Goal: Task Accomplishment & Management: Complete application form

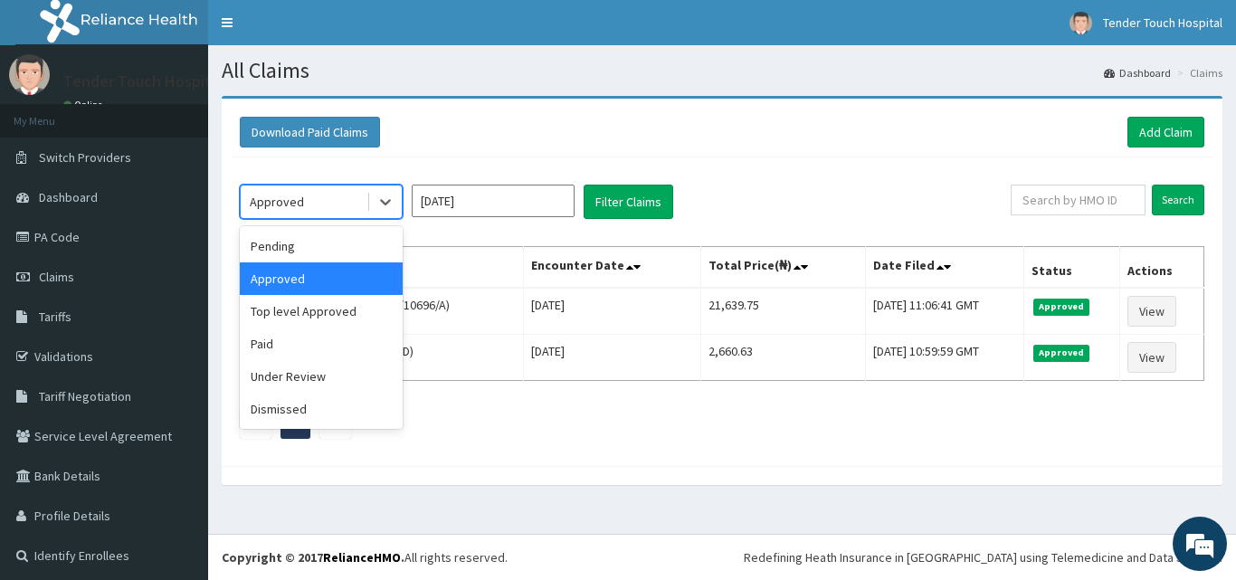
click at [328, 189] on div "Approved" at bounding box center [304, 201] width 126 height 29
click at [290, 311] on div "Top level Approved" at bounding box center [321, 311] width 163 height 33
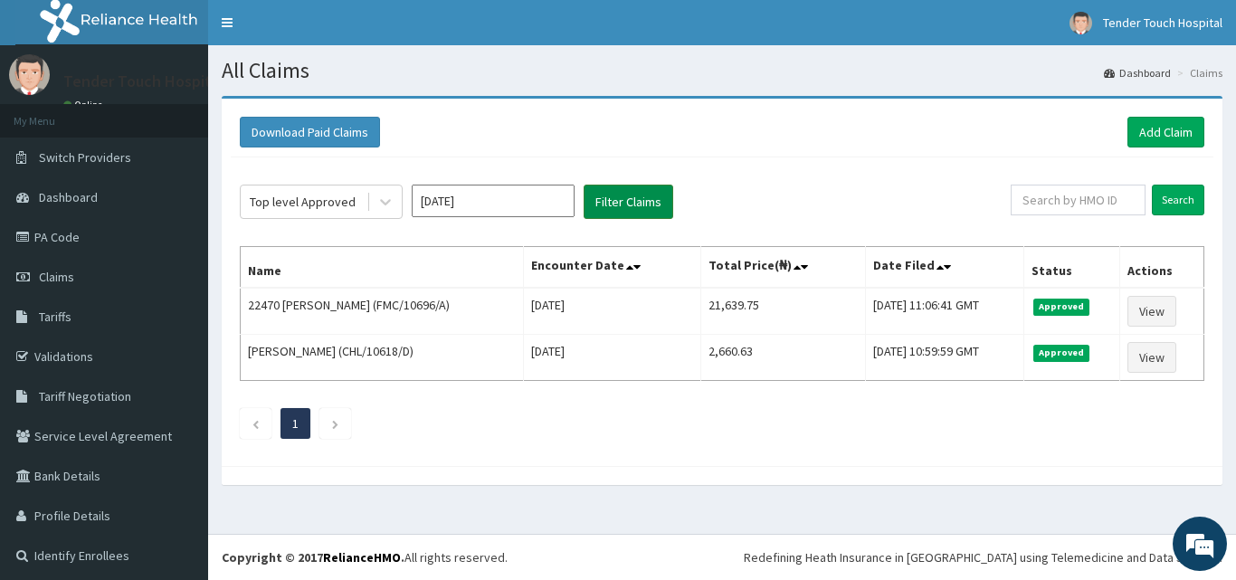
click at [621, 185] on button "Filter Claims" at bounding box center [629, 202] width 90 height 34
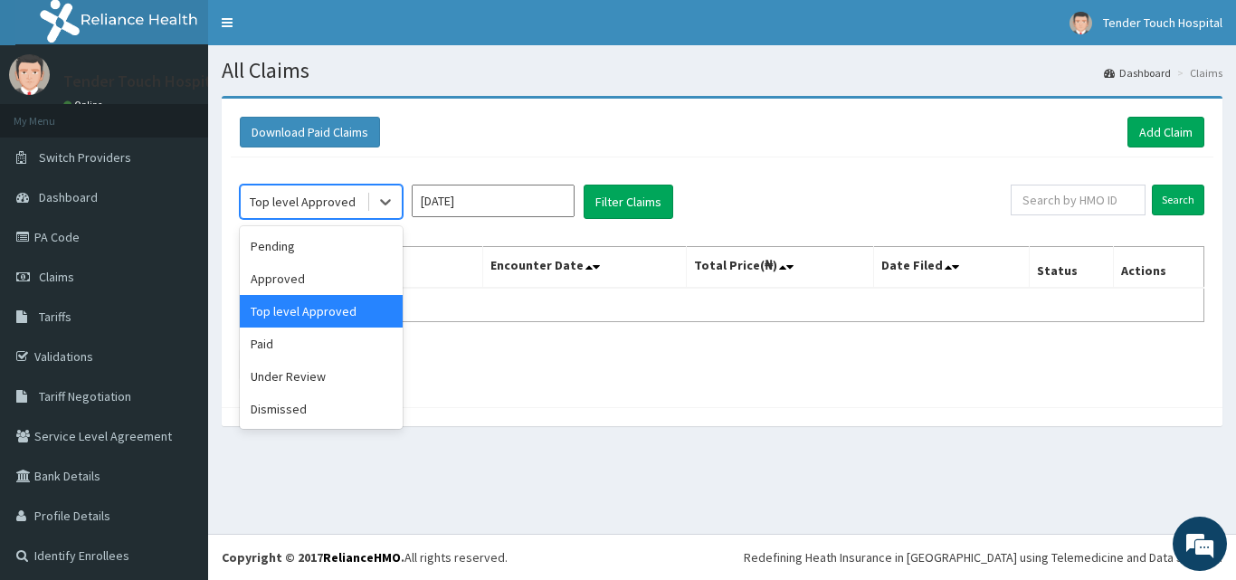
drag, startPoint x: 300, startPoint y: 218, endPoint x: 294, endPoint y: 309, distance: 91.6
click at [294, 219] on div "option Top level Approved, selected. option Top level Approved selected, 3 of 6…" at bounding box center [321, 202] width 163 height 34
click at [290, 370] on div "Under Review" at bounding box center [321, 376] width 163 height 33
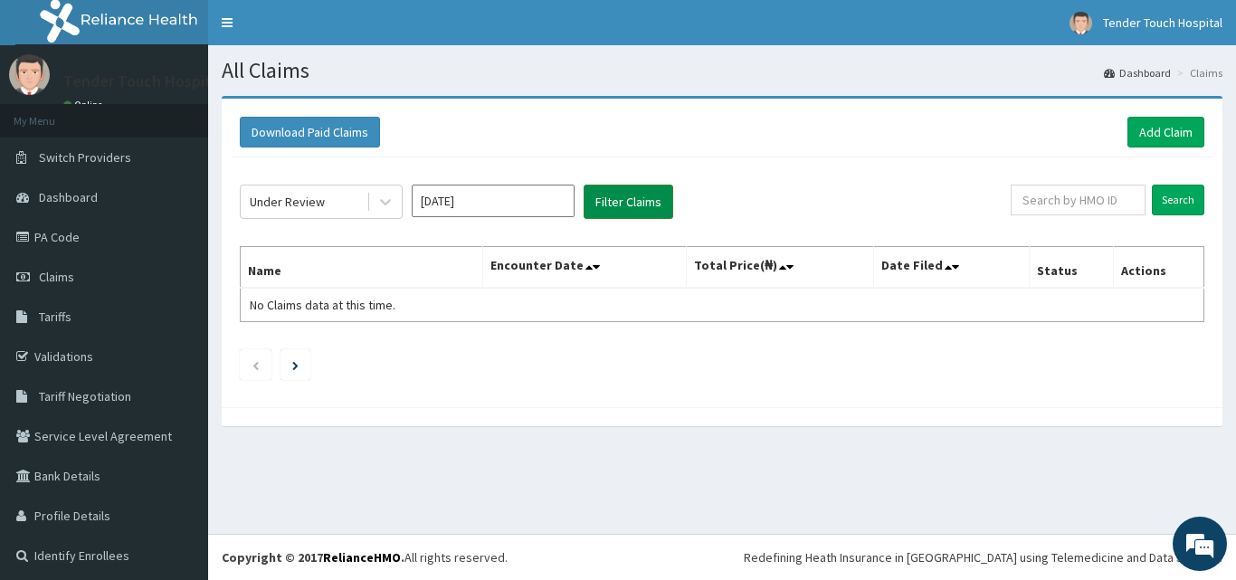
click at [607, 196] on button "Filter Claims" at bounding box center [629, 202] width 90 height 34
click at [311, 198] on div "Under Review" at bounding box center [287, 202] width 75 height 18
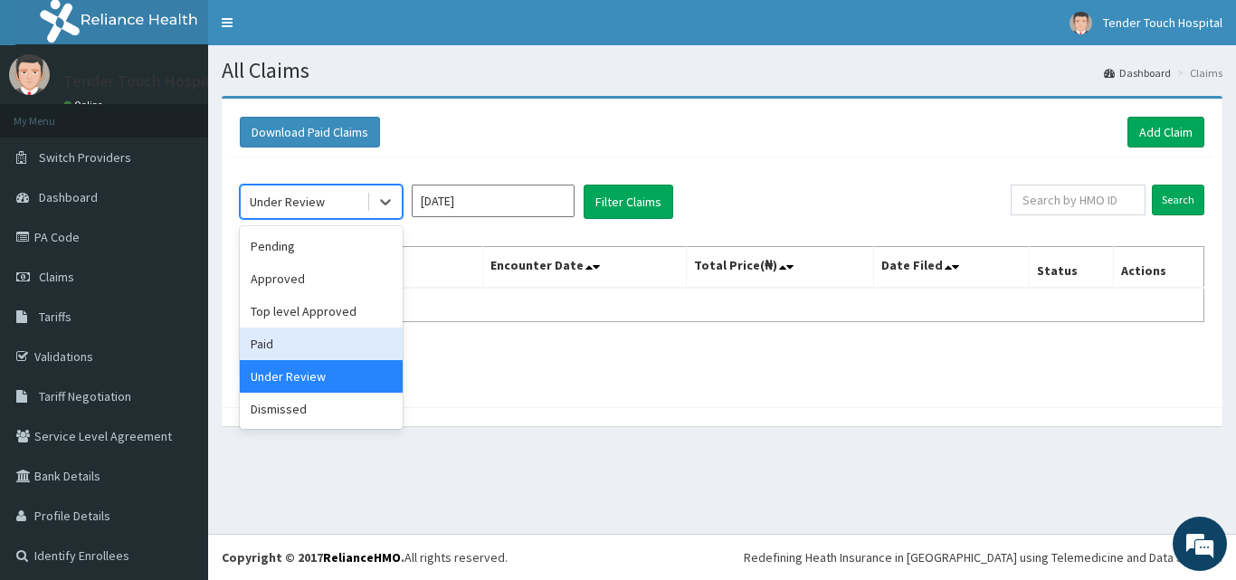
click at [260, 337] on div "Paid" at bounding box center [321, 344] width 163 height 33
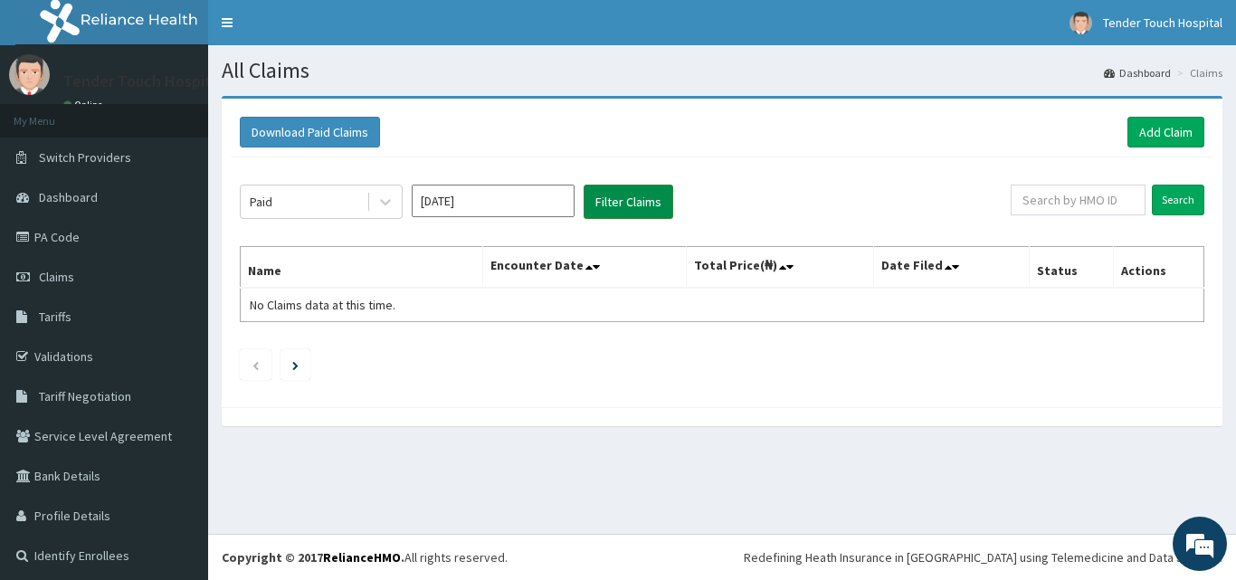
click at [605, 210] on button "Filter Claims" at bounding box center [629, 202] width 90 height 34
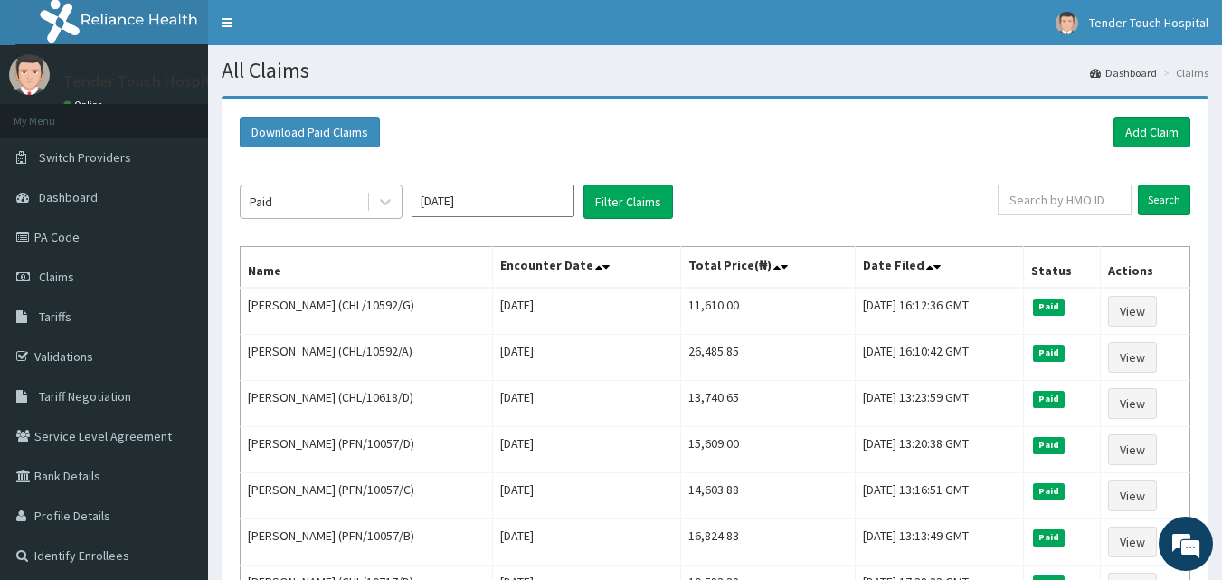
click at [290, 207] on div "Paid" at bounding box center [304, 201] width 126 height 29
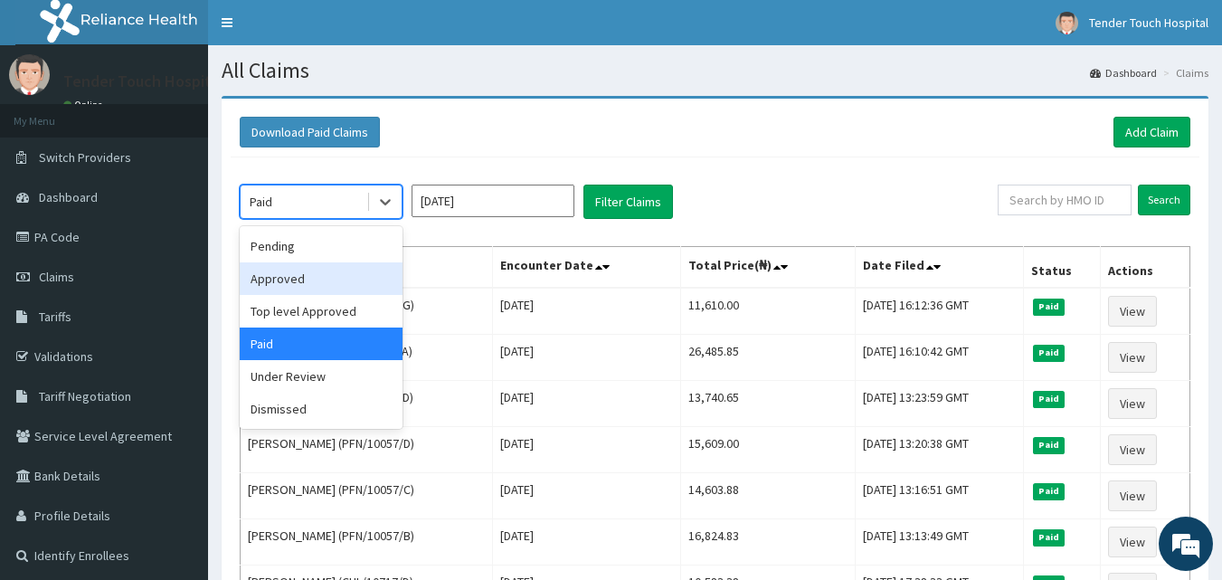
click at [287, 276] on div "Approved" at bounding box center [321, 278] width 163 height 33
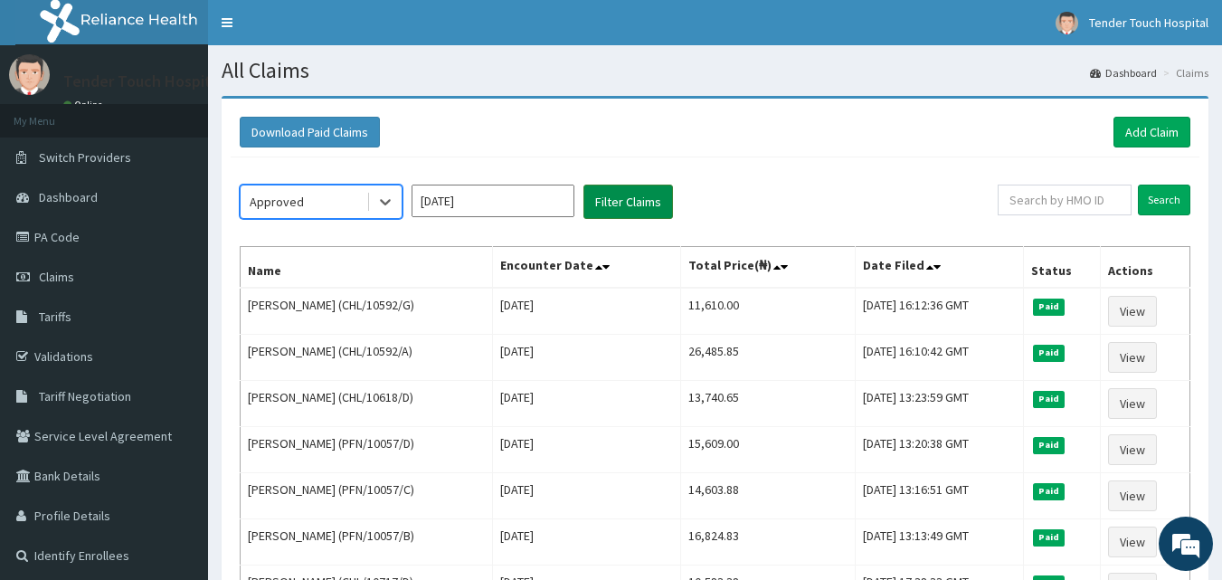
click at [641, 206] on button "Filter Claims" at bounding box center [629, 202] width 90 height 34
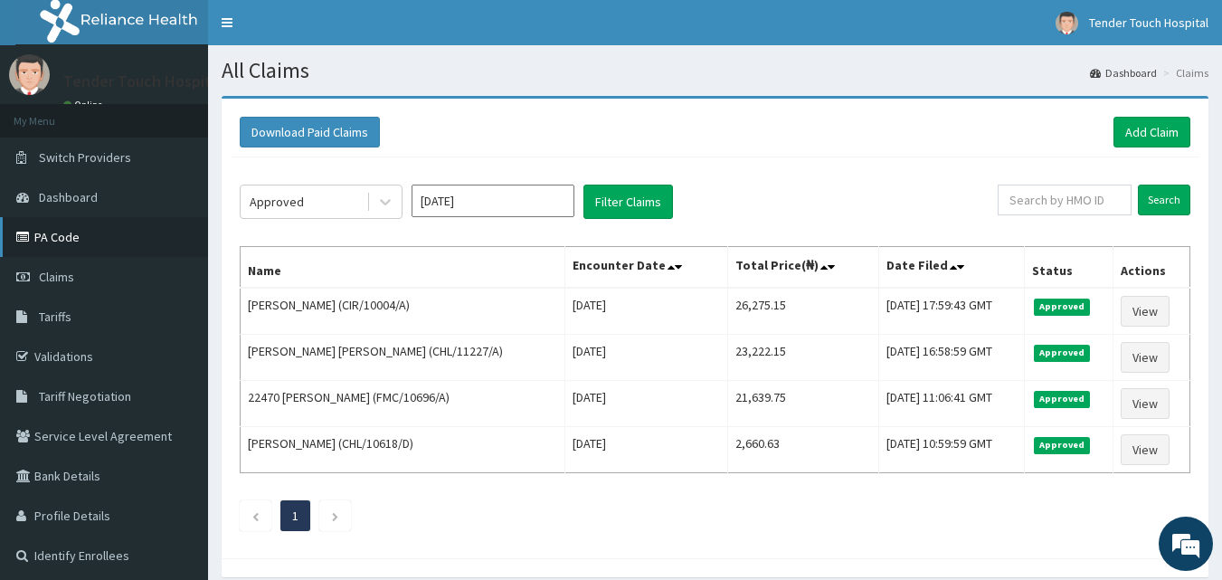
click at [75, 232] on link "PA Code" at bounding box center [104, 237] width 208 height 40
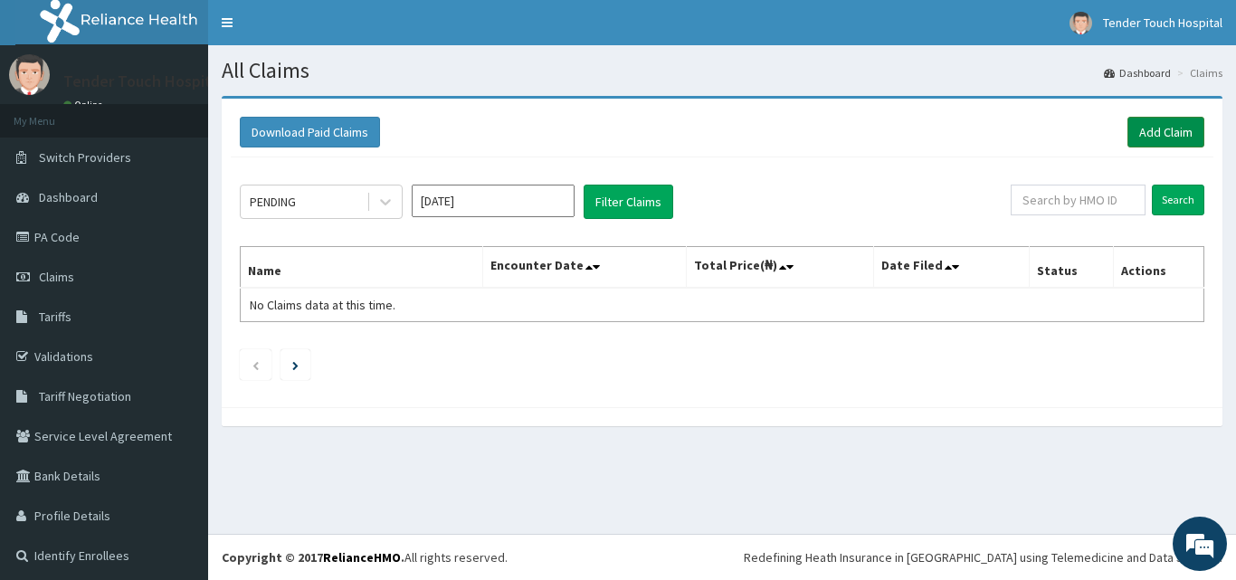
click at [1153, 142] on link "Add Claim" at bounding box center [1165, 132] width 77 height 31
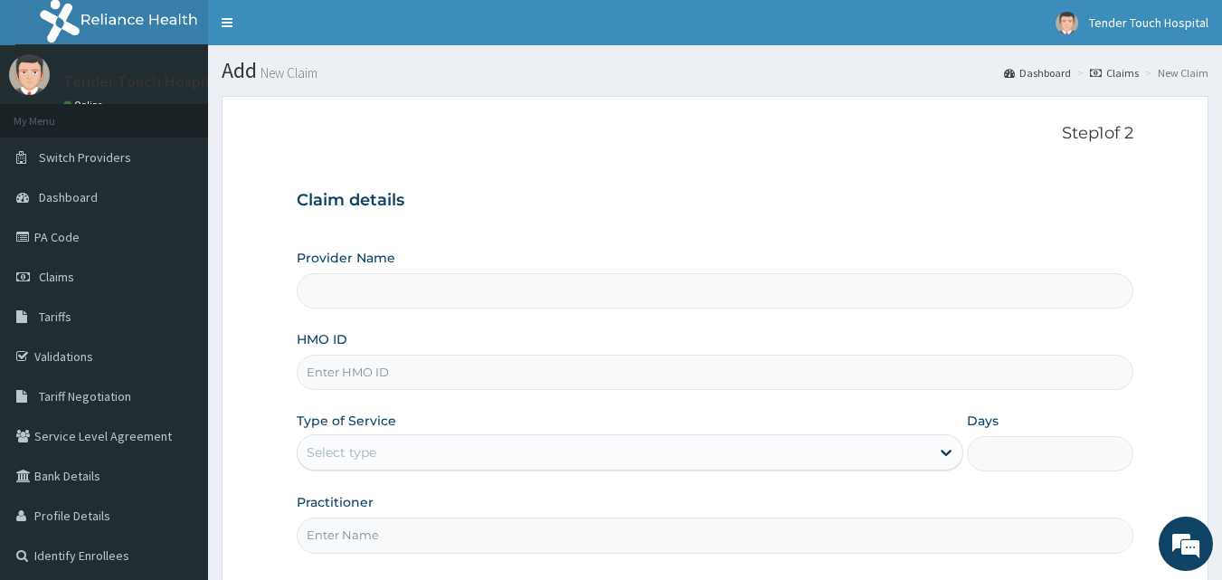
type input "Tender Touch Hospital"
click at [1153, 142] on form "Step 1 of 2 Claim details Provider Name Tender Touch Hospital HMO ID Type of Se…" at bounding box center [715, 392] width 987 height 593
click at [572, 376] on input "HMO ID" at bounding box center [716, 372] width 838 height 35
type input "TZZ/10008/A"
click at [528, 448] on div "Select type" at bounding box center [614, 452] width 632 height 29
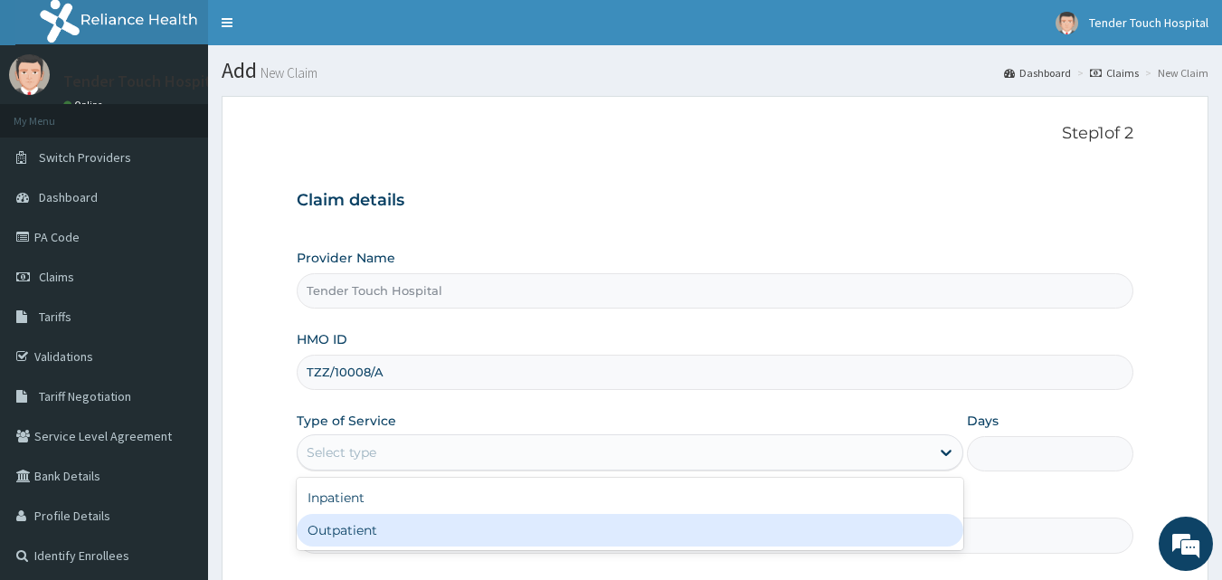
click at [449, 527] on div "Outpatient" at bounding box center [630, 530] width 667 height 33
type input "1"
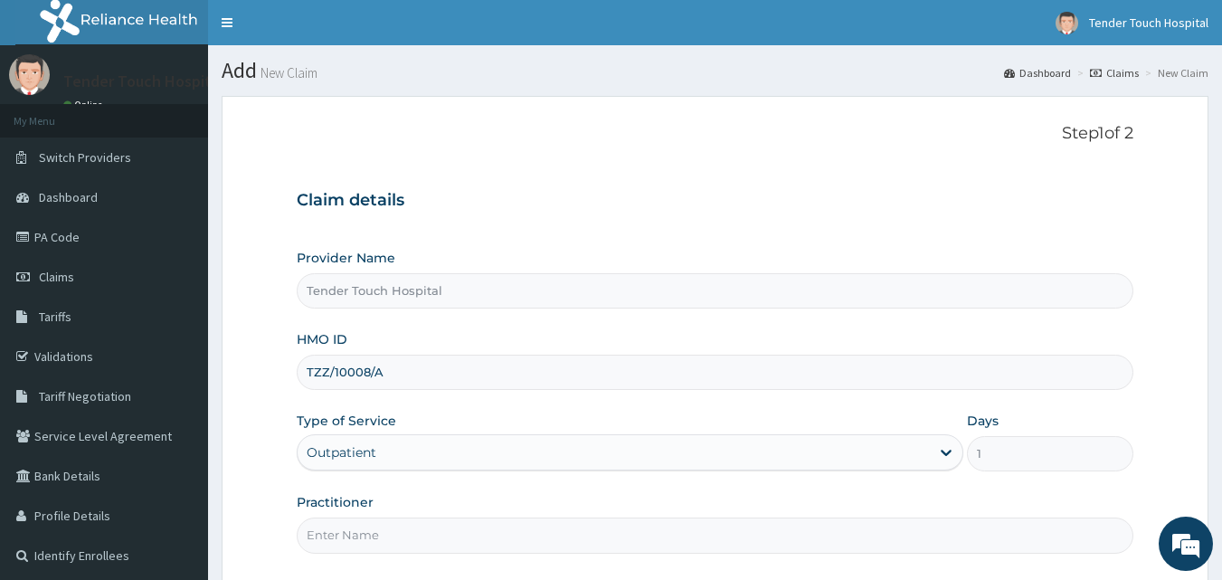
click at [449, 527] on input "Practitioner" at bounding box center [716, 534] width 838 height 35
type input "[PERSON_NAME]"
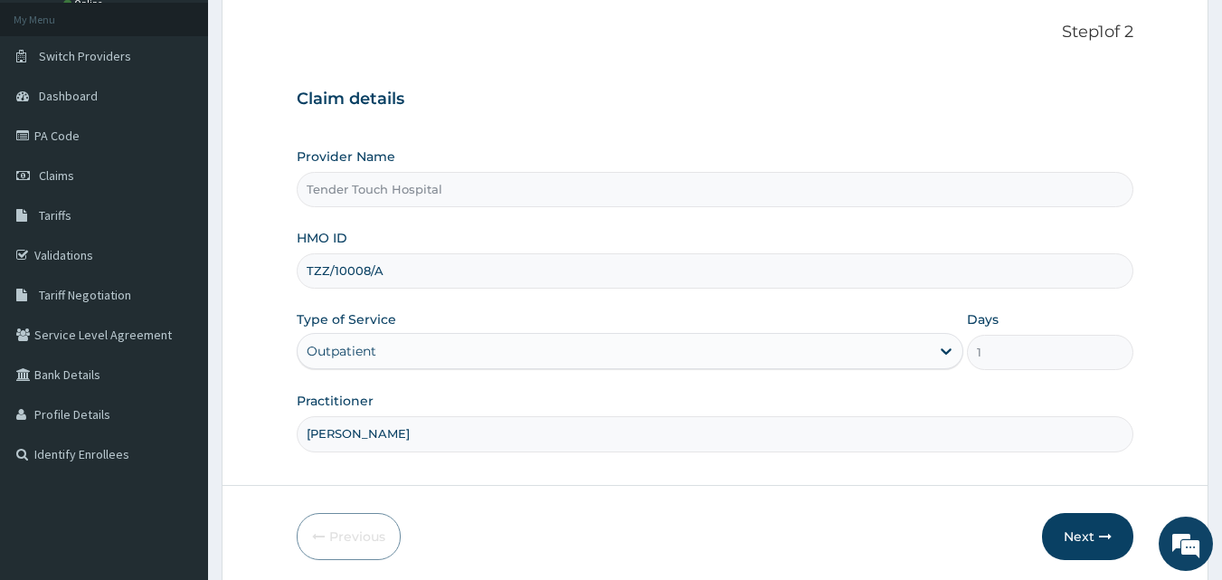
scroll to position [169, 0]
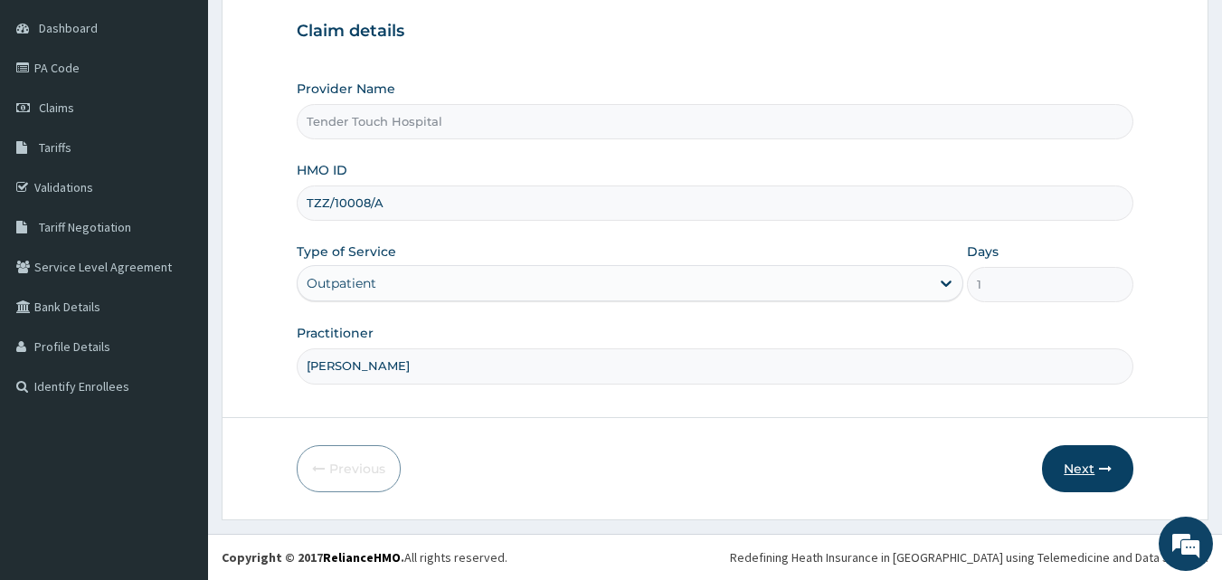
click at [1107, 467] on icon "button" at bounding box center [1105, 468] width 13 height 13
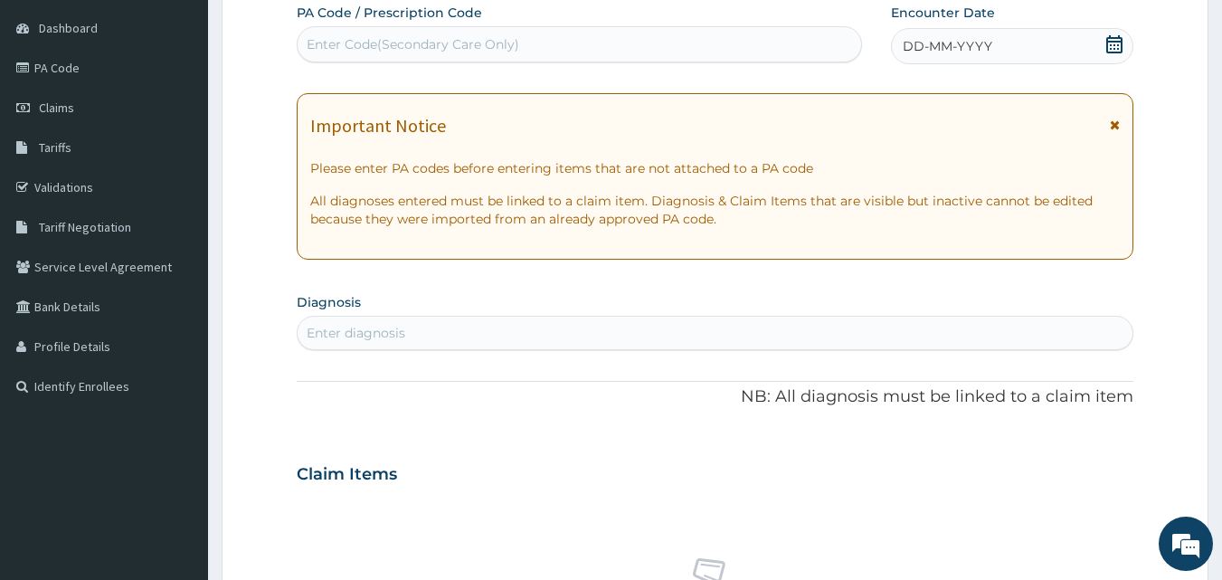
click at [769, 43] on div "Enter Code(Secondary Care Only)" at bounding box center [580, 44] width 565 height 29
paste input "PA/48AD69"
type input "PA/48AD69"
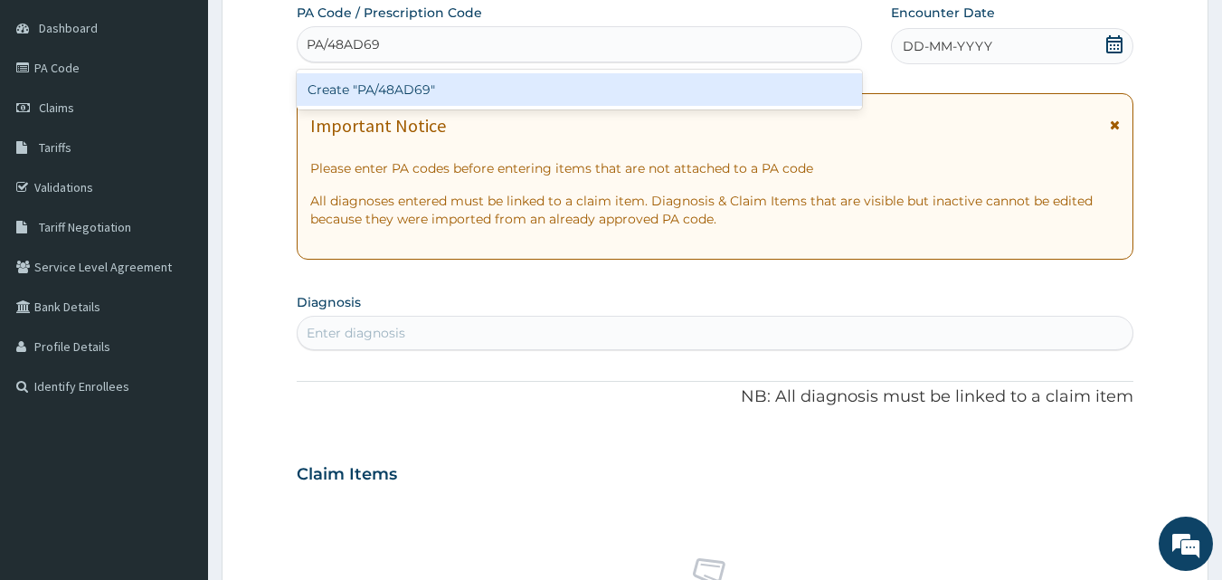
click at [690, 77] on div "Create "PA/48AD69"" at bounding box center [580, 89] width 566 height 33
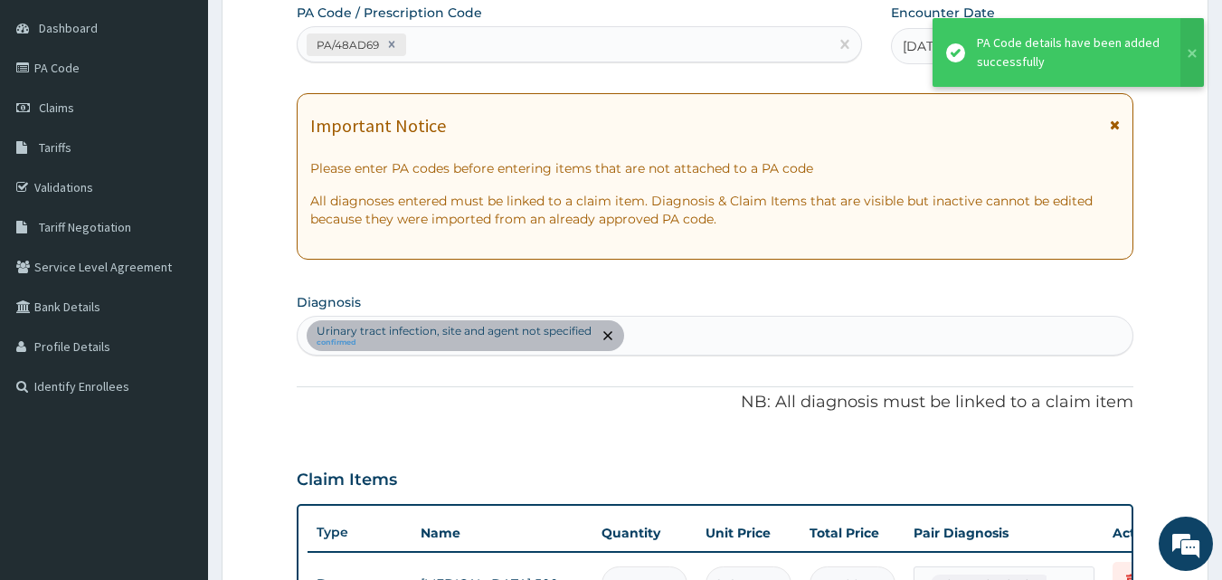
scroll to position [191, 0]
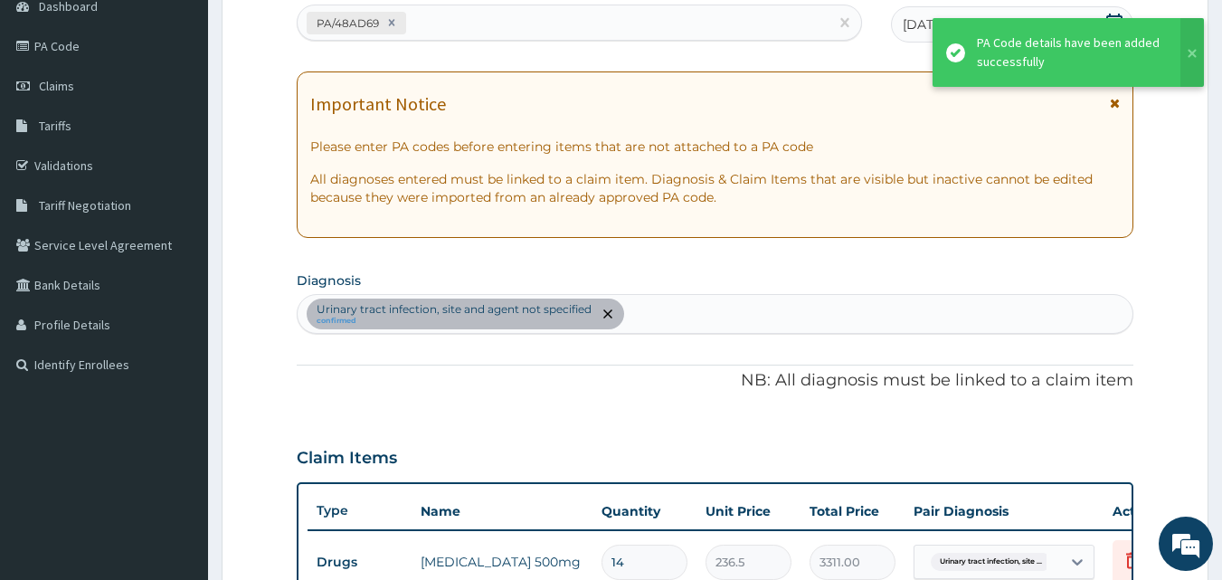
click at [726, 312] on div "Urinary tract infection, site and agent not specified confirmed" at bounding box center [716, 314] width 836 height 38
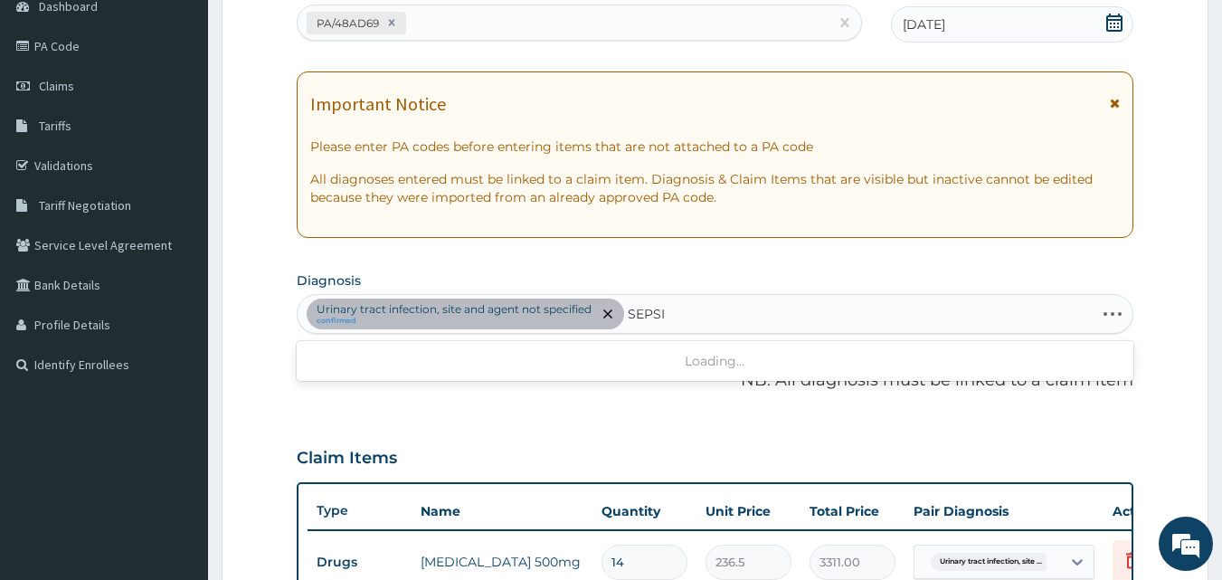
type input "SEPSIS"
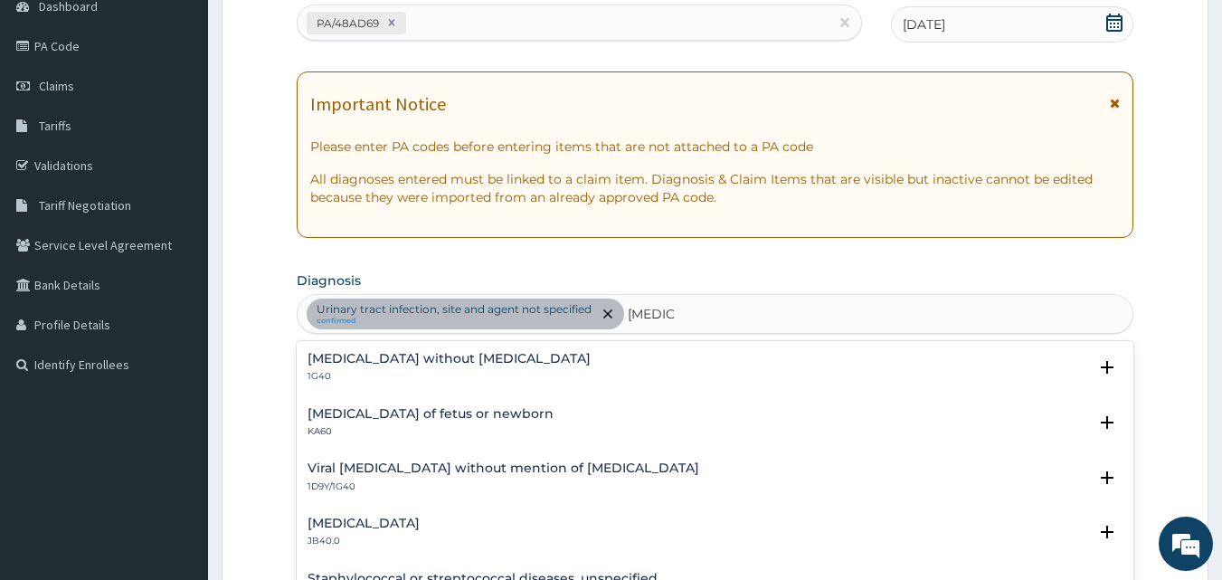
click at [415, 357] on h4 "Sepsis without septic shock" at bounding box center [449, 359] width 283 height 14
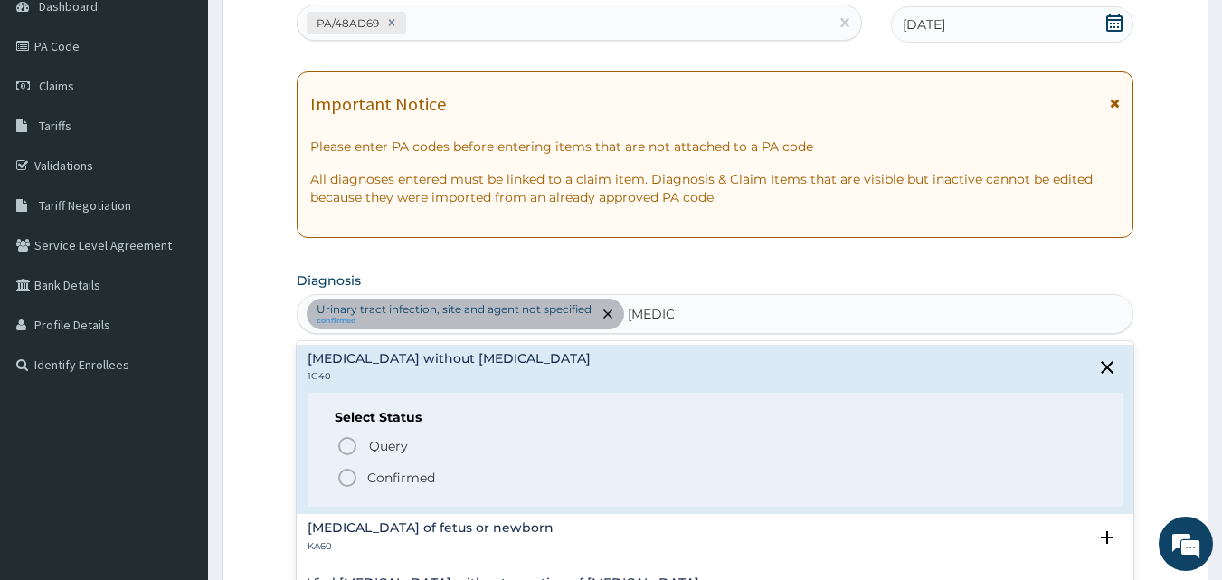
click at [347, 479] on icon "status option filled" at bounding box center [348, 478] width 22 height 22
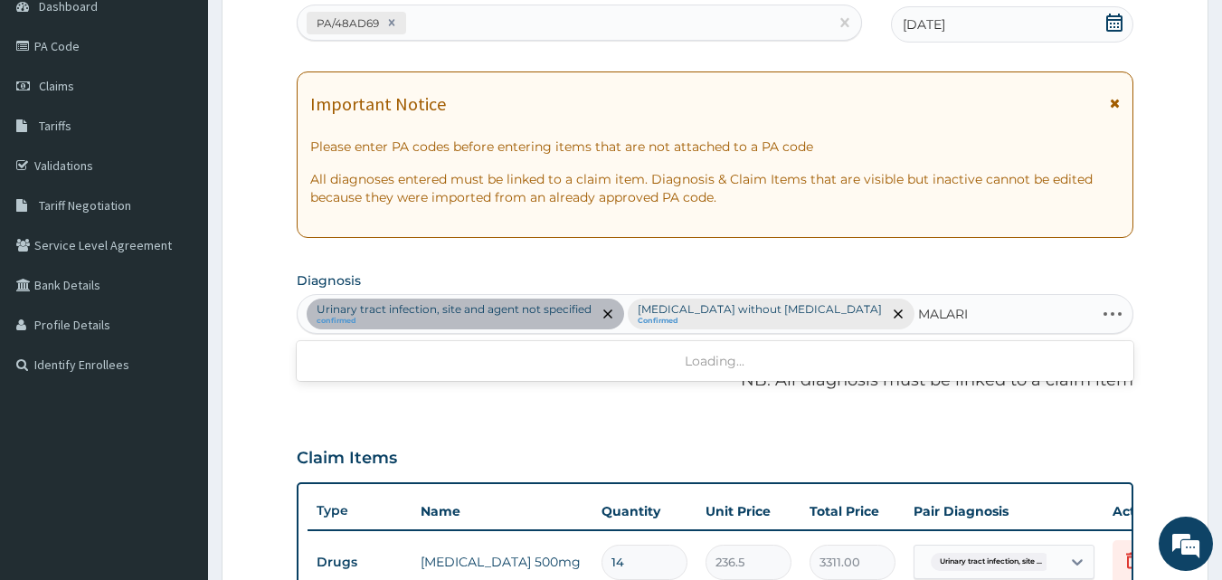
type input "MALARIA"
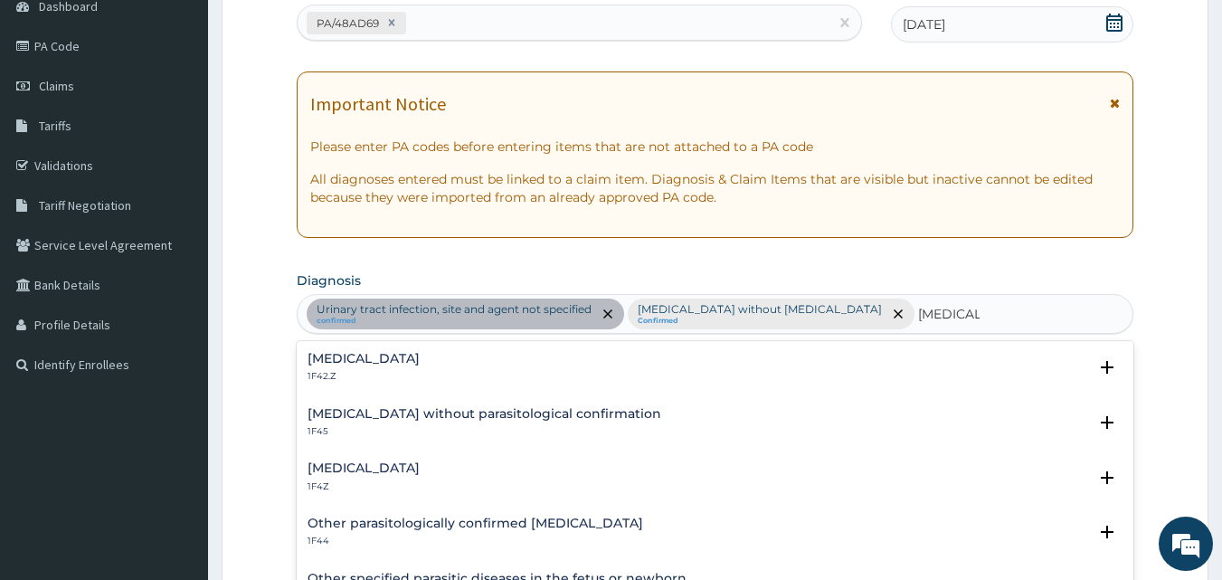
click at [370, 463] on h4 "Malaria, unspecified" at bounding box center [364, 468] width 112 height 14
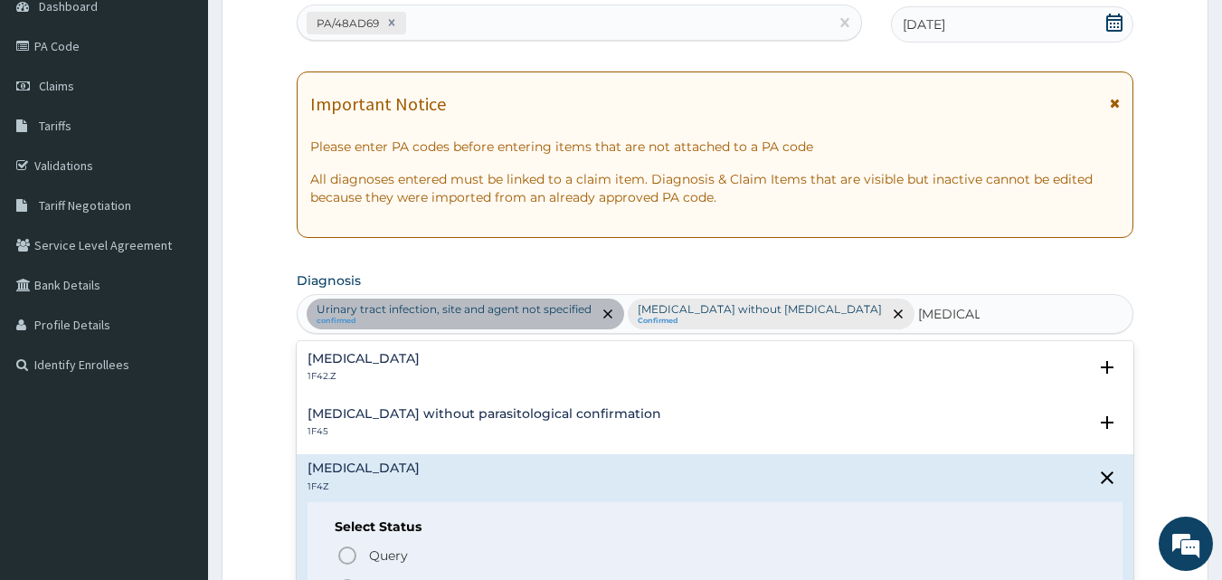
scroll to position [85, 0]
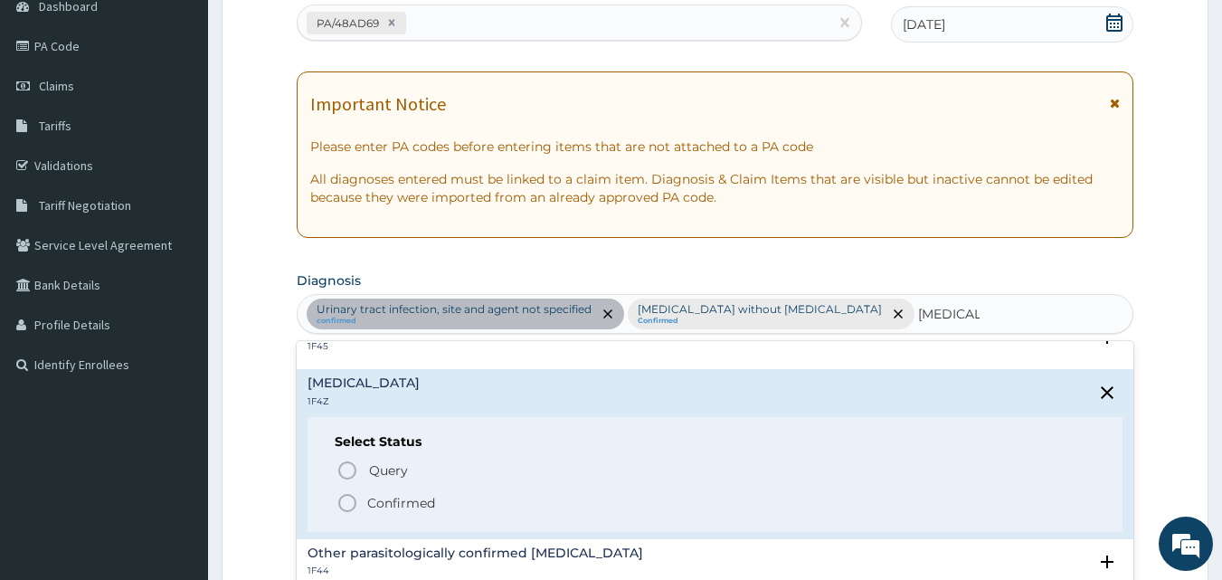
click at [343, 503] on icon "status option filled" at bounding box center [348, 503] width 22 height 22
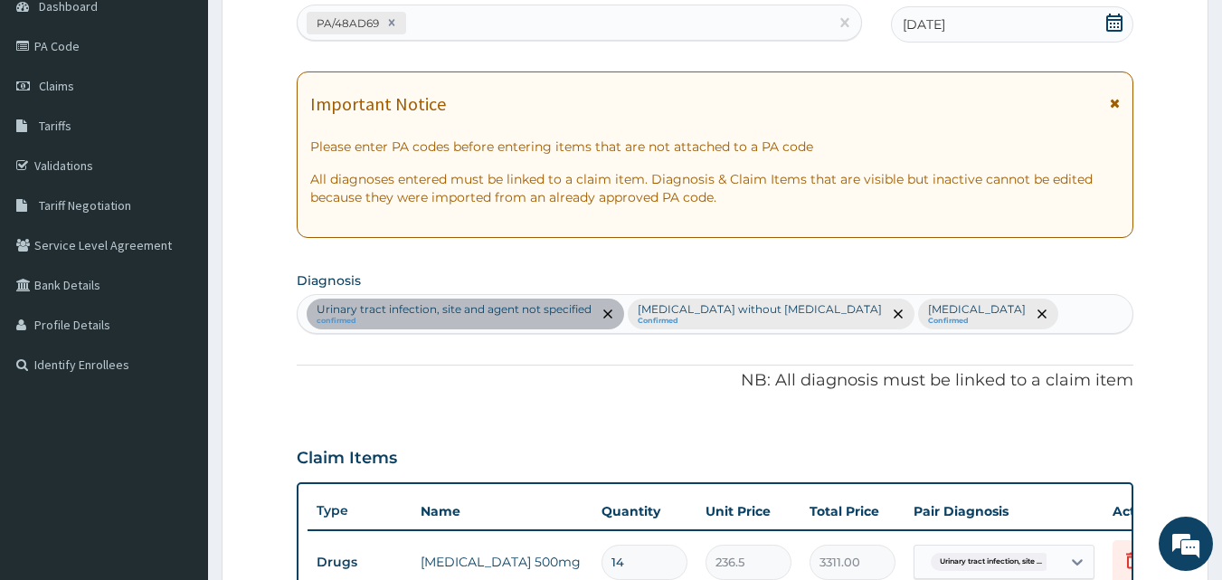
scroll to position [652, 0]
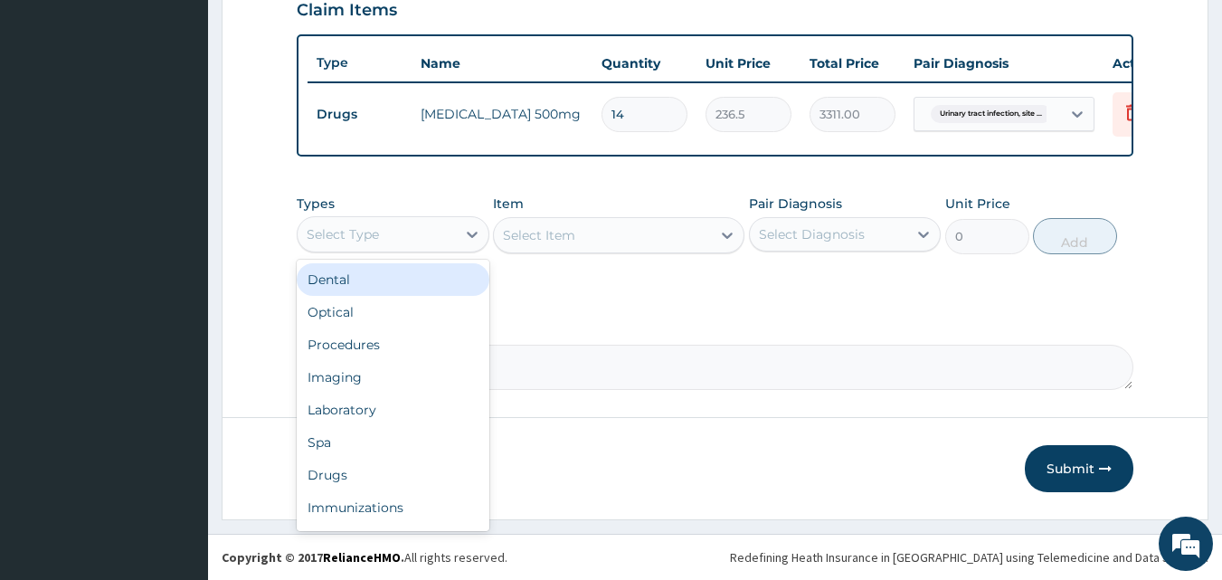
click at [380, 239] on div "Select Type" at bounding box center [377, 234] width 158 height 29
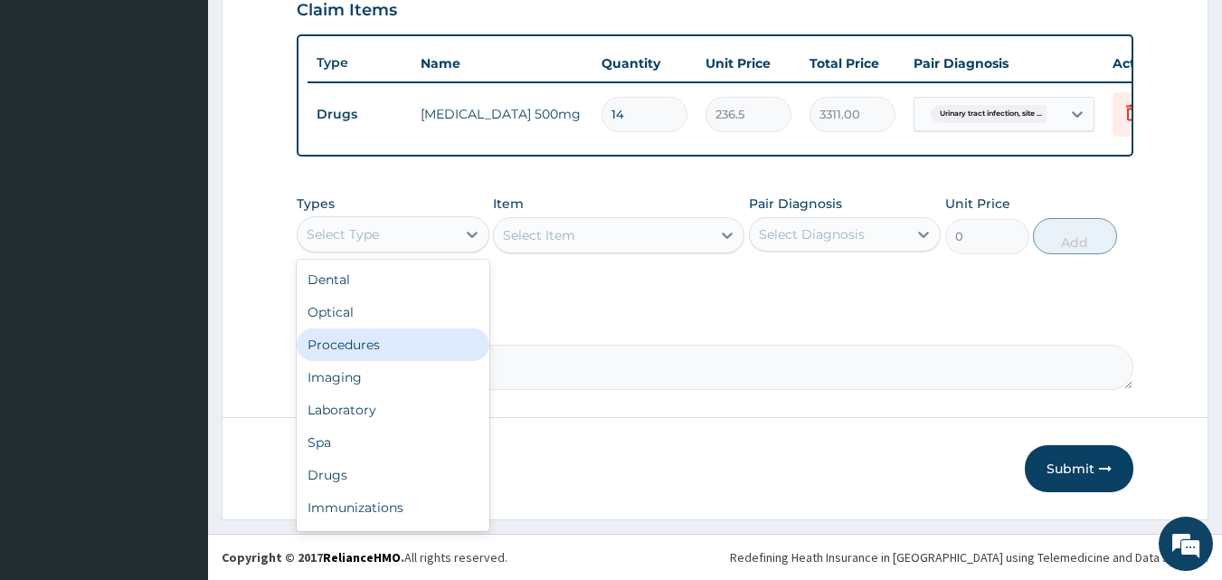
click at [368, 339] on div "Procedures" at bounding box center [393, 344] width 193 height 33
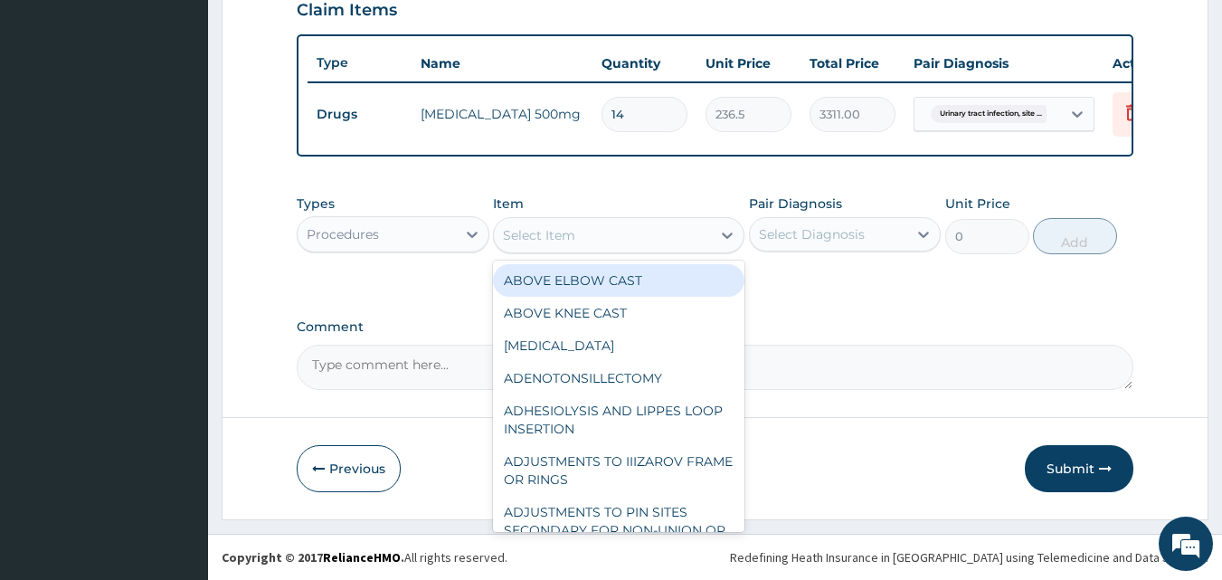
click at [674, 234] on div "Select Item" at bounding box center [602, 235] width 217 height 29
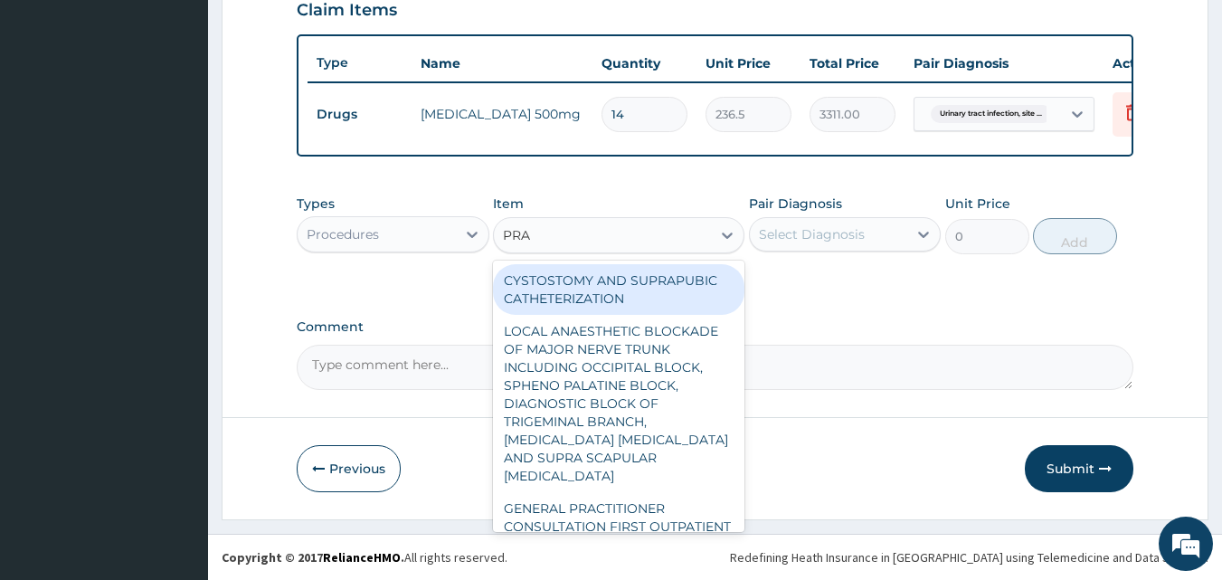
type input "PRAC"
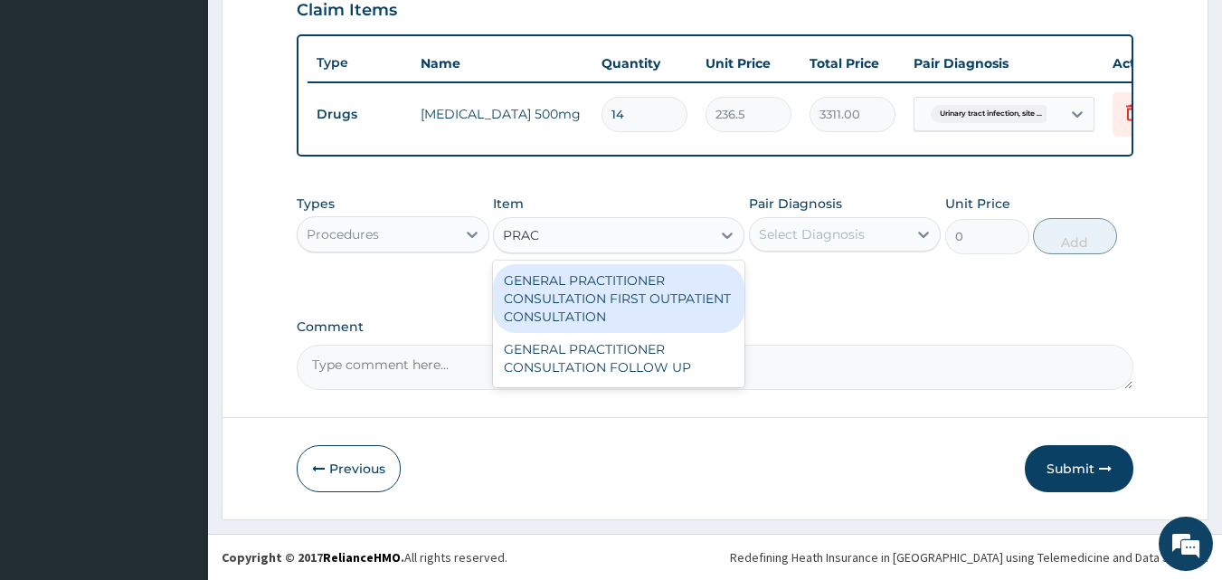
type input "3547.5"
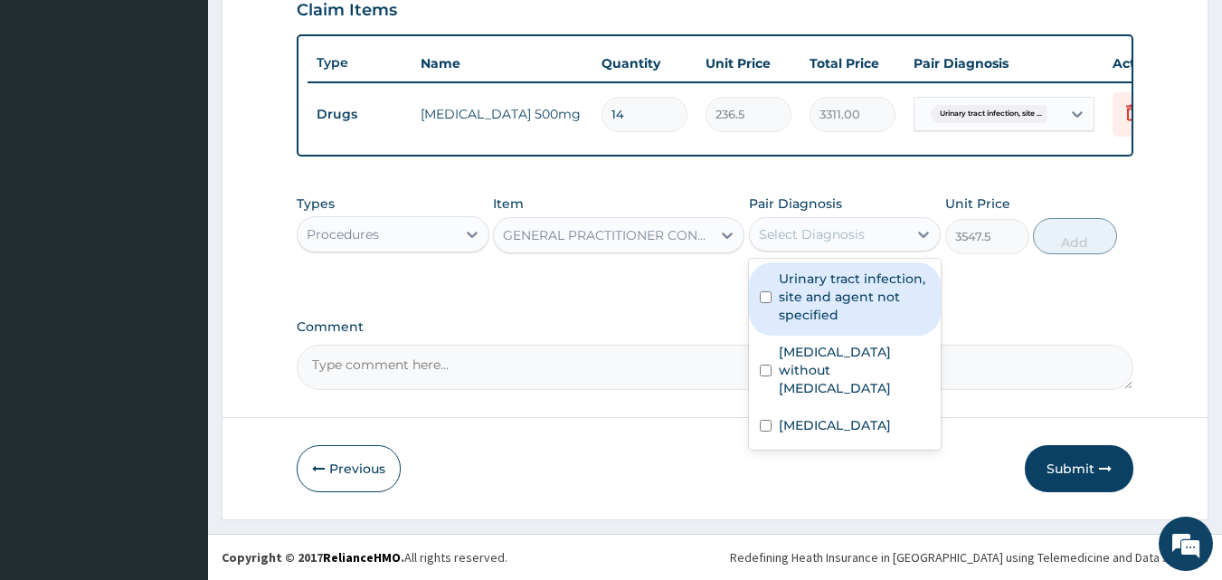
click at [778, 236] on div "Select Diagnosis" at bounding box center [812, 234] width 106 height 18
type input "1"
click at [823, 301] on label "Urinary tract infection, site and agent not specified" at bounding box center [855, 297] width 152 height 54
checkbox input "true"
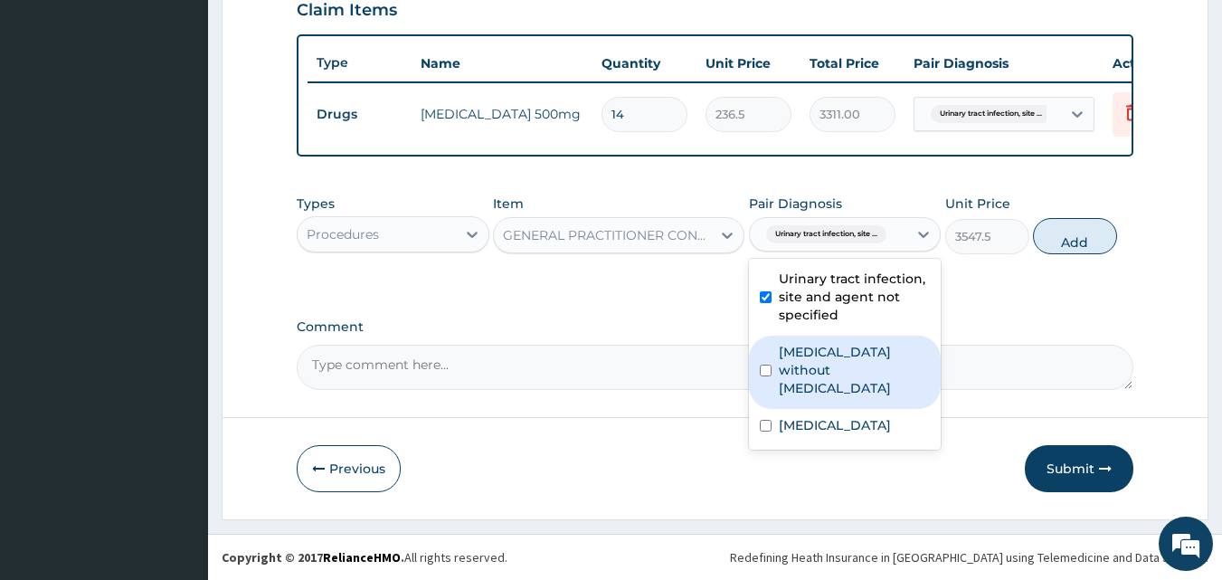
click at [832, 351] on label "Sepsis without septic shock" at bounding box center [855, 370] width 152 height 54
checkbox input "true"
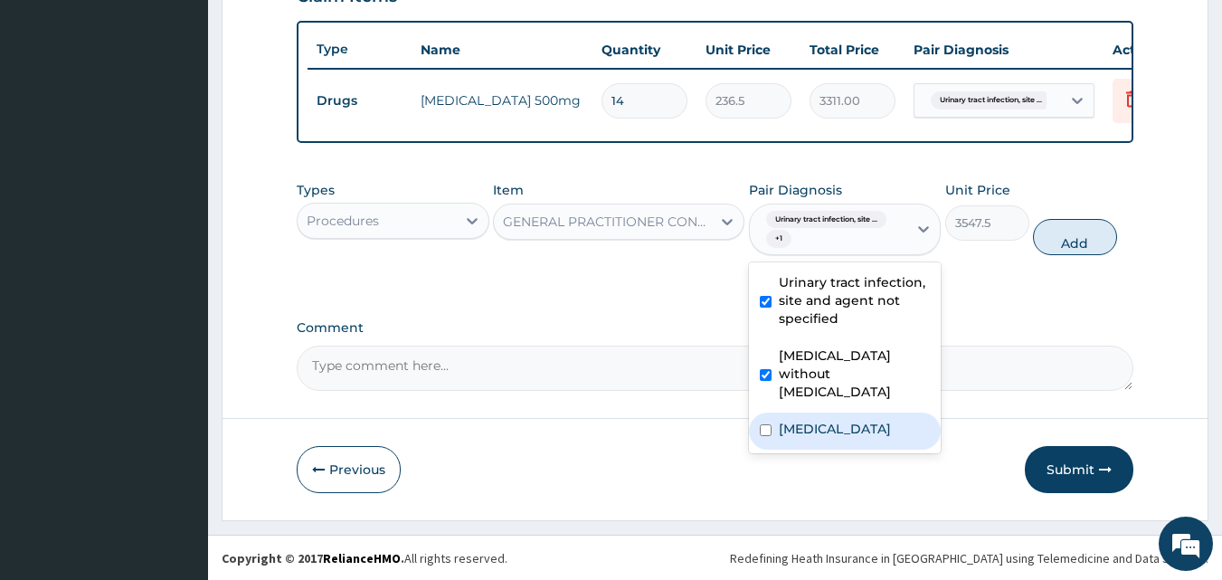
click at [832, 420] on label "Malaria, unspecified" at bounding box center [835, 429] width 112 height 18
checkbox input "true"
click at [1063, 251] on button "Add" at bounding box center [1075, 237] width 84 height 36
type input "0"
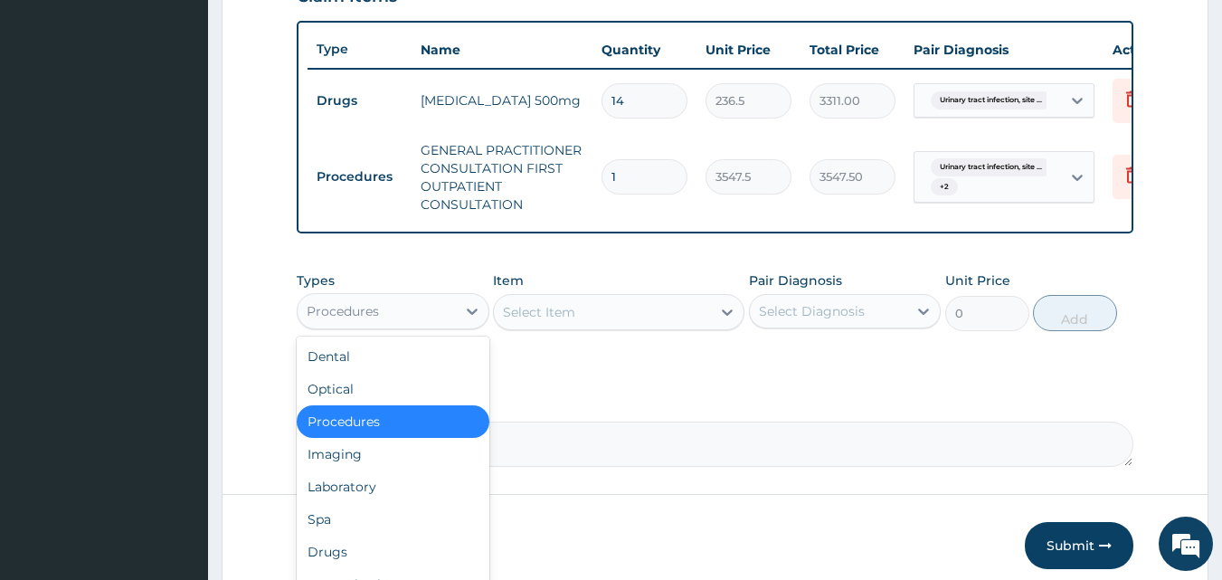
click at [384, 329] on div "Procedures" at bounding box center [393, 311] width 193 height 36
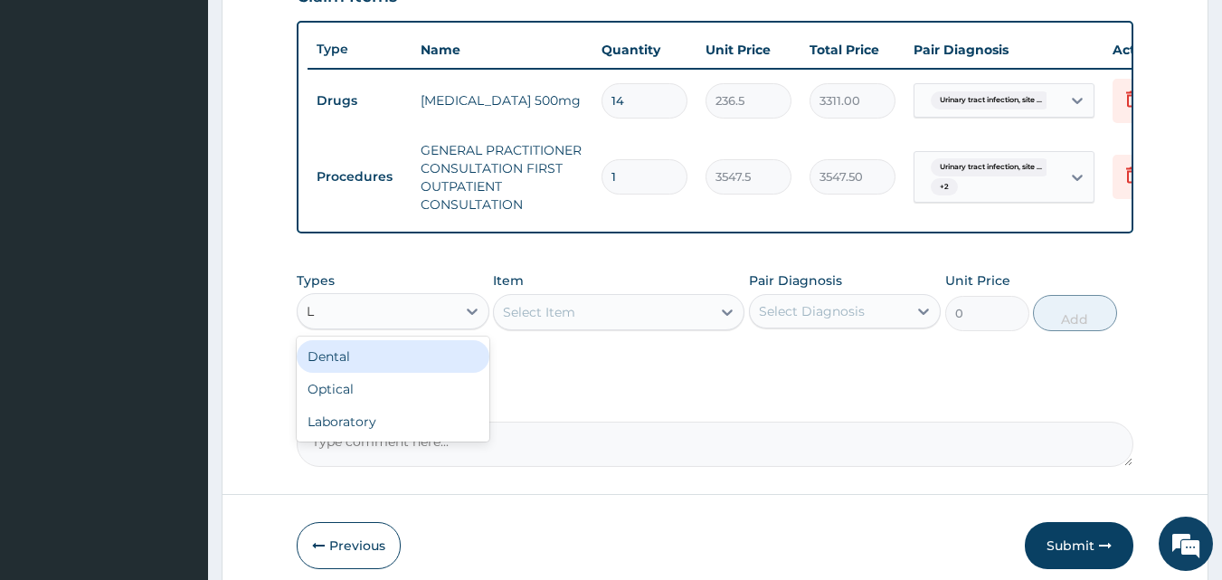
type input "LA"
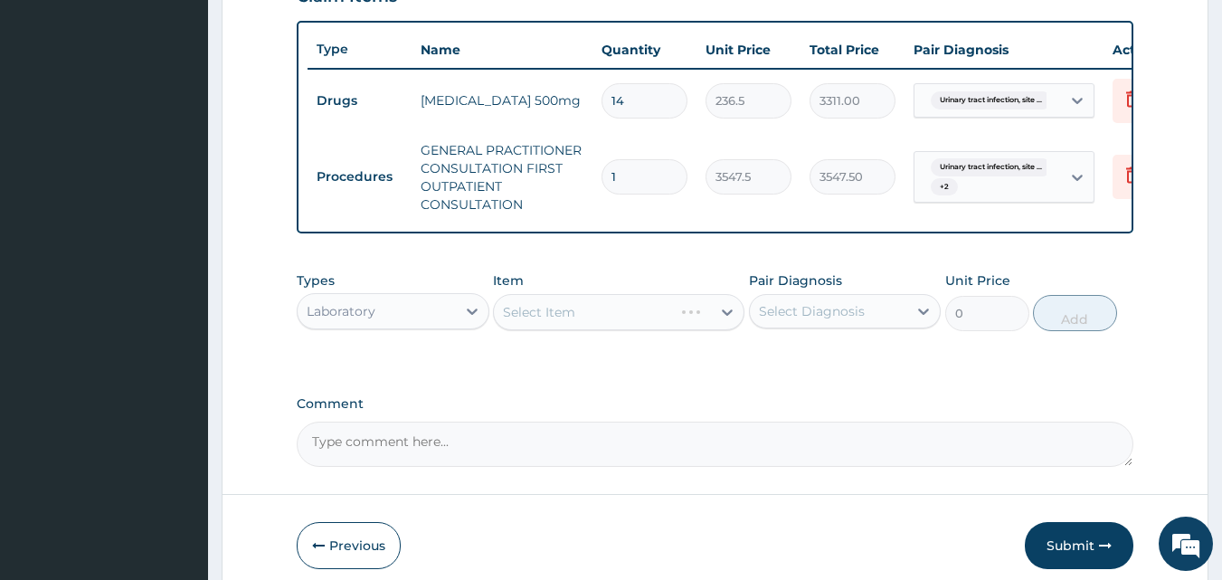
click at [581, 330] on div "Select Item" at bounding box center [619, 312] width 252 height 36
click at [581, 327] on div "Select Item" at bounding box center [602, 312] width 217 height 29
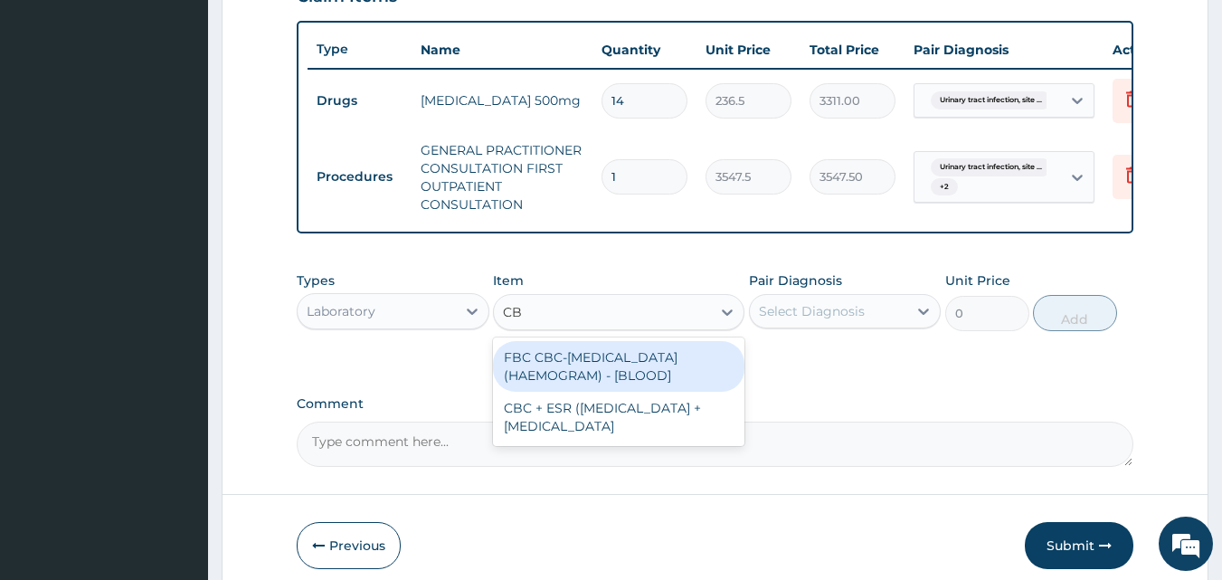
type input "CBC"
type input "4300"
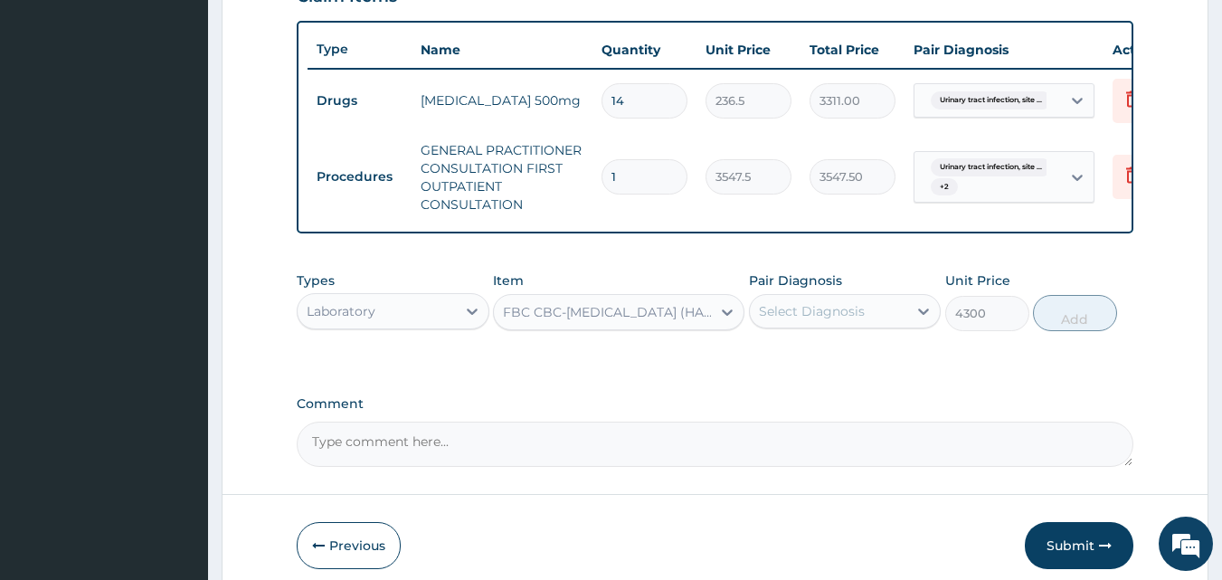
click at [835, 320] on div "Select Diagnosis" at bounding box center [812, 311] width 106 height 18
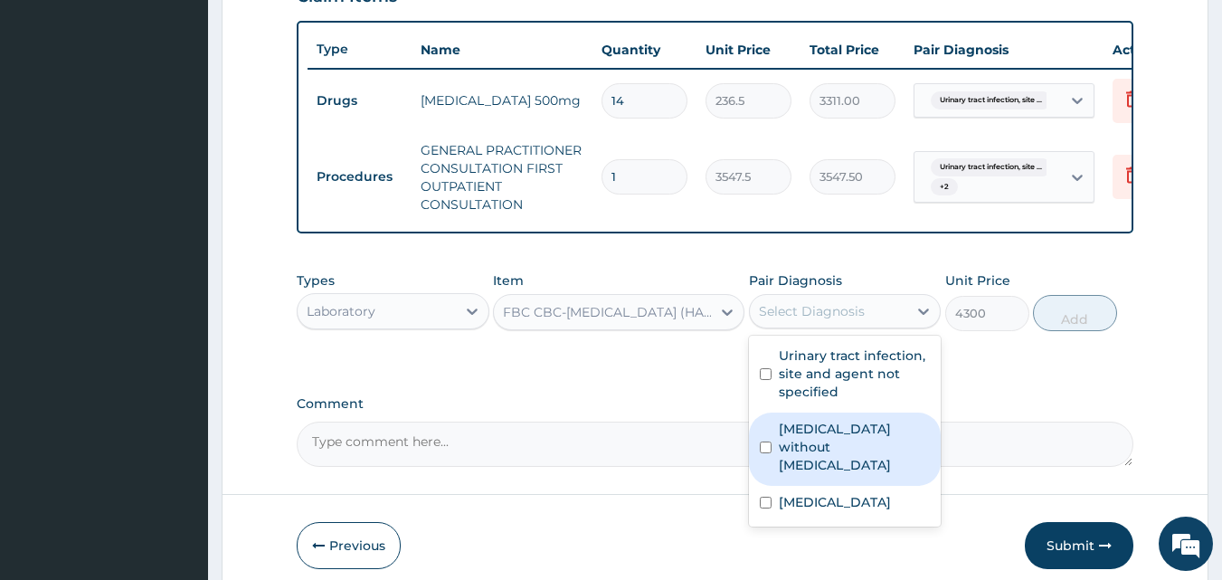
click at [833, 440] on label "Sepsis without septic shock" at bounding box center [855, 447] width 152 height 54
checkbox input "true"
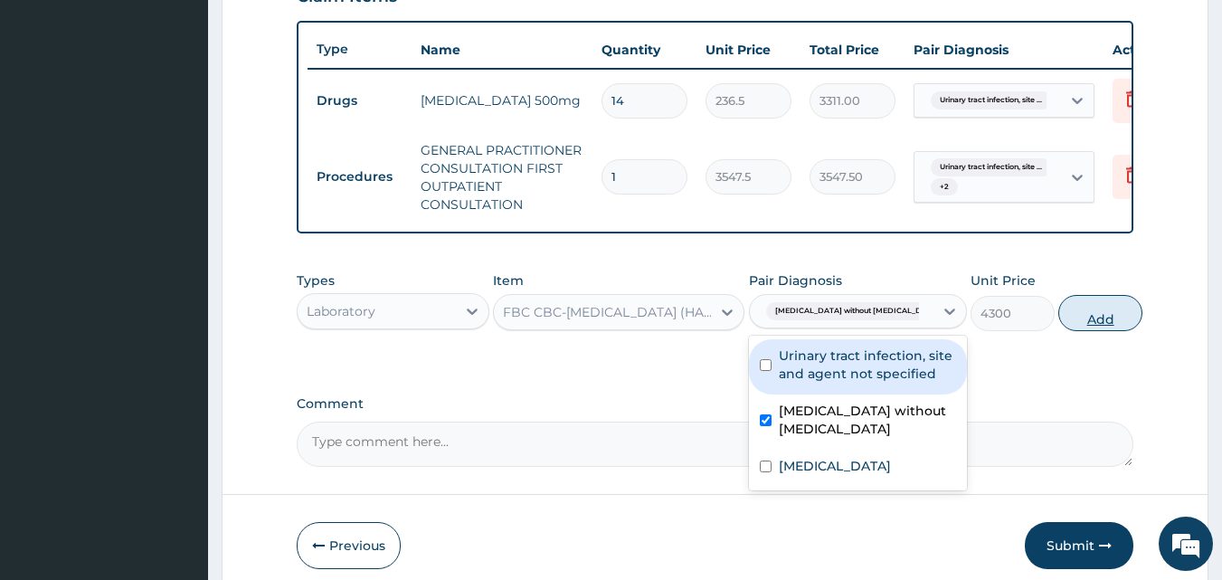
click at [1069, 331] on button "Add" at bounding box center [1101, 313] width 84 height 36
type input "0"
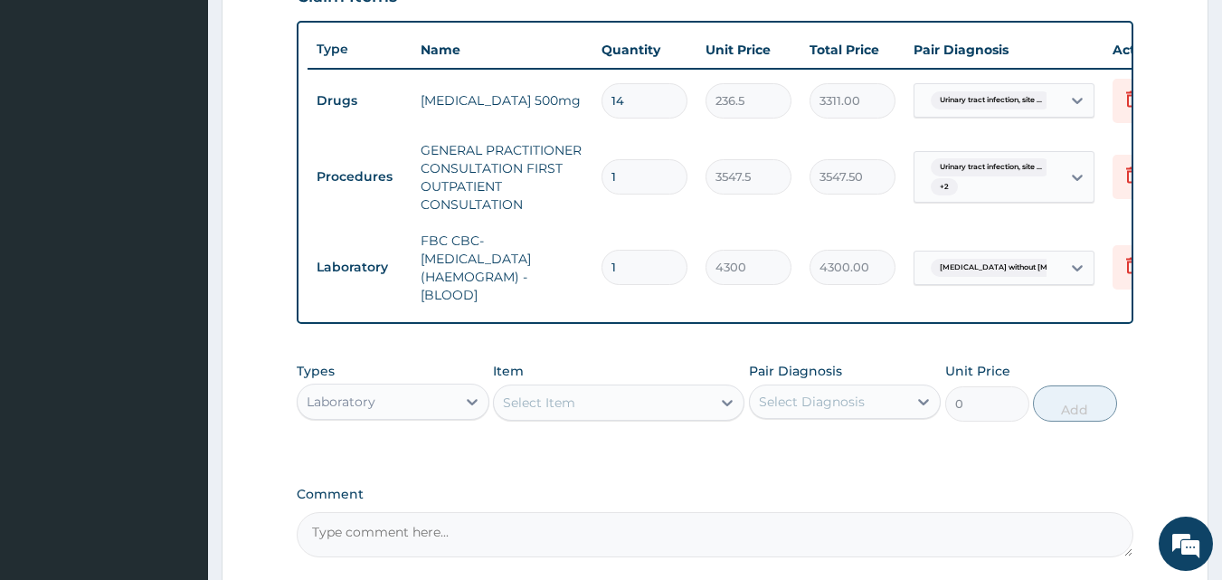
click at [577, 417] on div "Select Item" at bounding box center [602, 402] width 217 height 29
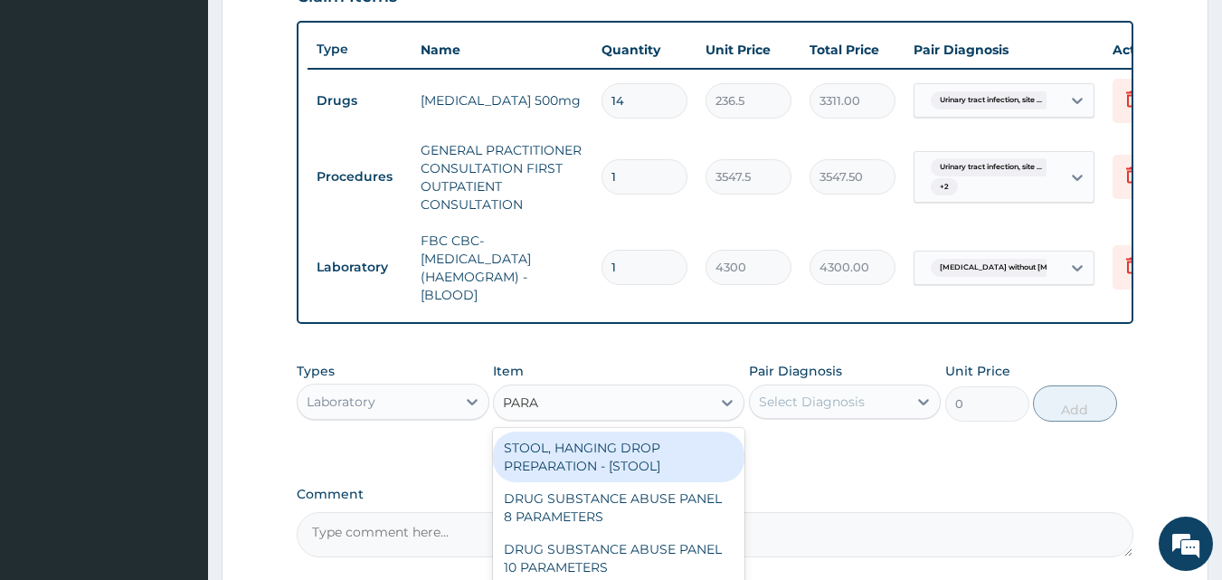
type input "PARAS"
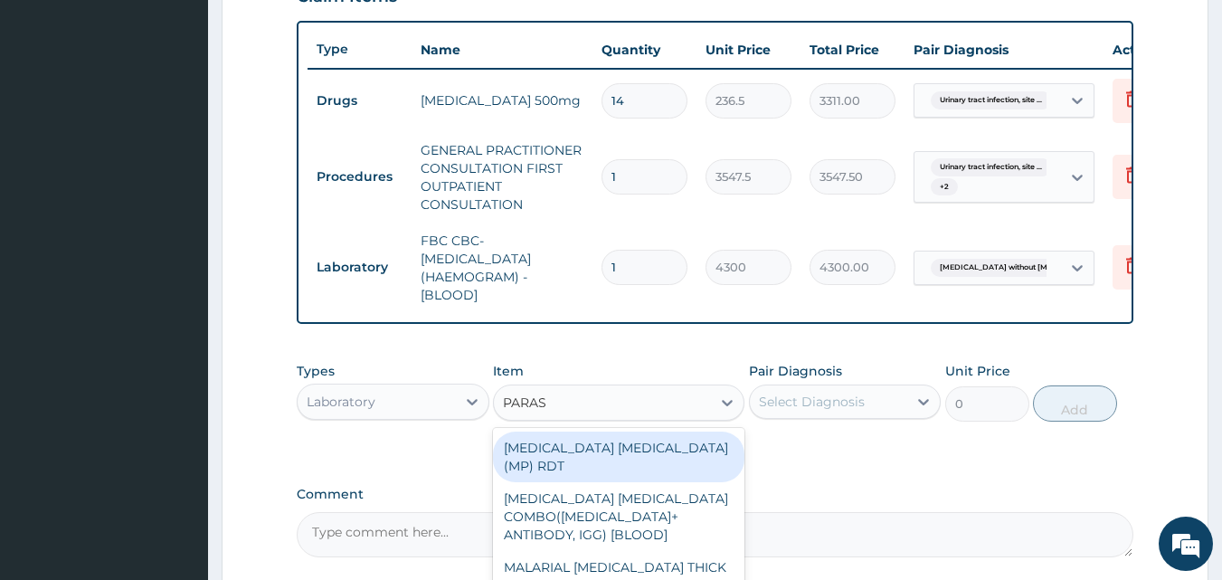
type input "1612.5"
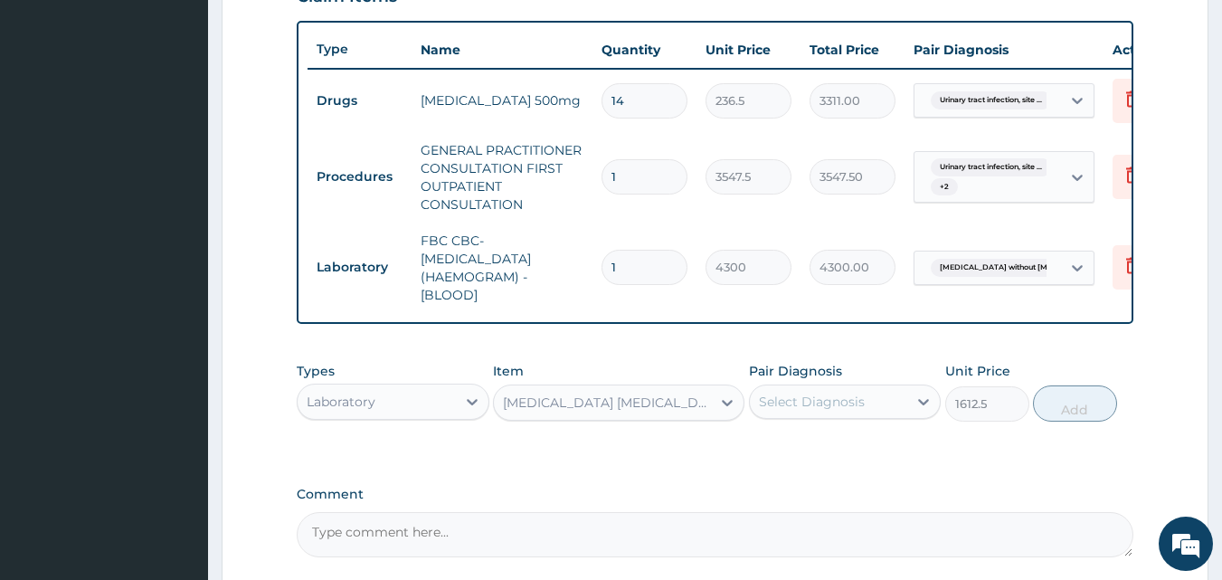
click at [764, 411] on div "Select Diagnosis" at bounding box center [812, 402] width 106 height 18
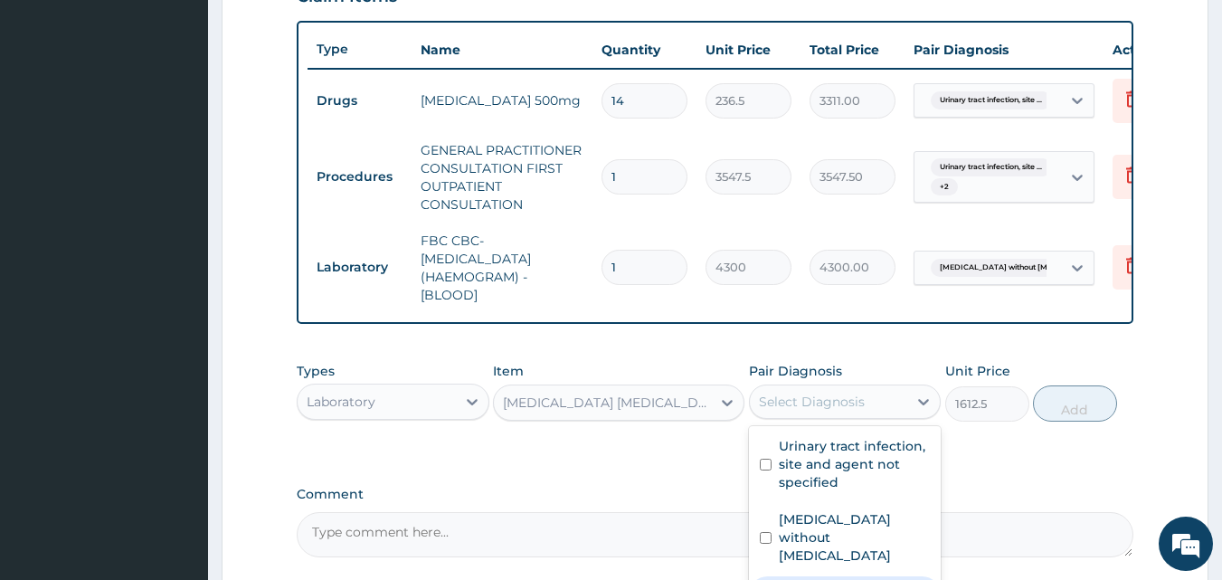
checkbox input "true"
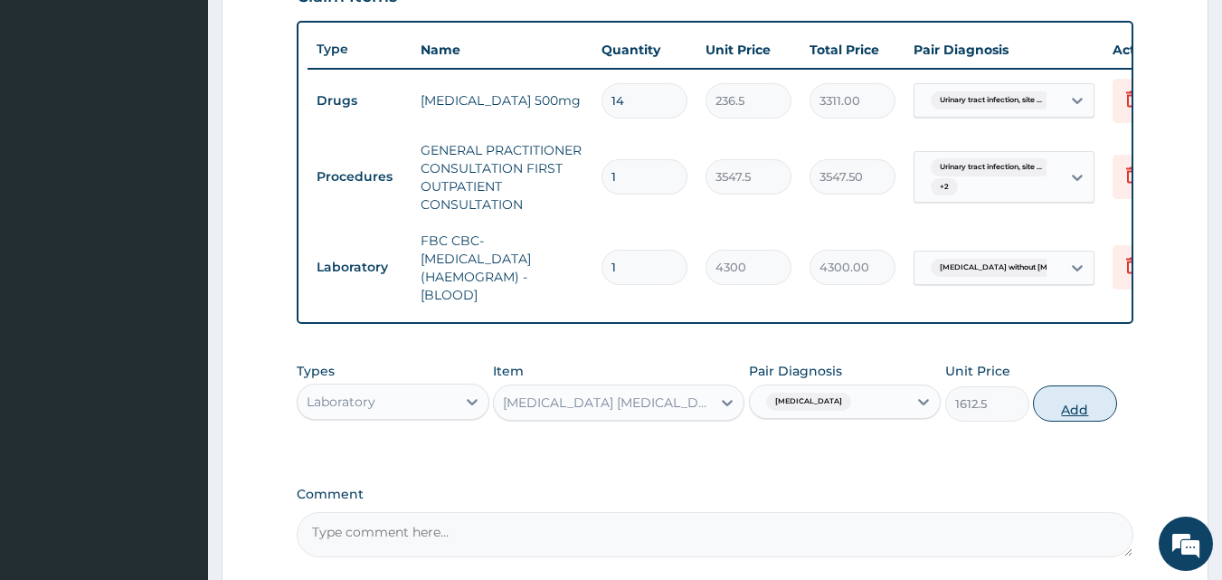
click at [1064, 422] on button "Add" at bounding box center [1075, 403] width 84 height 36
type input "0"
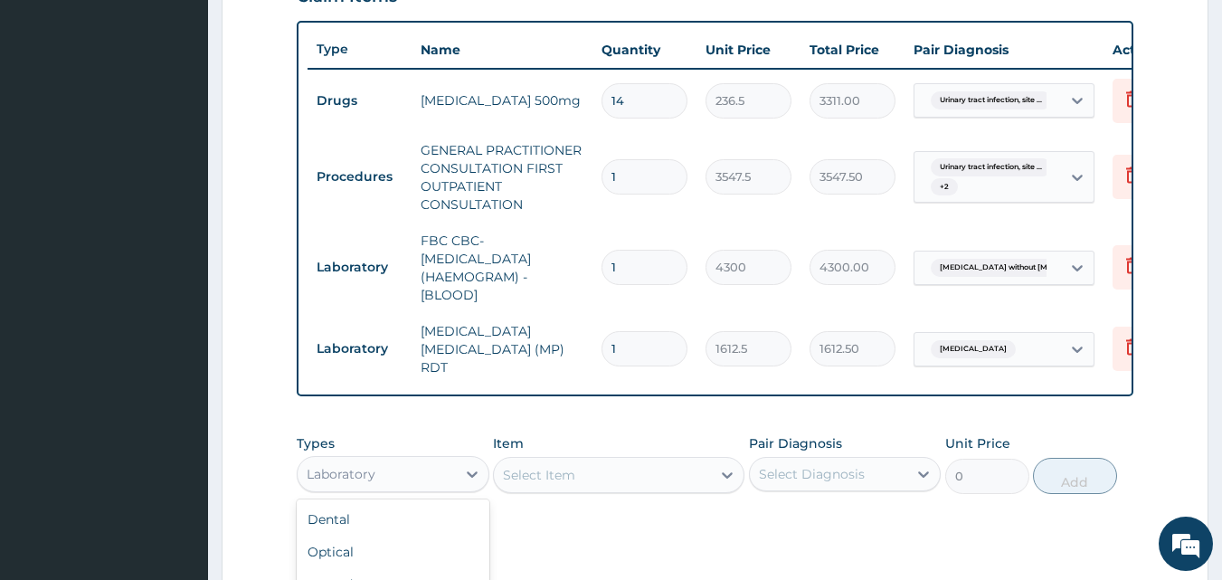
click at [411, 482] on div "Laboratory" at bounding box center [377, 474] width 158 height 29
type input "DR"
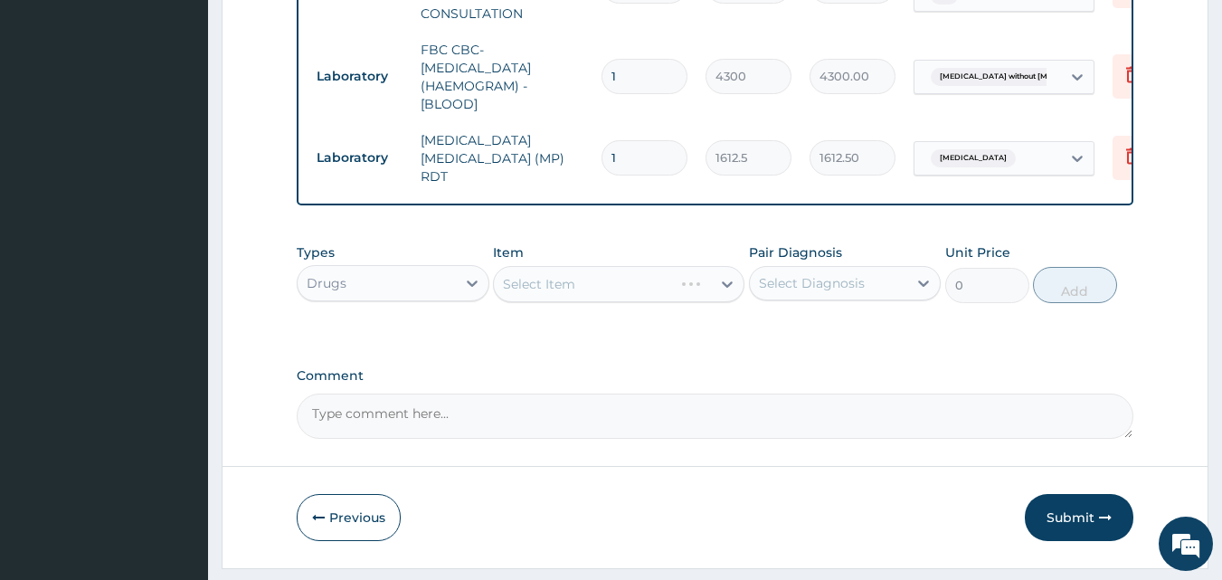
scroll to position [896, 0]
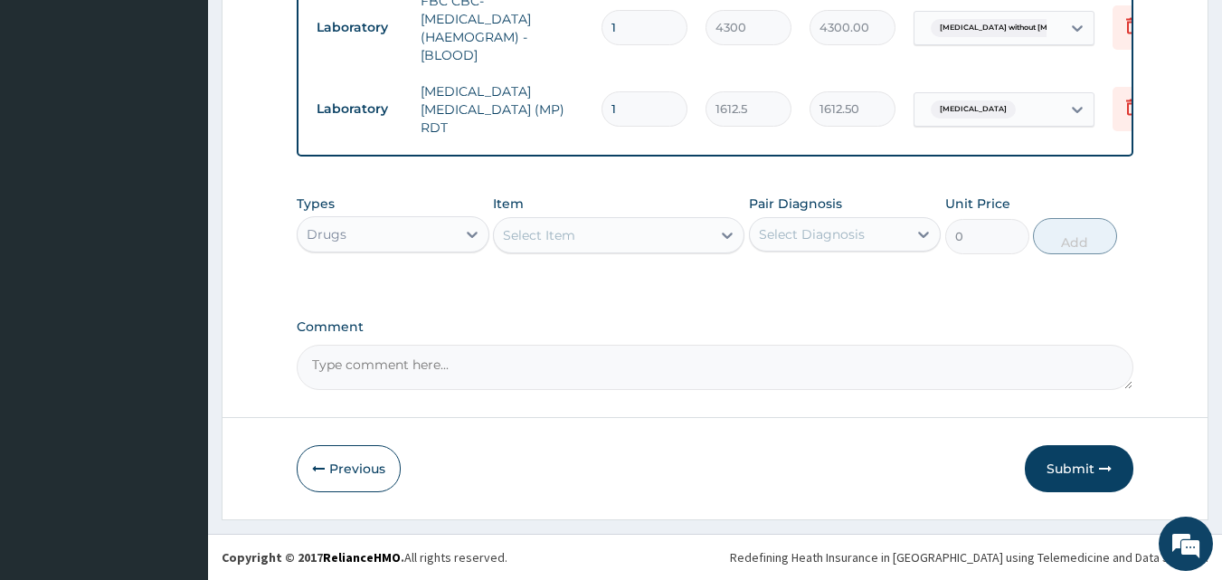
click at [590, 236] on div "Select Item" at bounding box center [602, 235] width 217 height 29
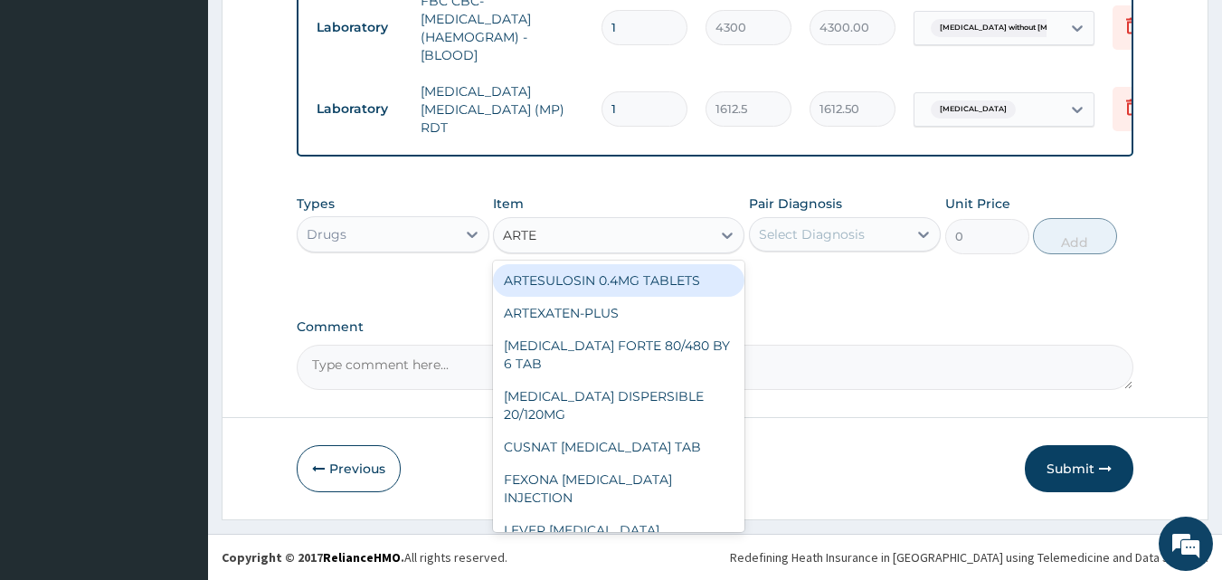
type input "ARTEM"
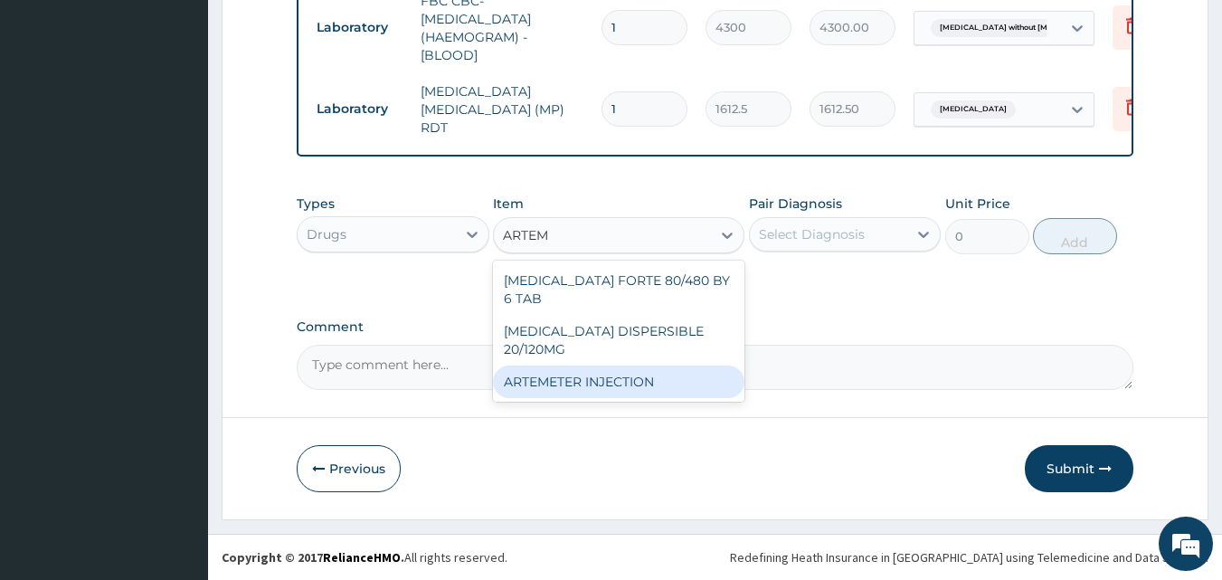
click at [599, 366] on div "ARTEMETER INJECTION" at bounding box center [619, 382] width 252 height 33
type input "946"
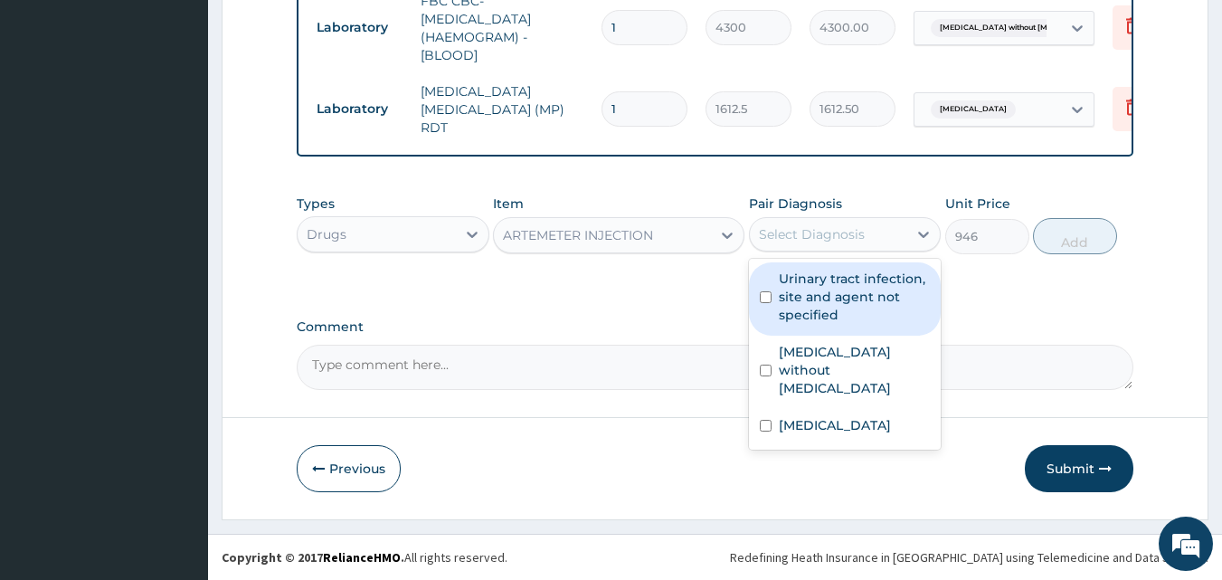
click at [851, 241] on div "Select Diagnosis" at bounding box center [812, 234] width 106 height 18
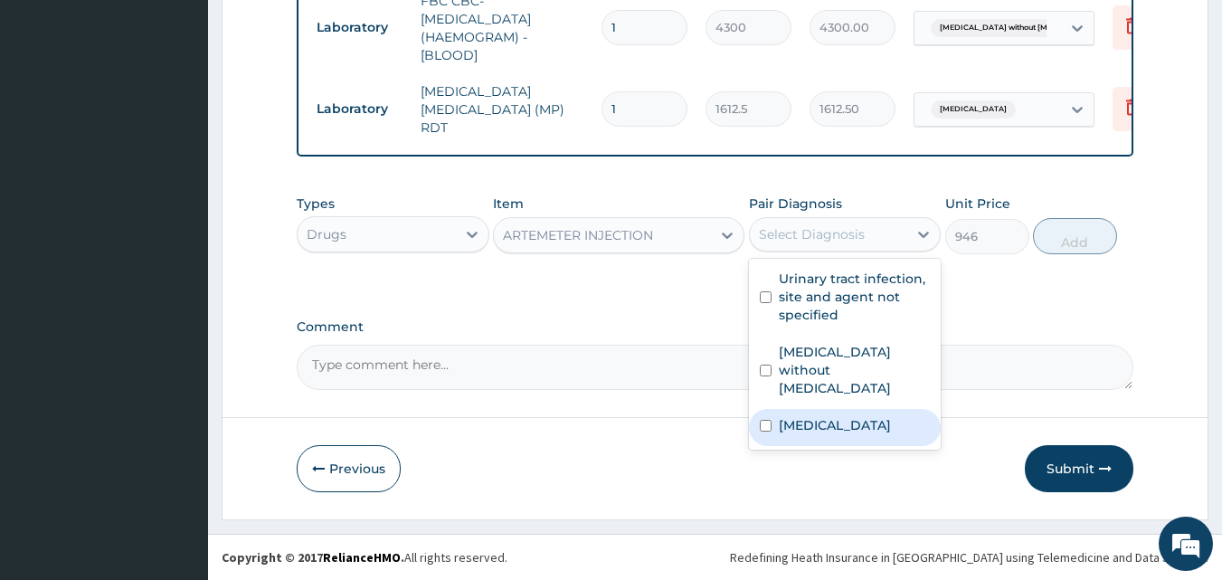
click at [831, 416] on label "Malaria, unspecified" at bounding box center [835, 425] width 112 height 18
checkbox input "true"
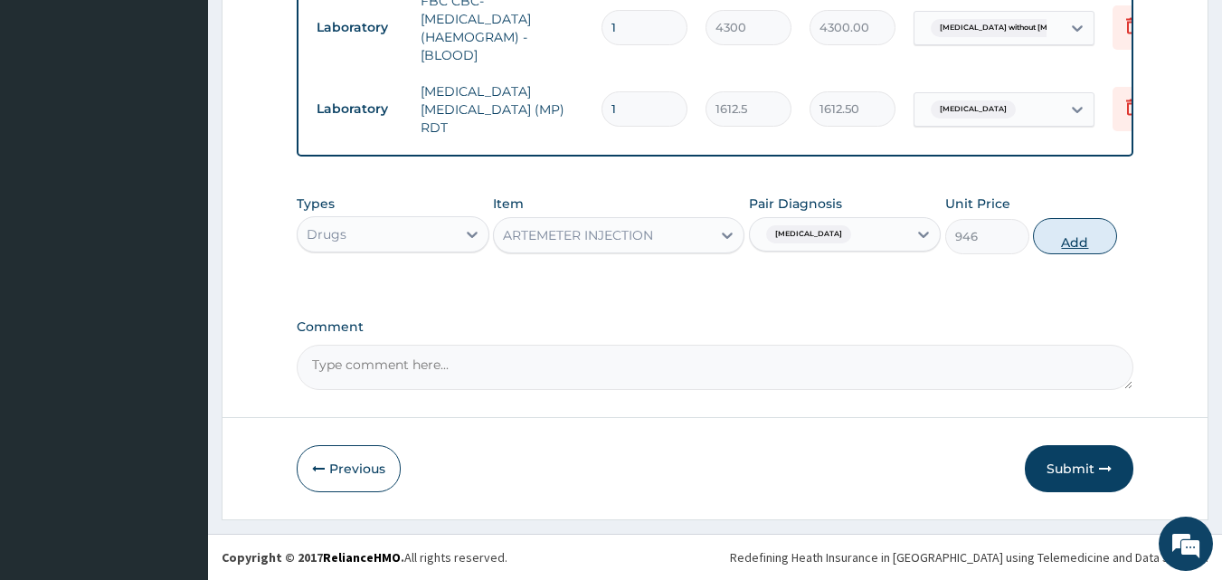
click at [1068, 237] on button "Add" at bounding box center [1075, 236] width 84 height 36
type input "0"
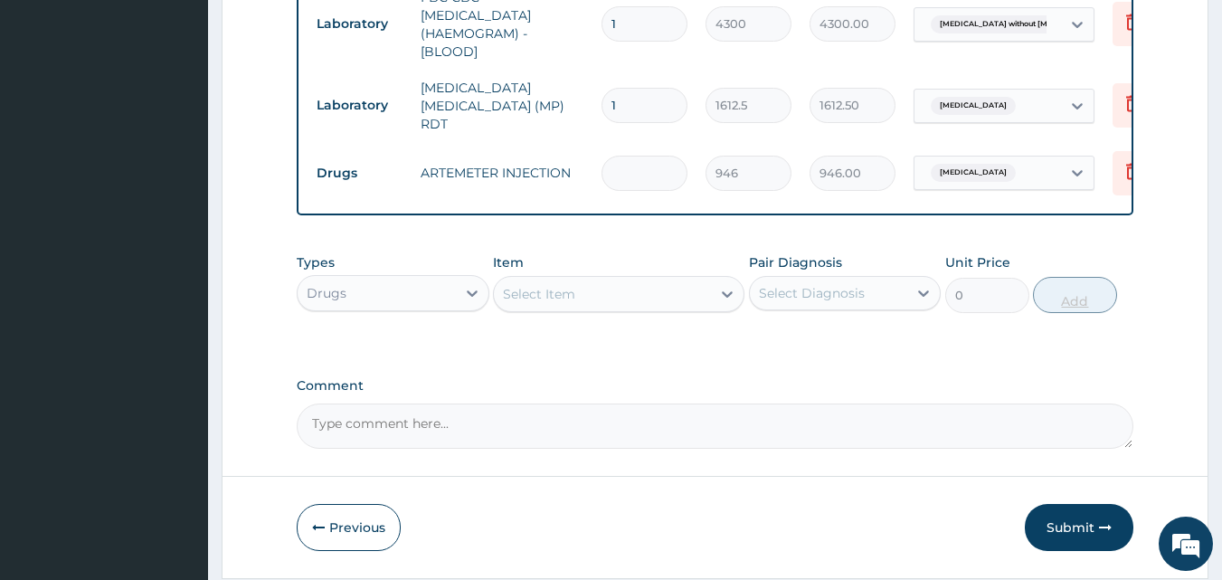
type input "0.00"
type input "6"
type input "5676.00"
type input "6"
click at [638, 298] on div "Select Item" at bounding box center [602, 294] width 217 height 29
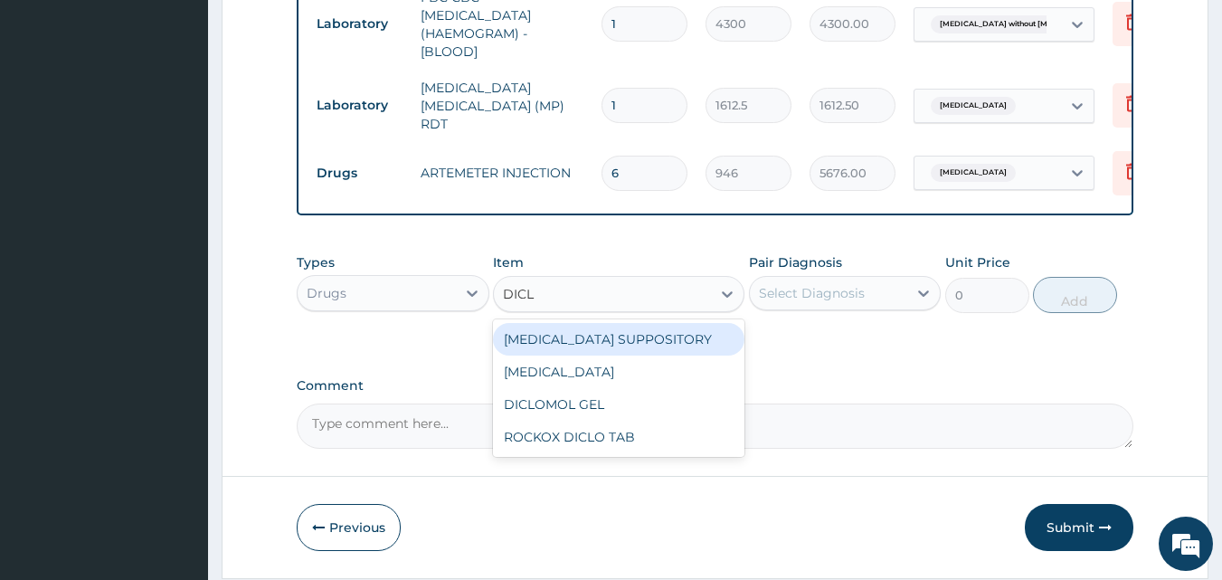
type input "DICLO"
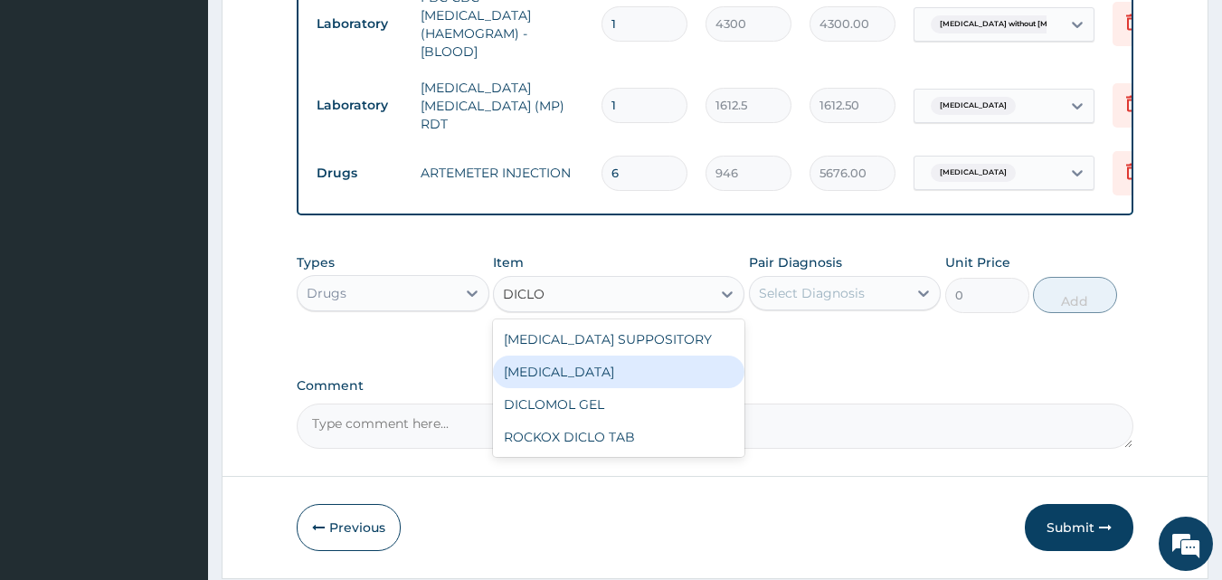
click at [622, 369] on div "DICLOFENAC" at bounding box center [619, 372] width 252 height 33
type input "591.25"
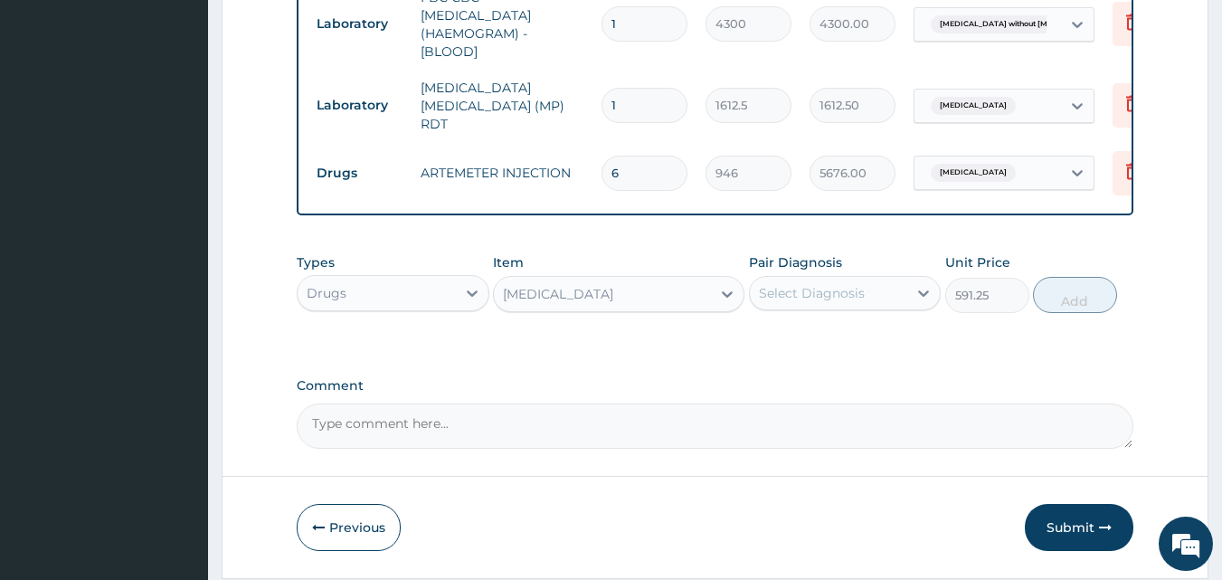
click at [830, 302] on div "Select Diagnosis" at bounding box center [812, 293] width 106 height 18
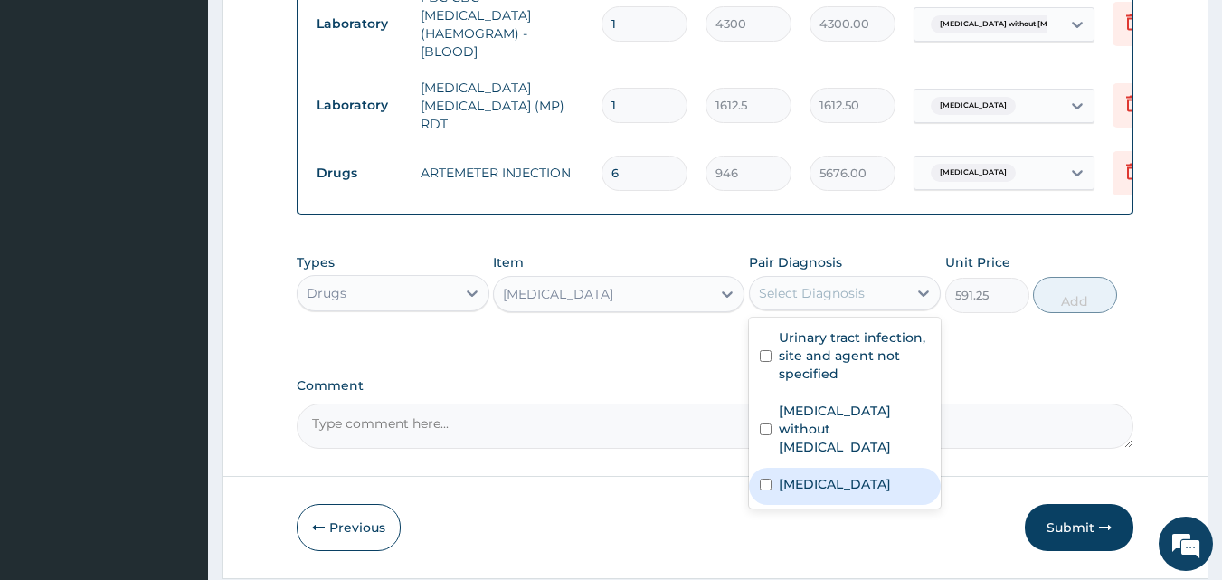
click at [821, 475] on label "Malaria, unspecified" at bounding box center [835, 484] width 112 height 18
checkbox input "true"
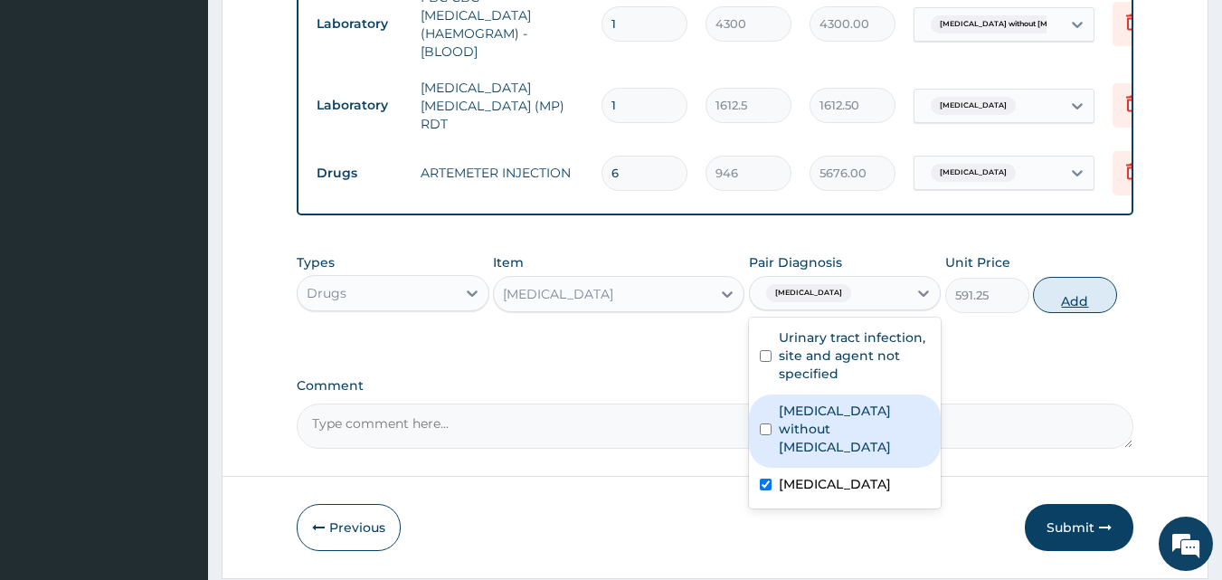
click at [1081, 295] on button "Add" at bounding box center [1075, 295] width 84 height 36
type input "0"
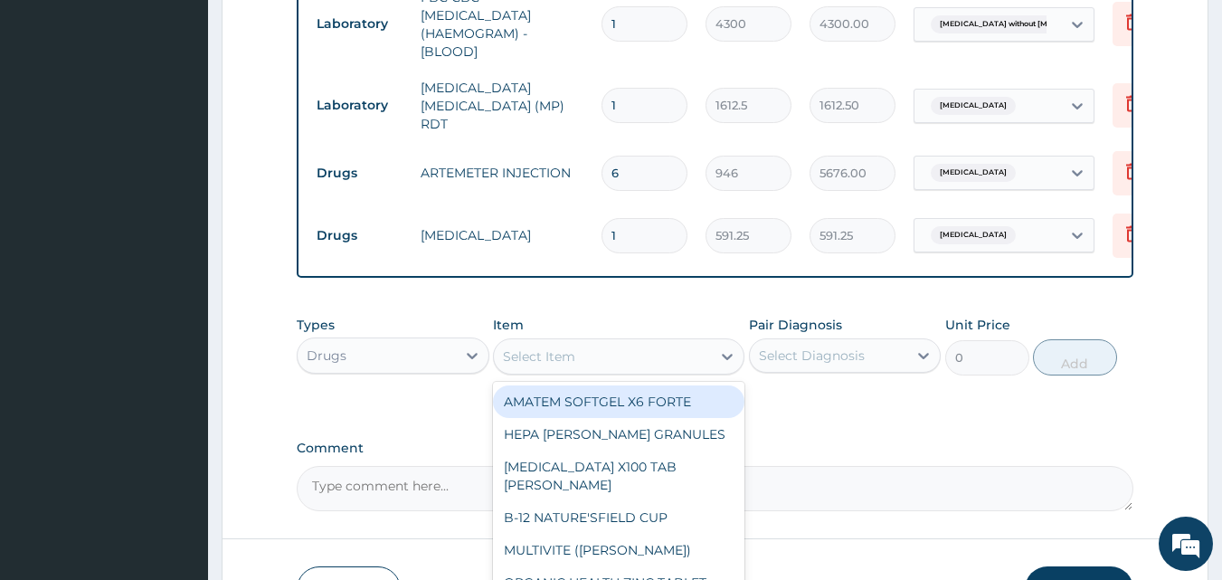
click at [606, 363] on div "Select Item" at bounding box center [602, 356] width 217 height 29
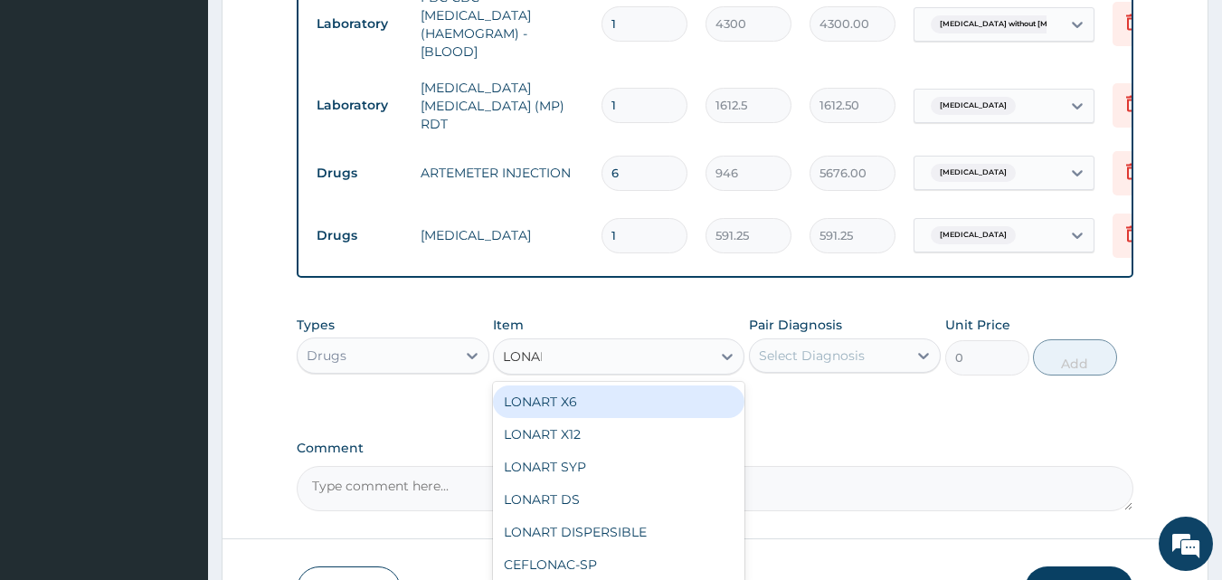
type input "LONART"
type input "473"
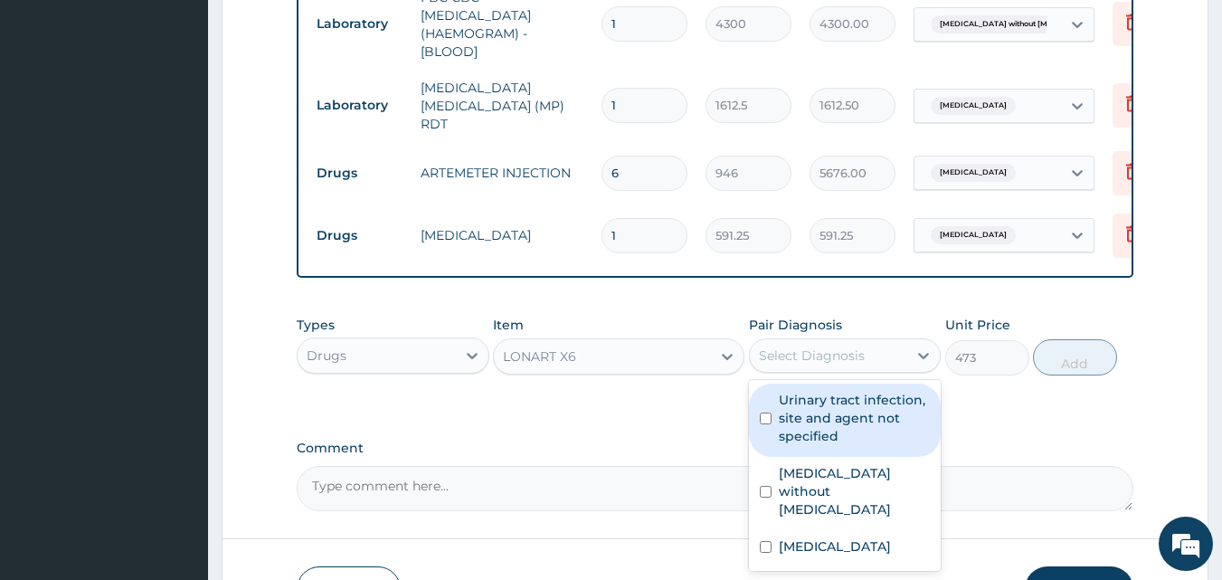
click at [850, 361] on div "Select Diagnosis" at bounding box center [812, 356] width 106 height 18
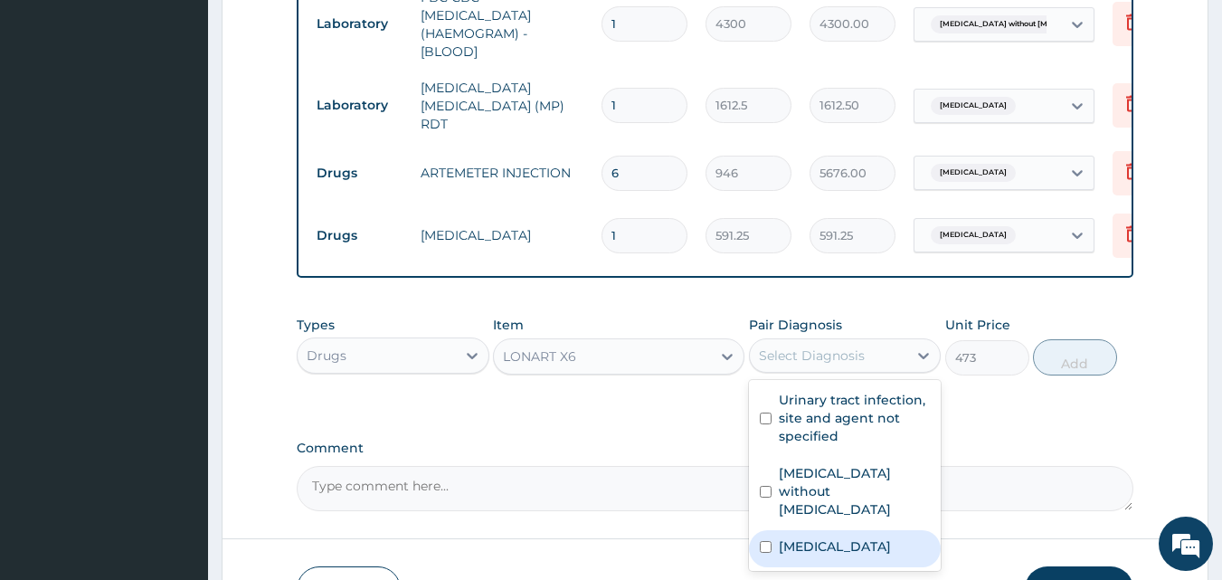
click at [815, 537] on label "Malaria, unspecified" at bounding box center [835, 546] width 112 height 18
checkbox input "true"
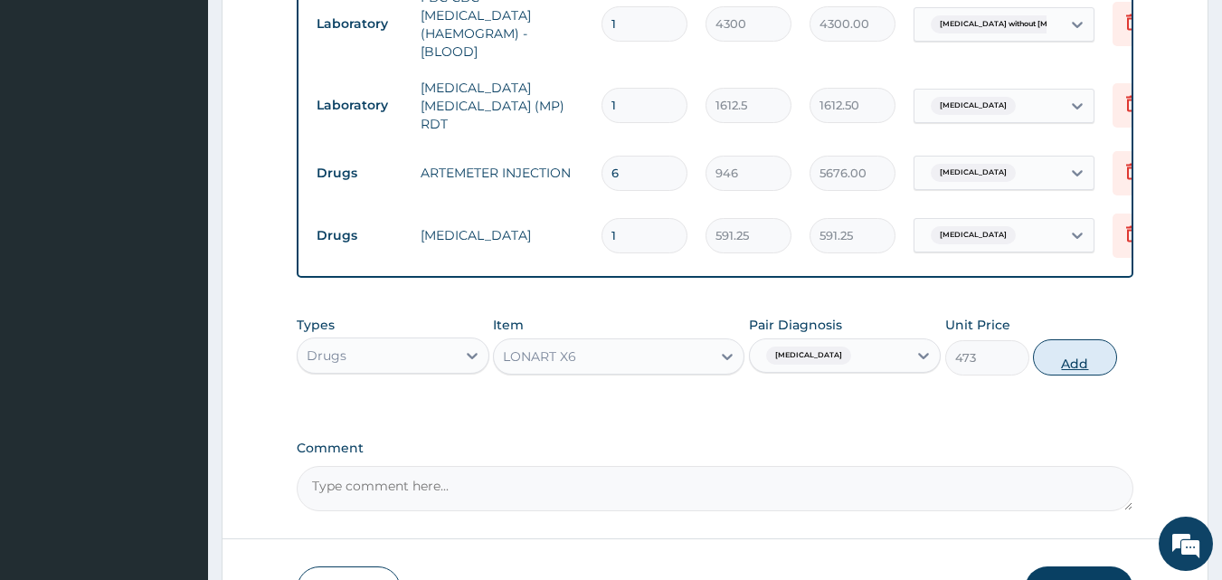
click at [1082, 361] on button "Add" at bounding box center [1075, 357] width 84 height 36
type input "0"
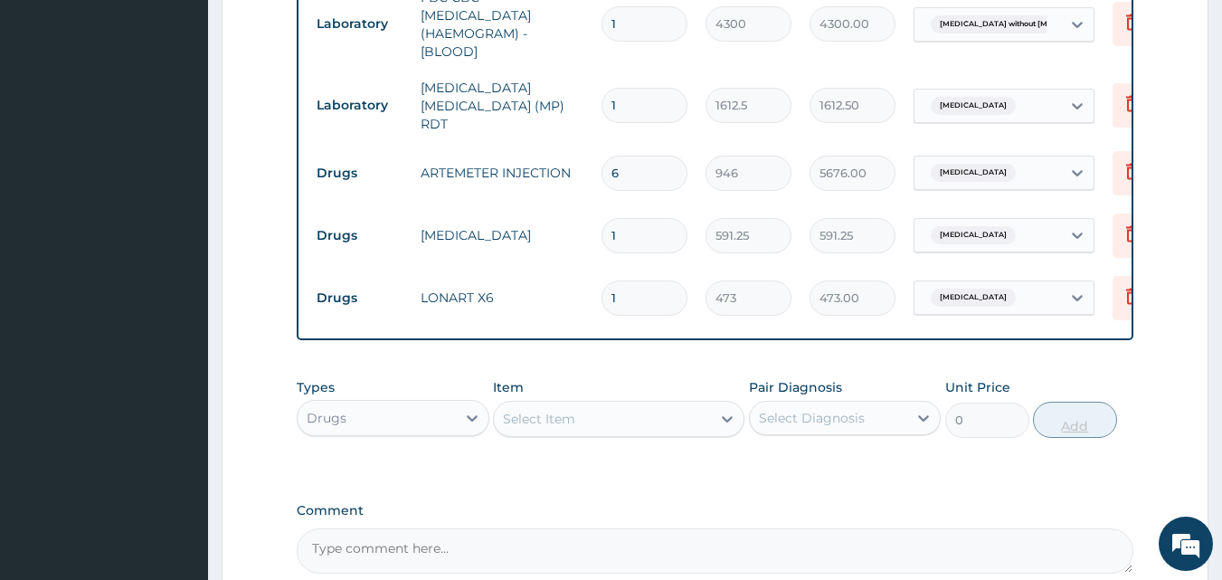
type input "0.00"
type input "6"
type input "2838.00"
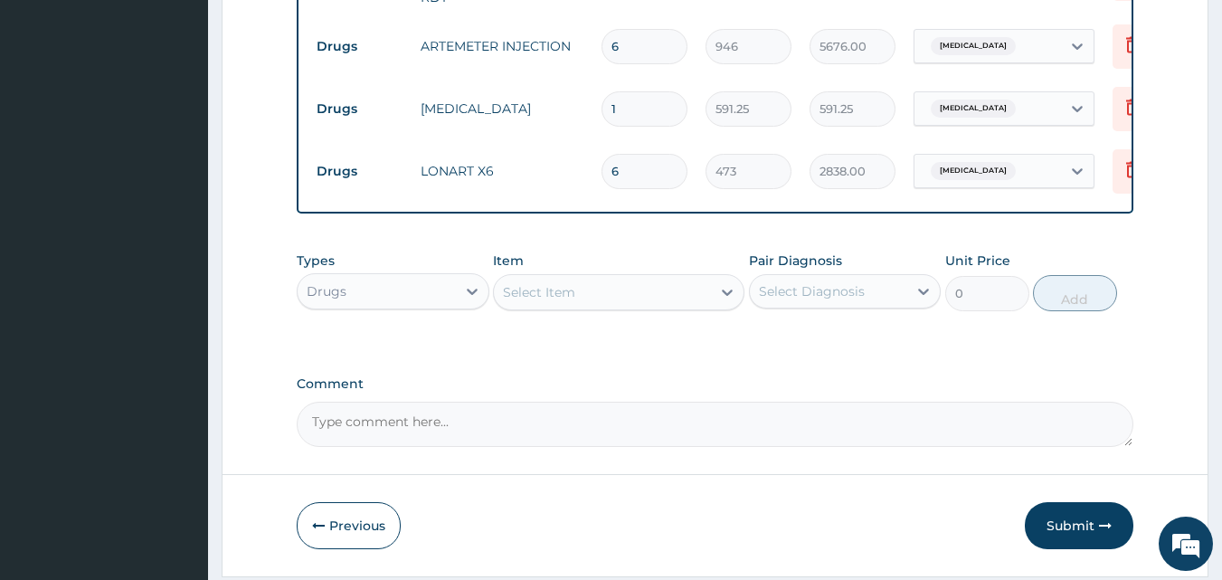
scroll to position [1083, 0]
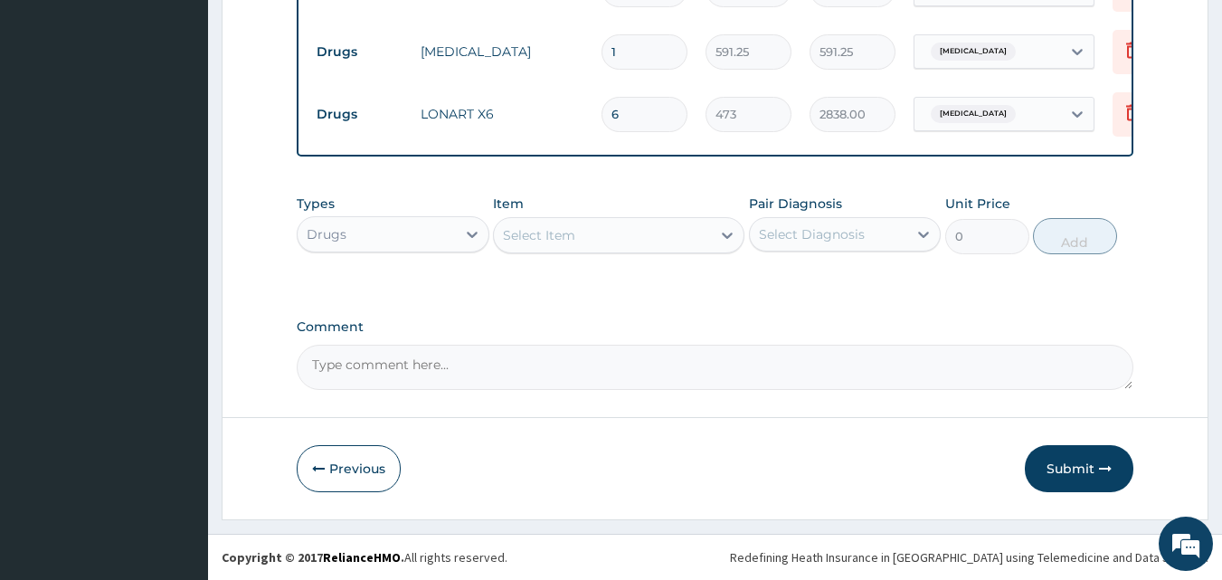
type input "6"
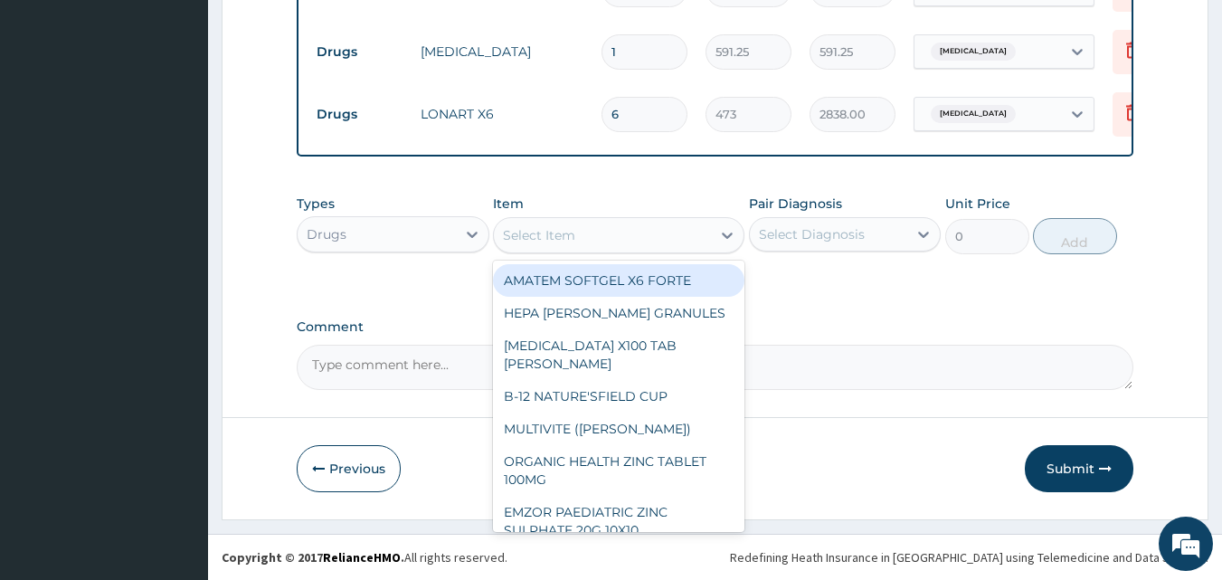
click at [611, 233] on div "Select Item" at bounding box center [602, 235] width 217 height 29
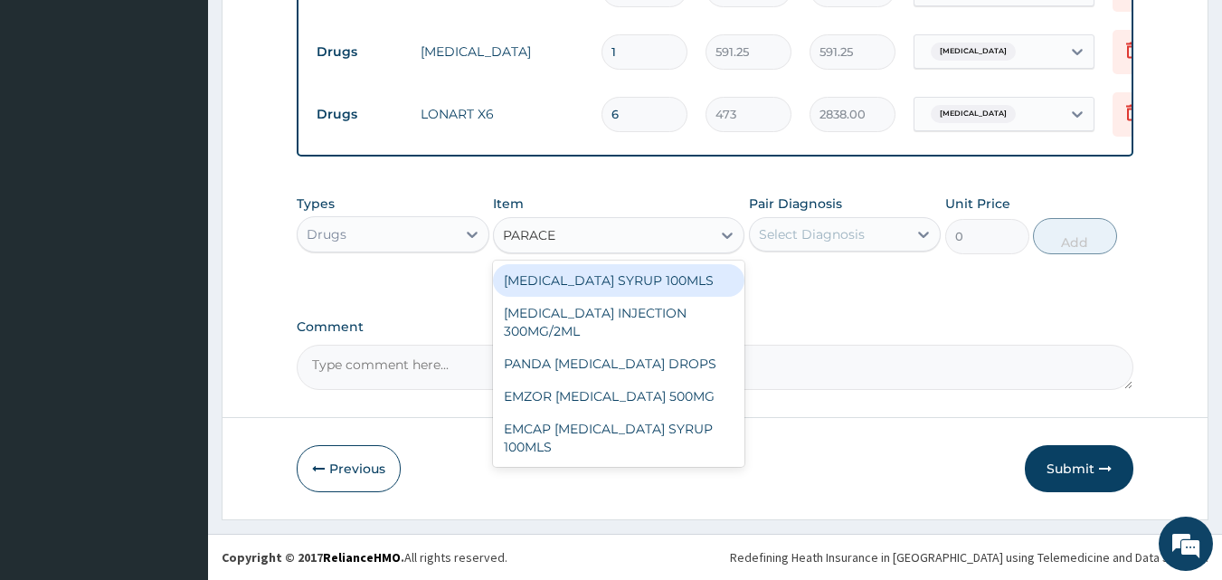
type input "PARACET"
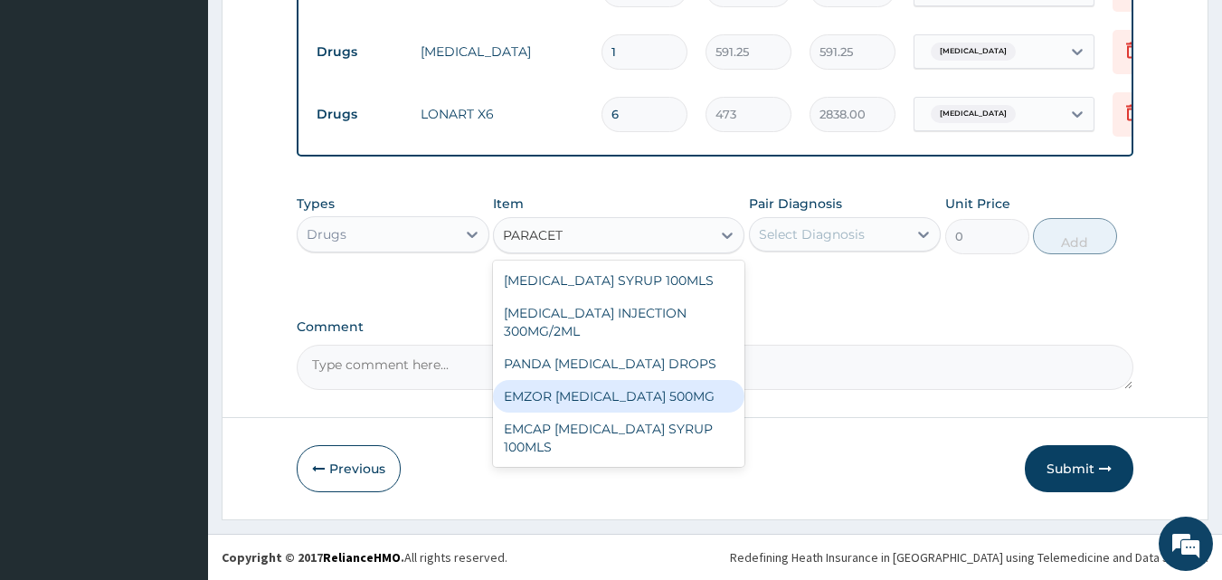
click at [622, 388] on div "EMZOR PARACETAMOL 500MG" at bounding box center [619, 396] width 252 height 33
type input "23.65"
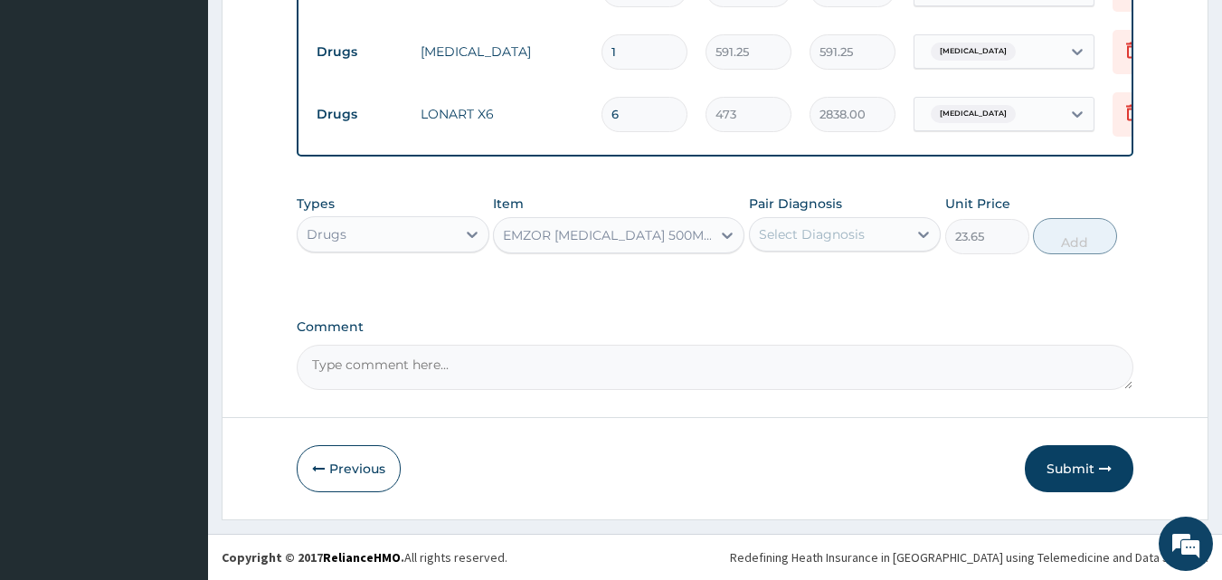
click at [819, 246] on div "Select Diagnosis" at bounding box center [829, 234] width 158 height 29
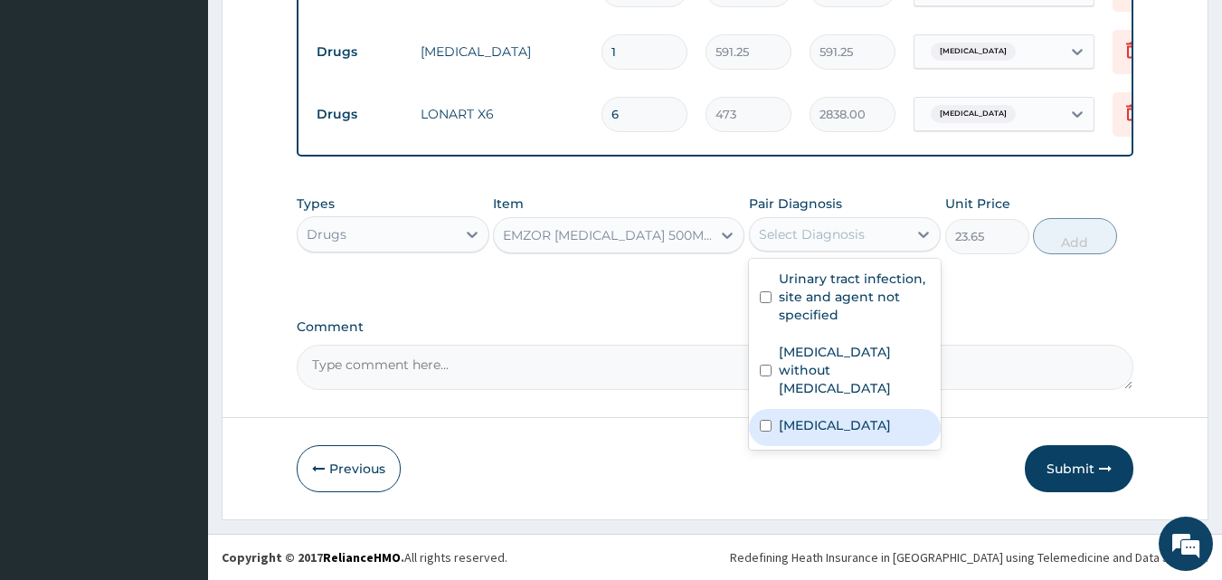
click at [833, 416] on label "Malaria, unspecified" at bounding box center [835, 425] width 112 height 18
checkbox input "true"
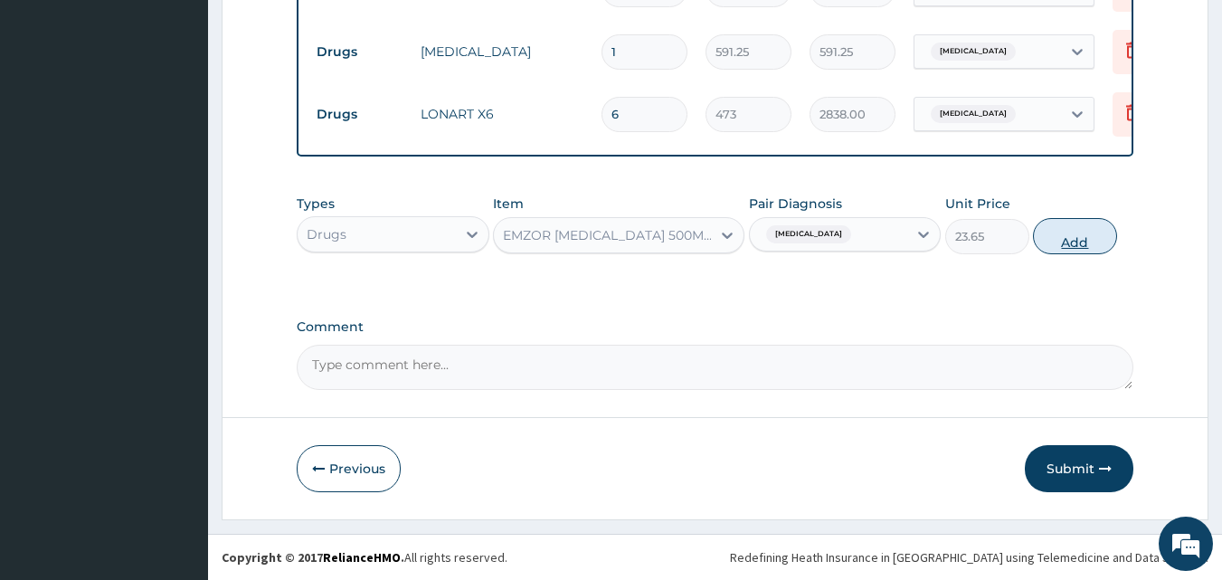
click at [1059, 242] on button "Add" at bounding box center [1075, 236] width 84 height 36
type input "0"
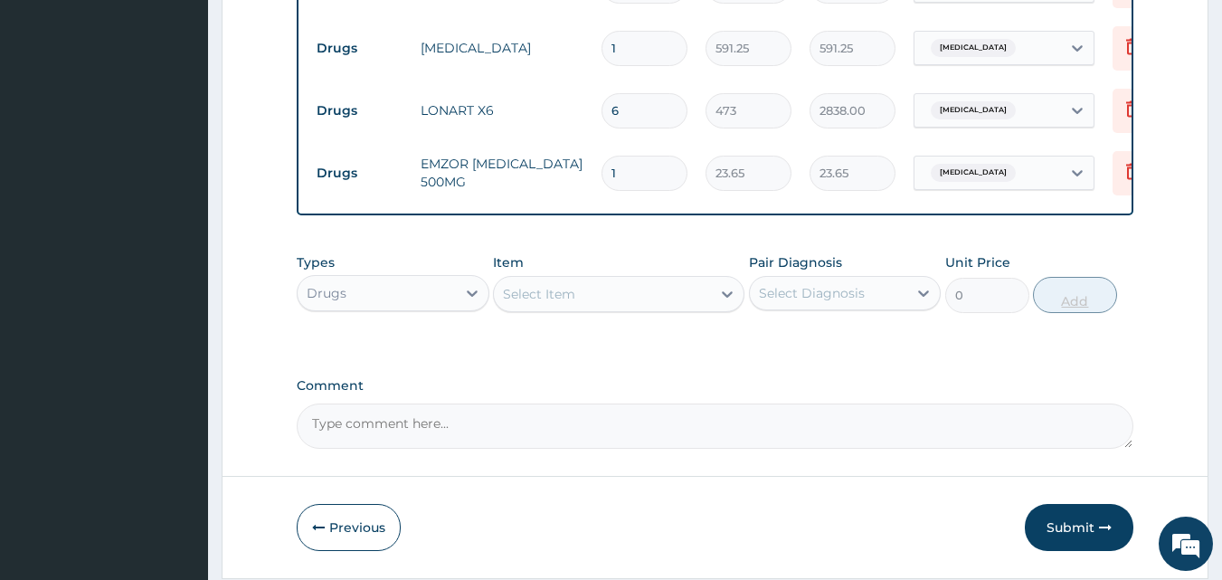
type input "18"
type input "425.70"
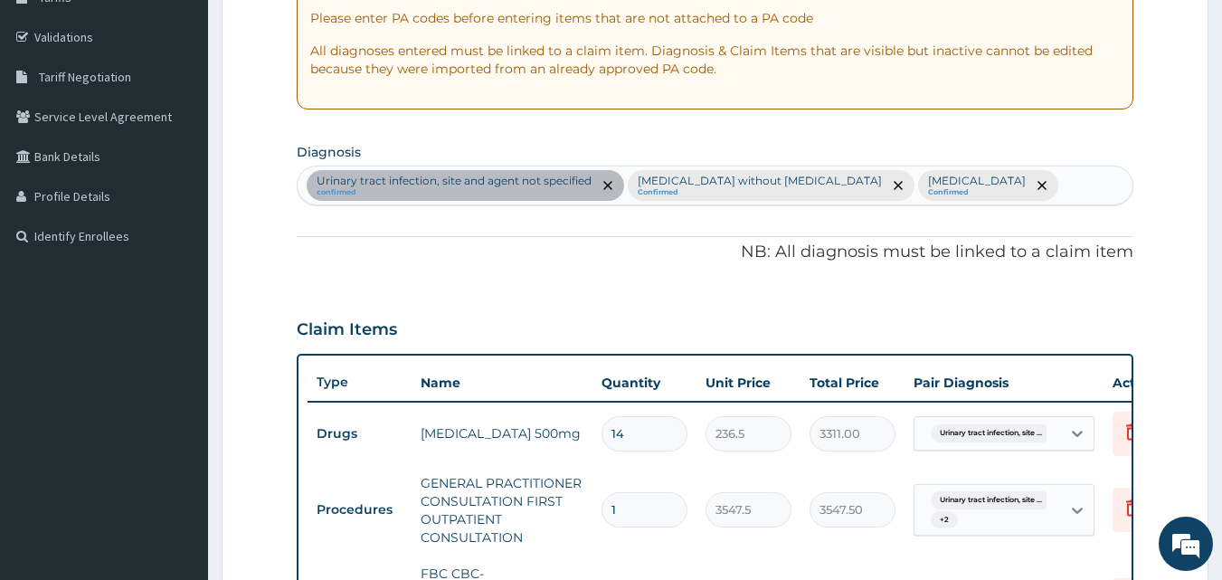
scroll to position [1145, 0]
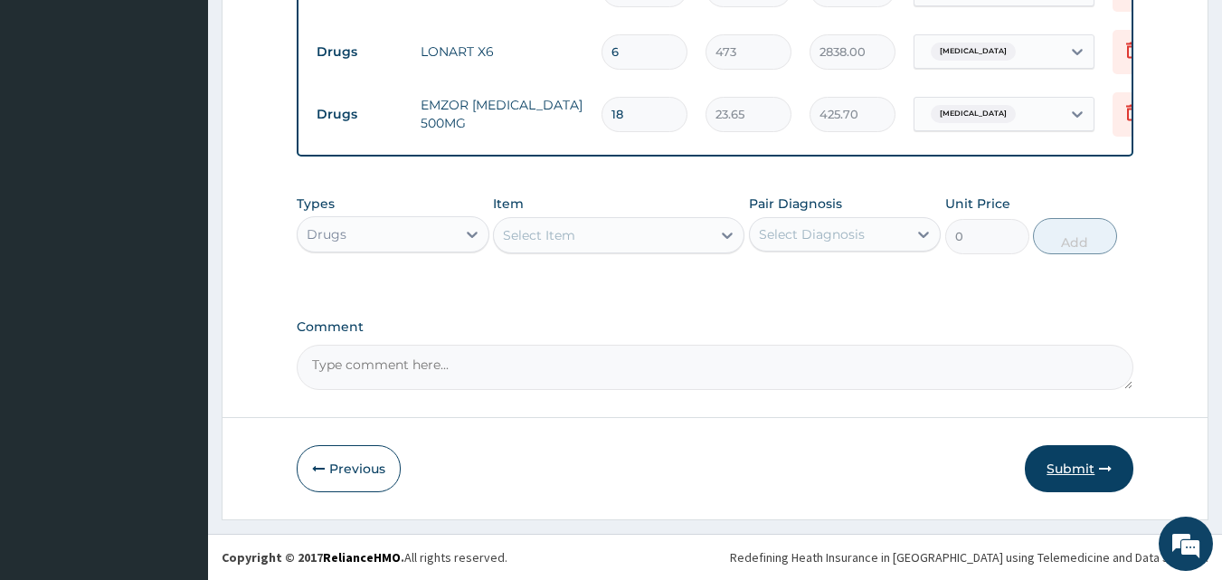
type input "18"
click at [1075, 467] on button "Submit" at bounding box center [1079, 468] width 109 height 47
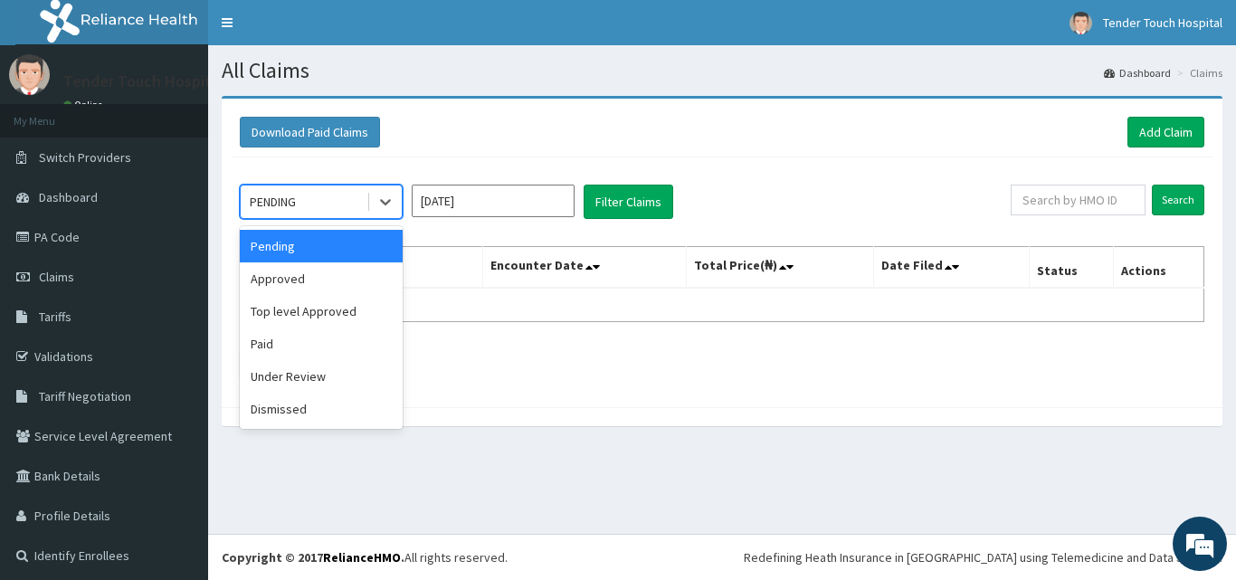
click at [323, 214] on div "PENDING" at bounding box center [304, 201] width 126 height 29
click at [318, 273] on div "Approved" at bounding box center [321, 278] width 163 height 33
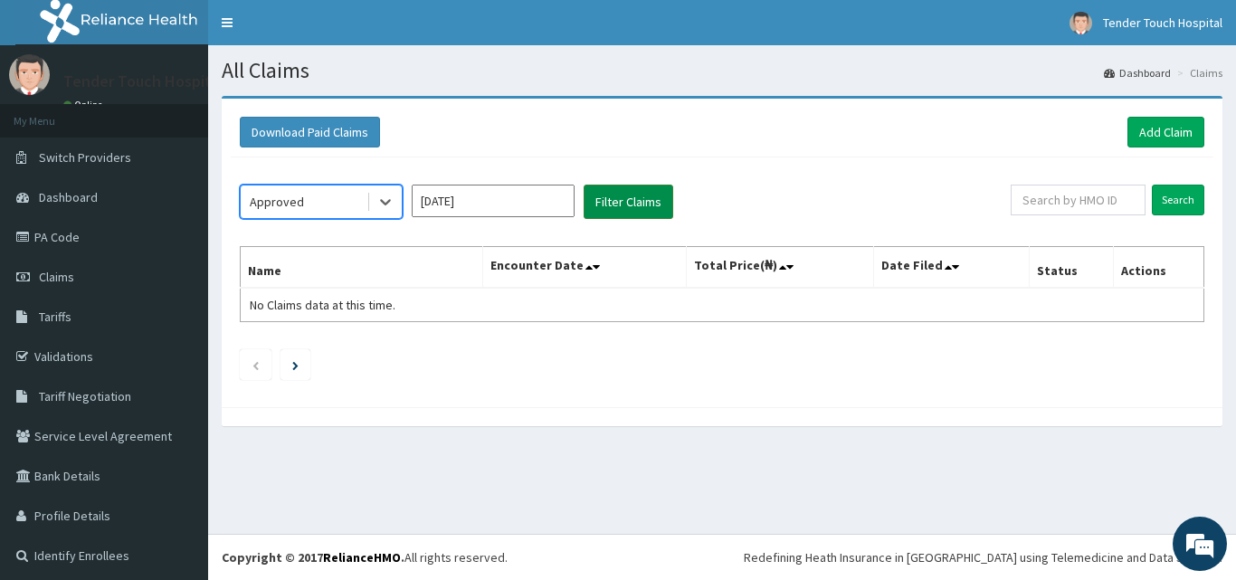
click at [610, 200] on button "Filter Claims" at bounding box center [629, 202] width 90 height 34
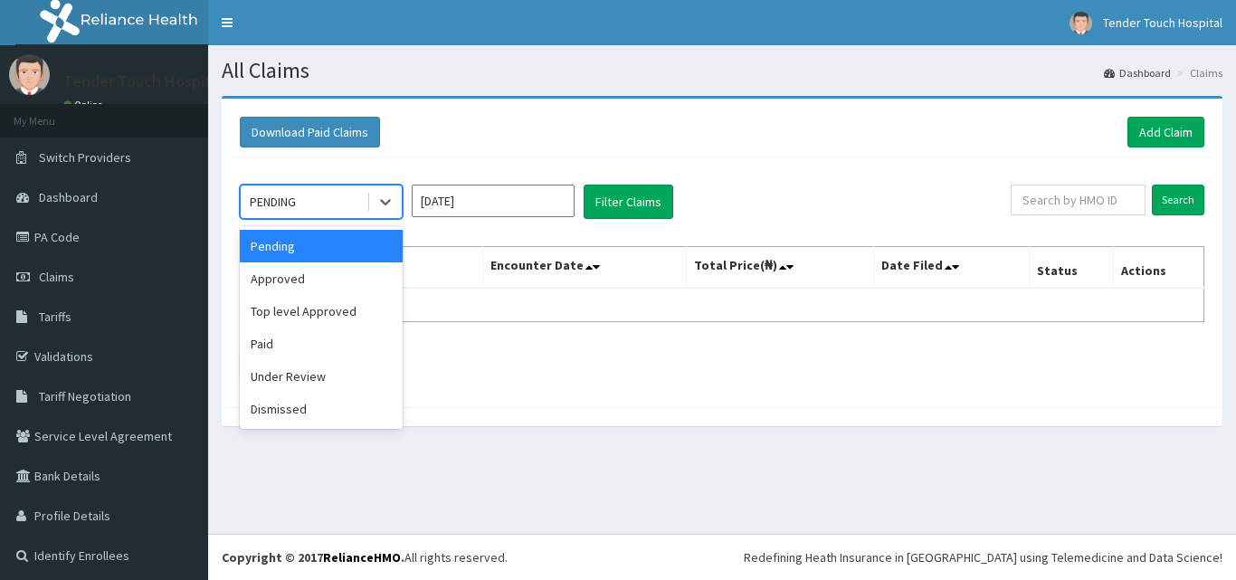
click at [343, 207] on div "PENDING" at bounding box center [304, 201] width 126 height 29
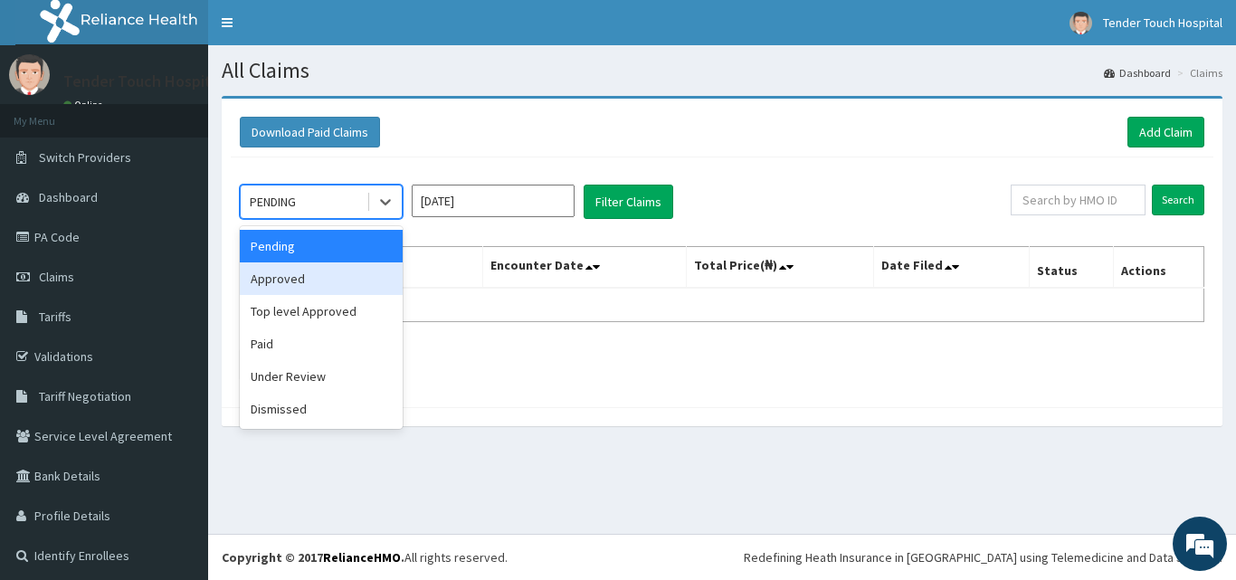
click at [322, 279] on div "Approved" at bounding box center [321, 278] width 163 height 33
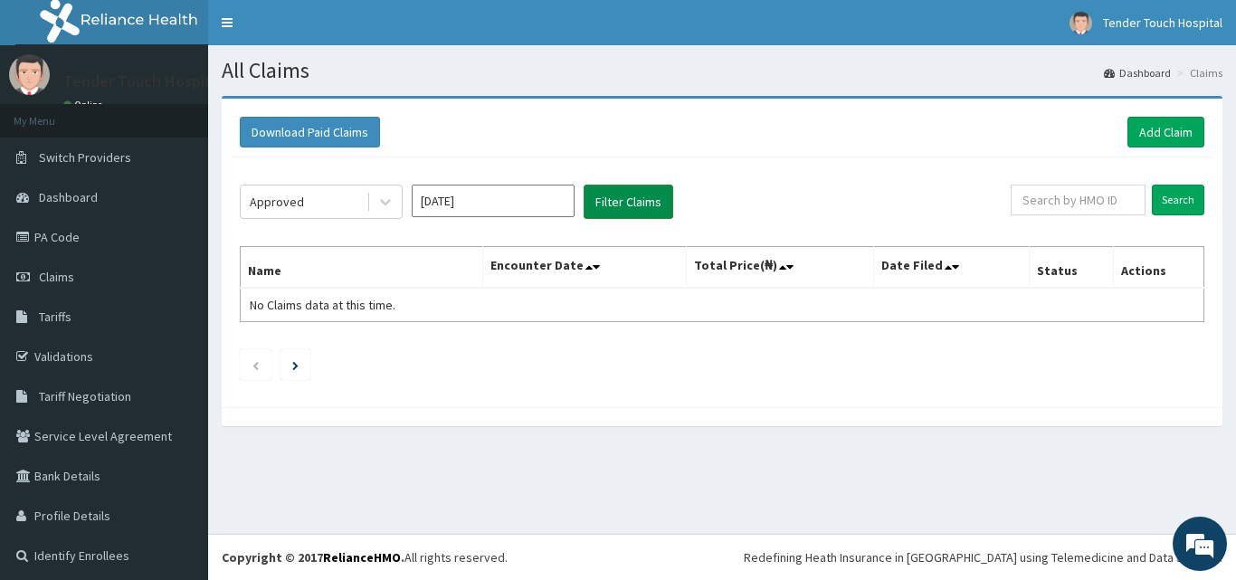
click at [649, 207] on button "Filter Claims" at bounding box center [629, 202] width 90 height 34
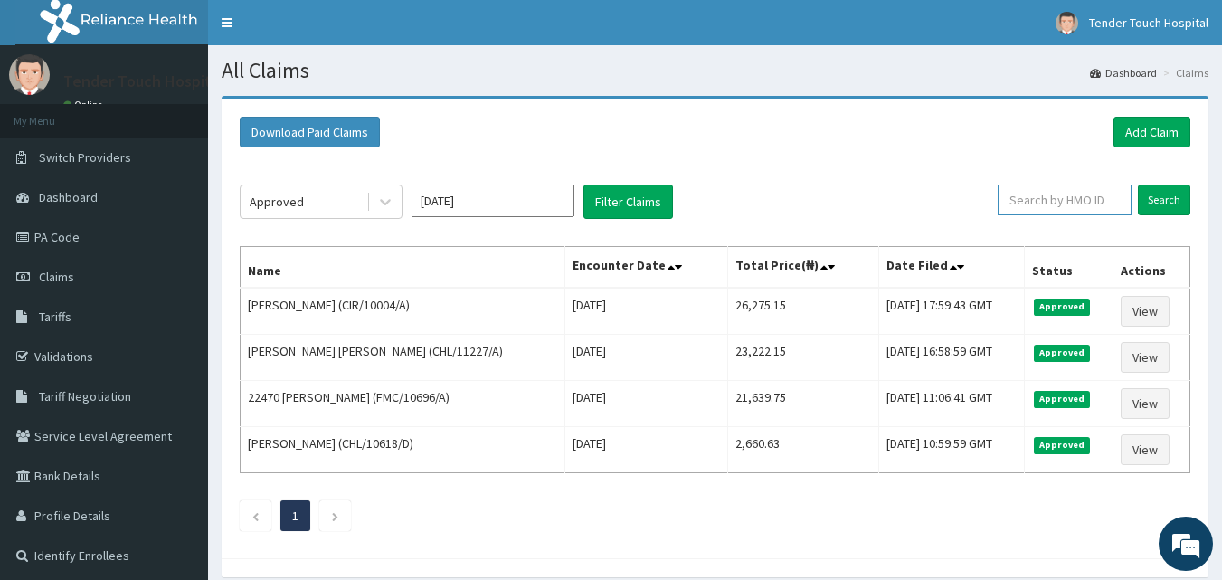
click at [1039, 201] on input "text" at bounding box center [1065, 200] width 134 height 31
type input "TZZ/10008/A"
click at [1138, 185] on input "Search" at bounding box center [1164, 200] width 52 height 31
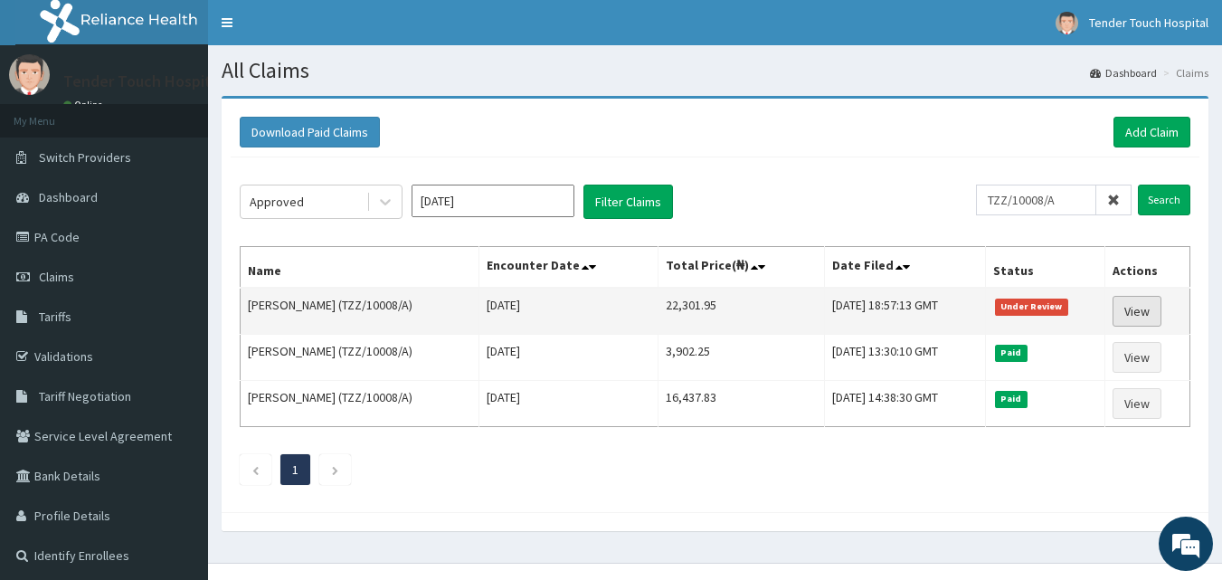
click at [1134, 302] on link "View" at bounding box center [1137, 311] width 49 height 31
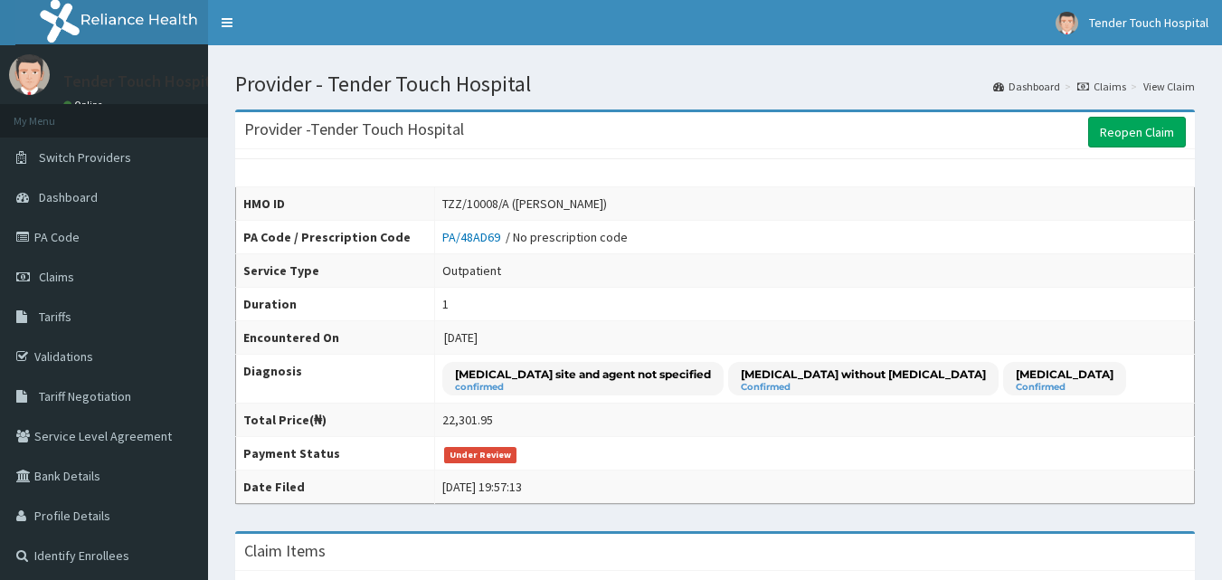
scroll to position [507, 0]
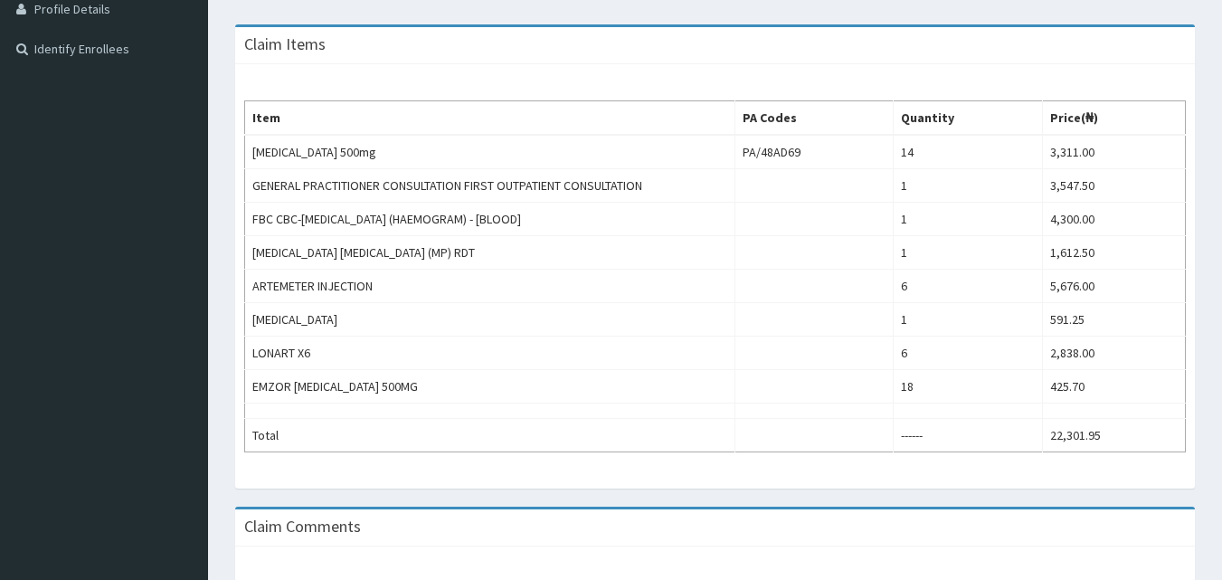
click at [1221, 413] on html "R EL Toggle navigation Tender Touch Hospital Tender Touch Hospital - tendertouc…" at bounding box center [611, 154] width 1222 height 1323
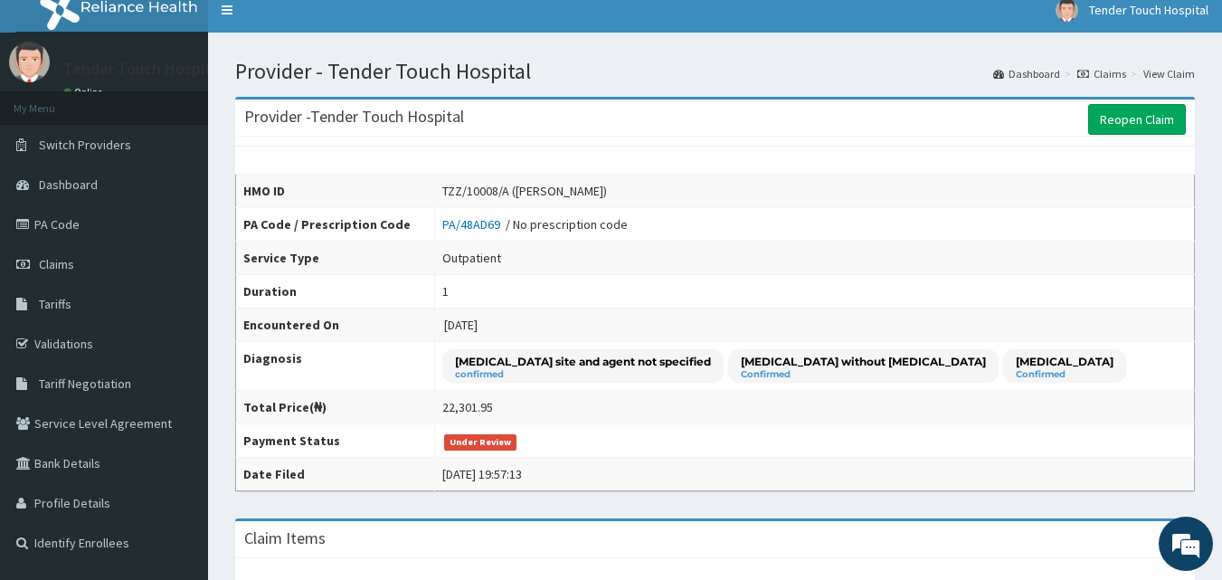
scroll to position [0, 0]
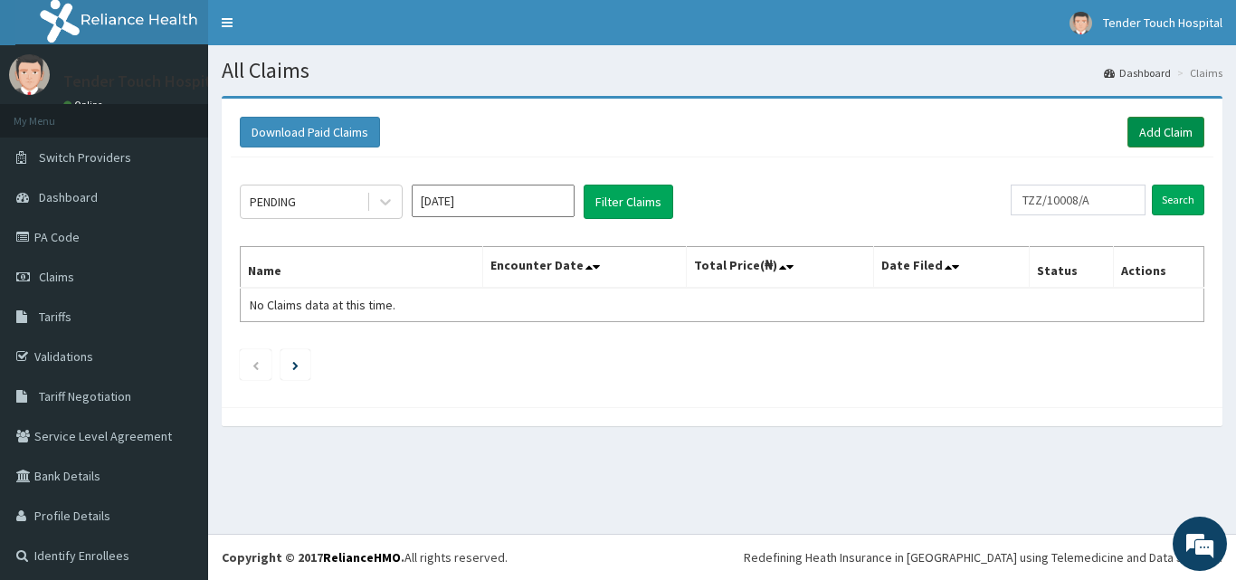
click at [1142, 119] on link "Add Claim" at bounding box center [1165, 132] width 77 height 31
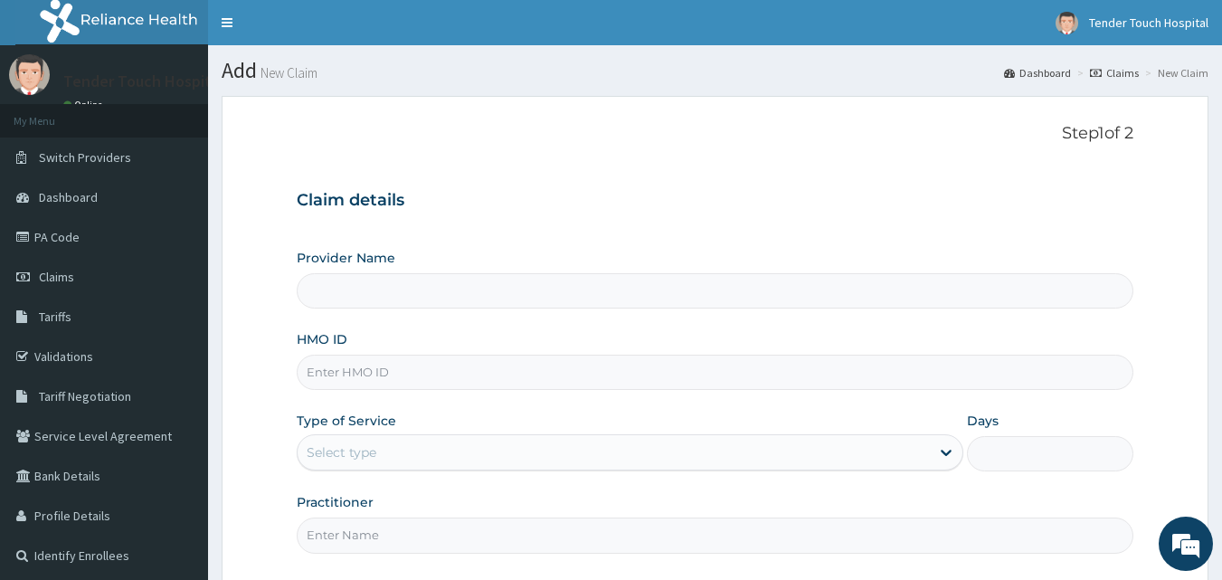
click at [381, 372] on input "HMO ID" at bounding box center [716, 372] width 838 height 35
type input "CHL/"
type input "Tender Touch Hospital"
type input "CHL/10137/A"
click at [407, 451] on div "Select type" at bounding box center [614, 452] width 632 height 29
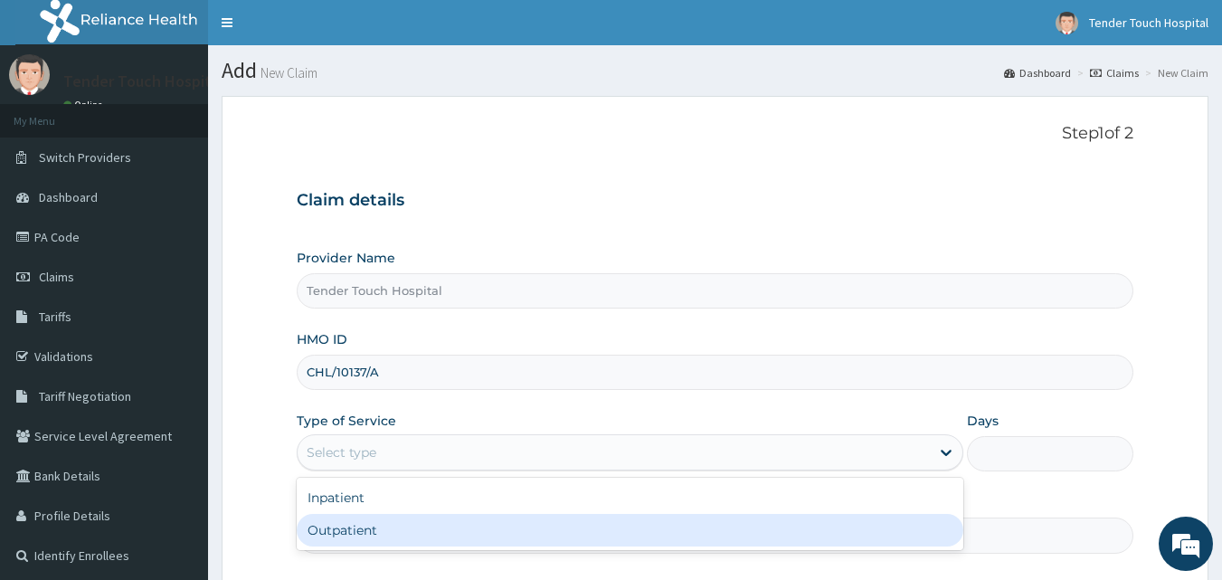
click at [390, 527] on div "Outpatient" at bounding box center [630, 530] width 667 height 33
type input "1"
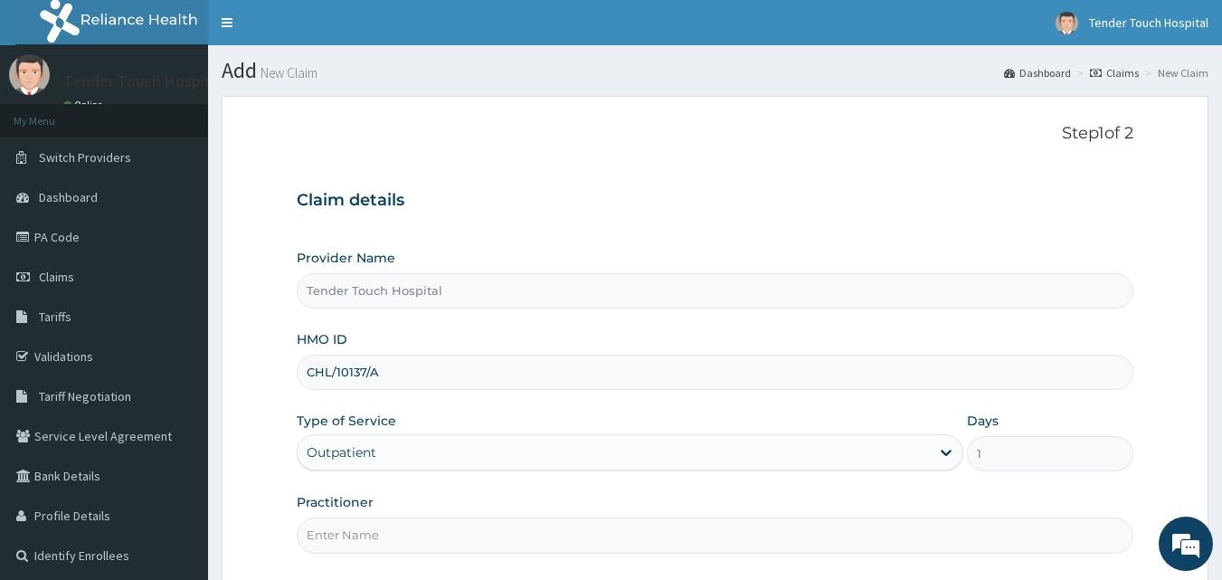
click at [394, 548] on input "Practitioner" at bounding box center [716, 534] width 838 height 35
type input "DR ADEOYE"
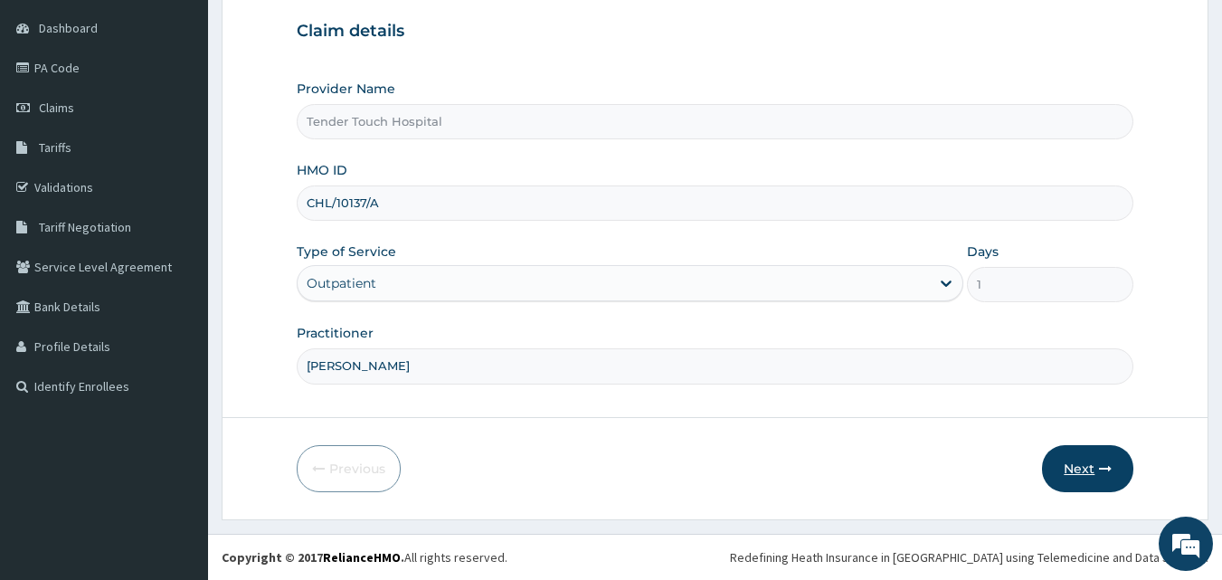
click at [1092, 464] on button "Next" at bounding box center [1087, 468] width 91 height 47
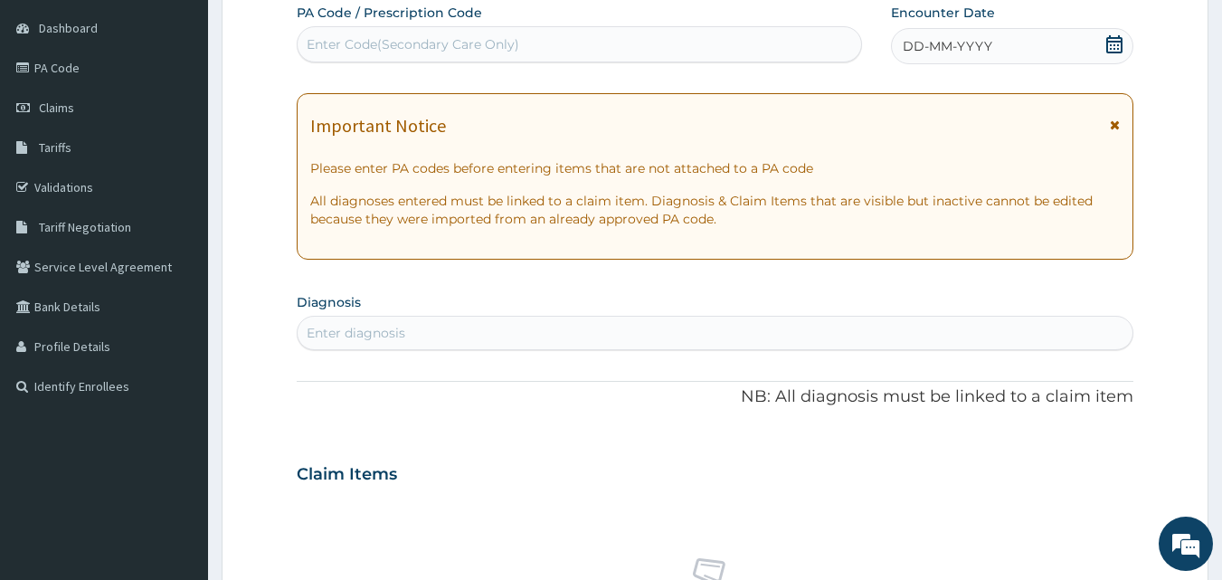
click at [974, 55] on span "DD-MM-YYYY" at bounding box center [948, 46] width 90 height 18
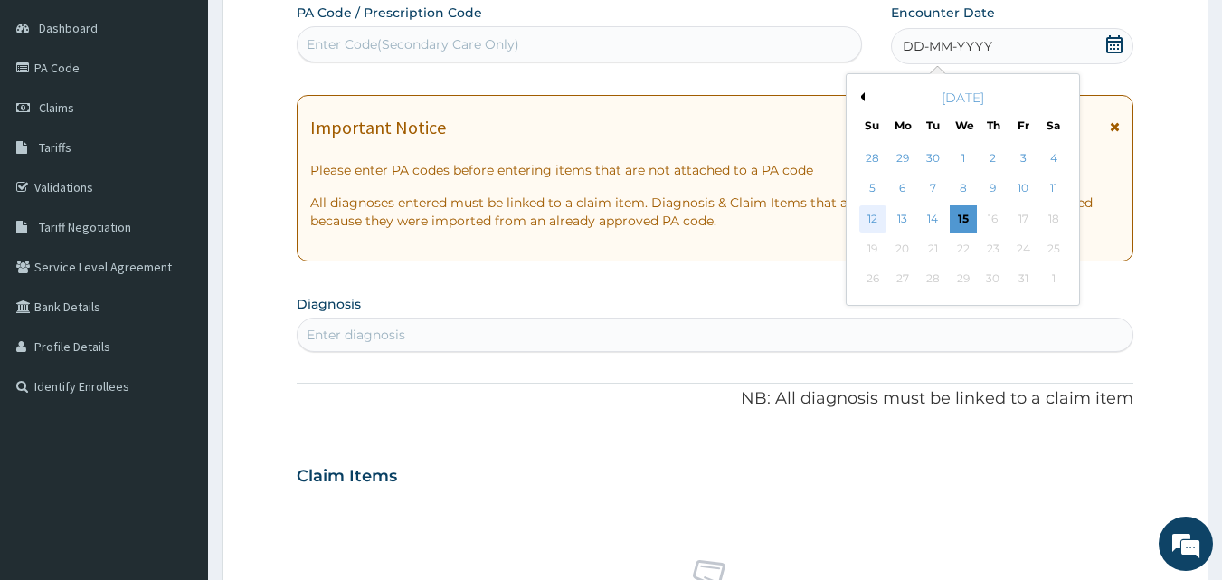
click at [862, 214] on div "12" at bounding box center [872, 218] width 27 height 27
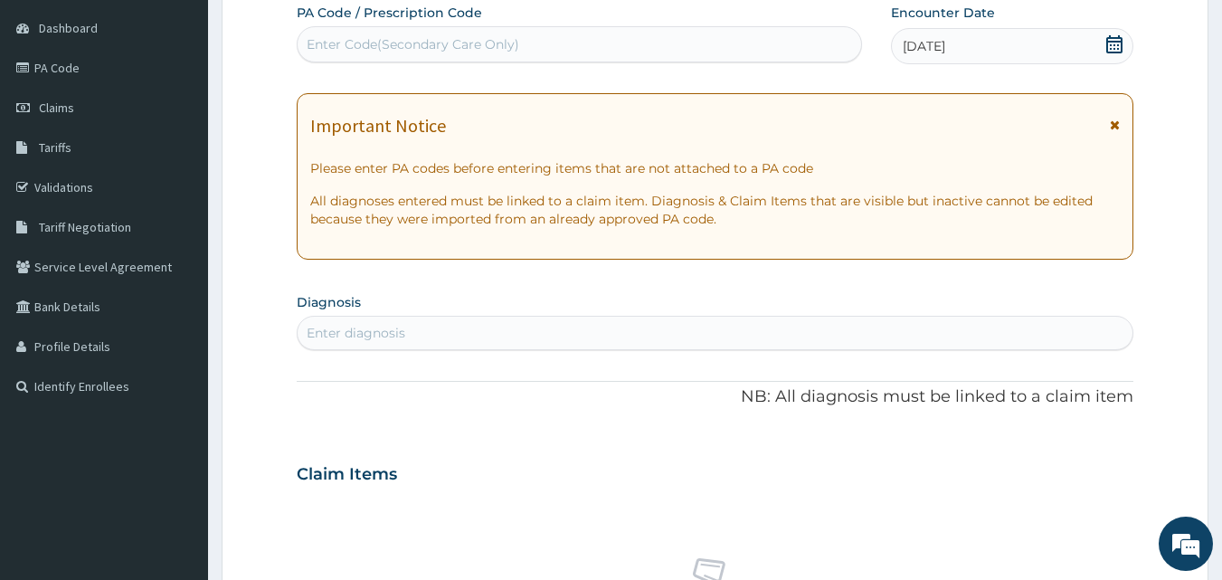
click at [666, 333] on div "Enter diagnosis" at bounding box center [716, 332] width 836 height 29
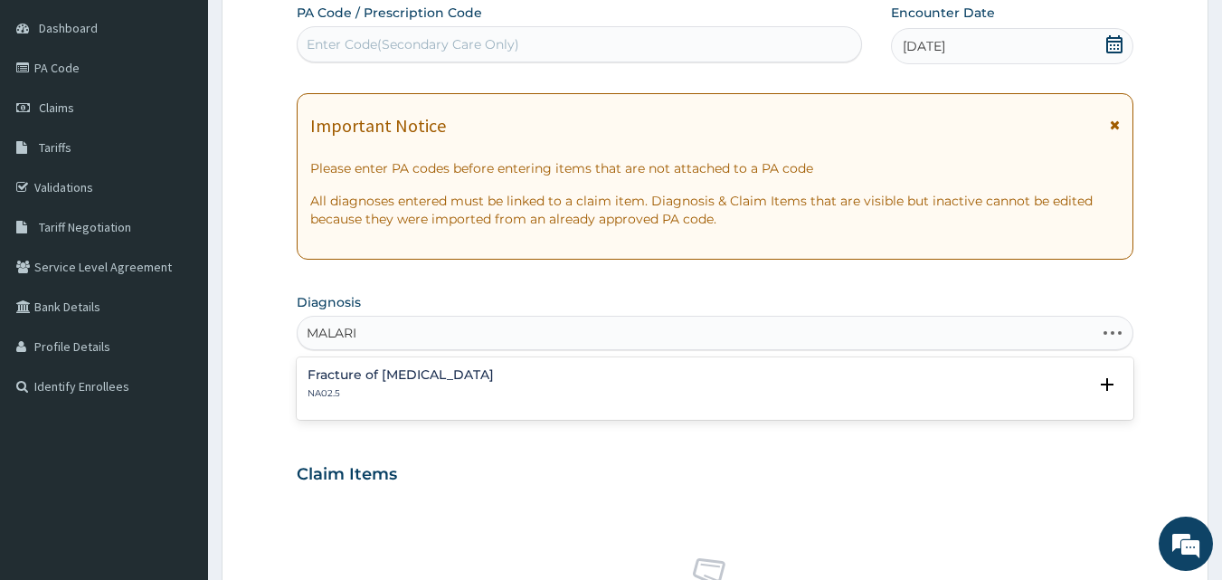
type input "MALARIA"
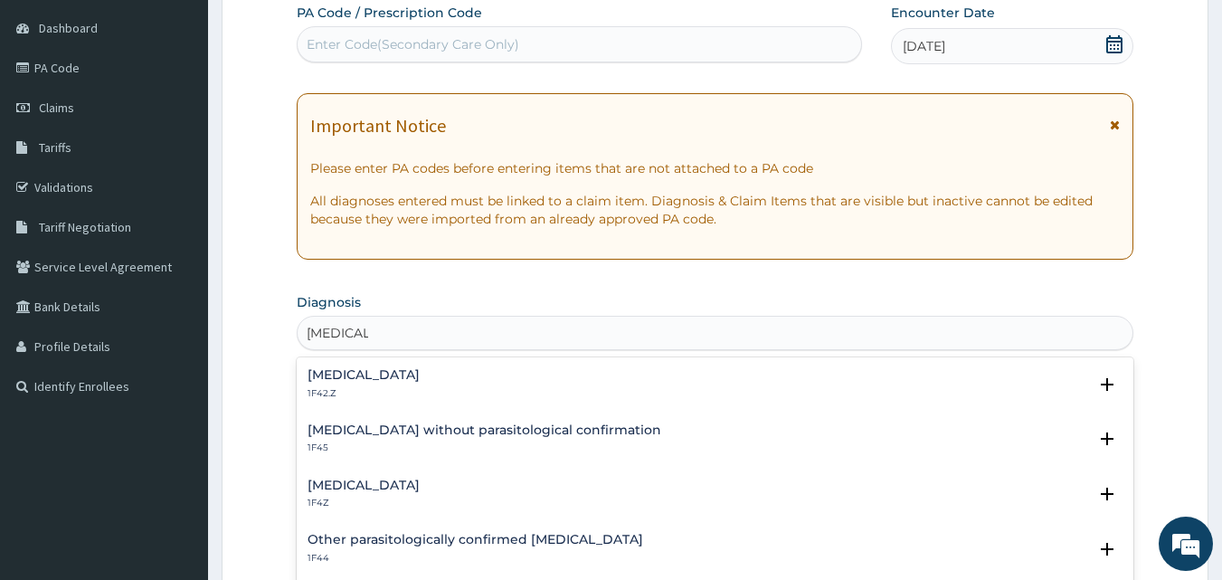
click at [375, 498] on p "1F4Z" at bounding box center [364, 503] width 112 height 13
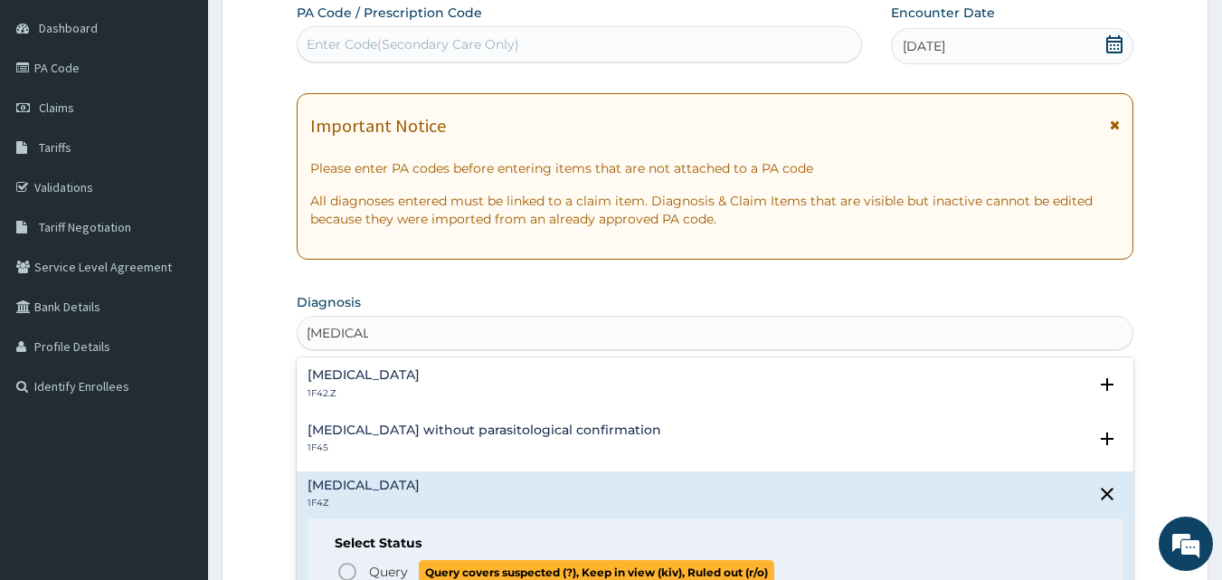
scroll to position [85, 0]
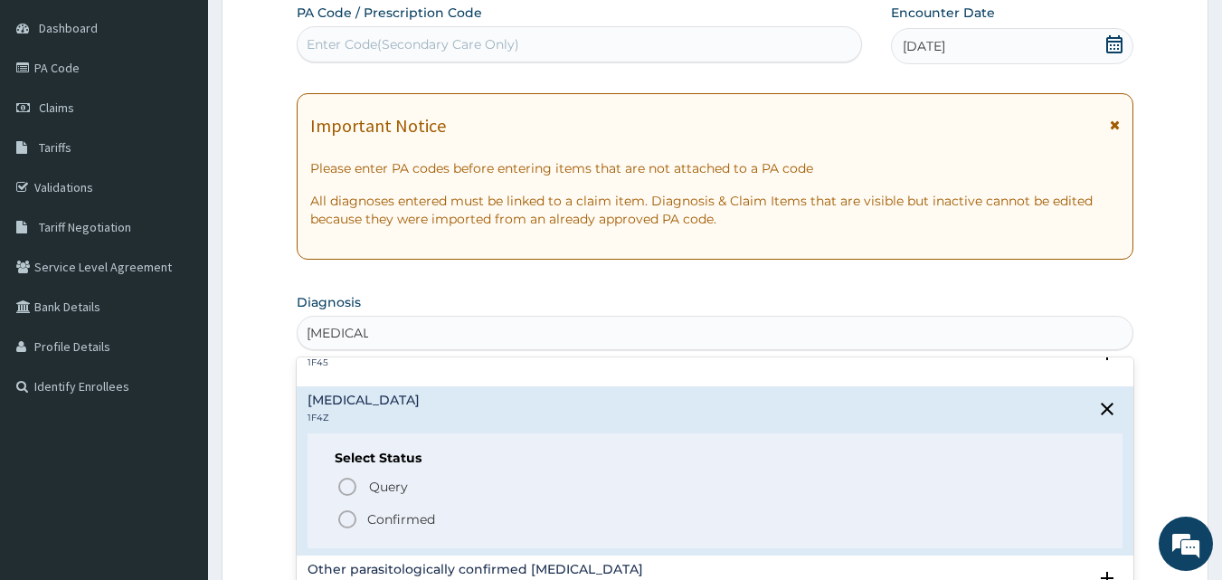
click at [347, 513] on icon "status option filled" at bounding box center [348, 519] width 22 height 22
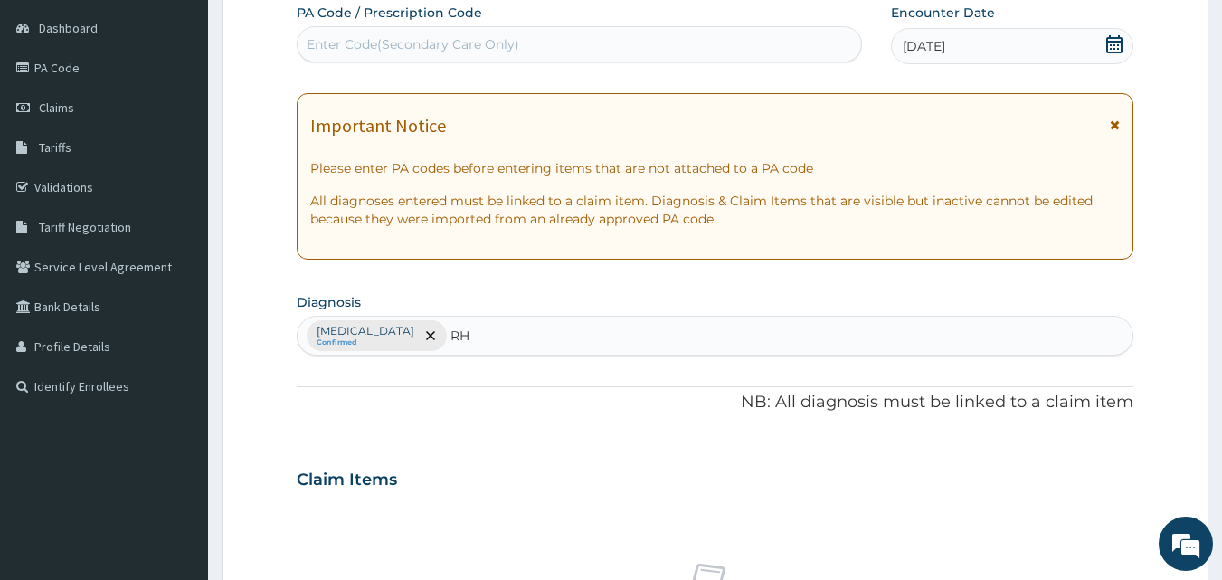
type input "R"
type input "URTI"
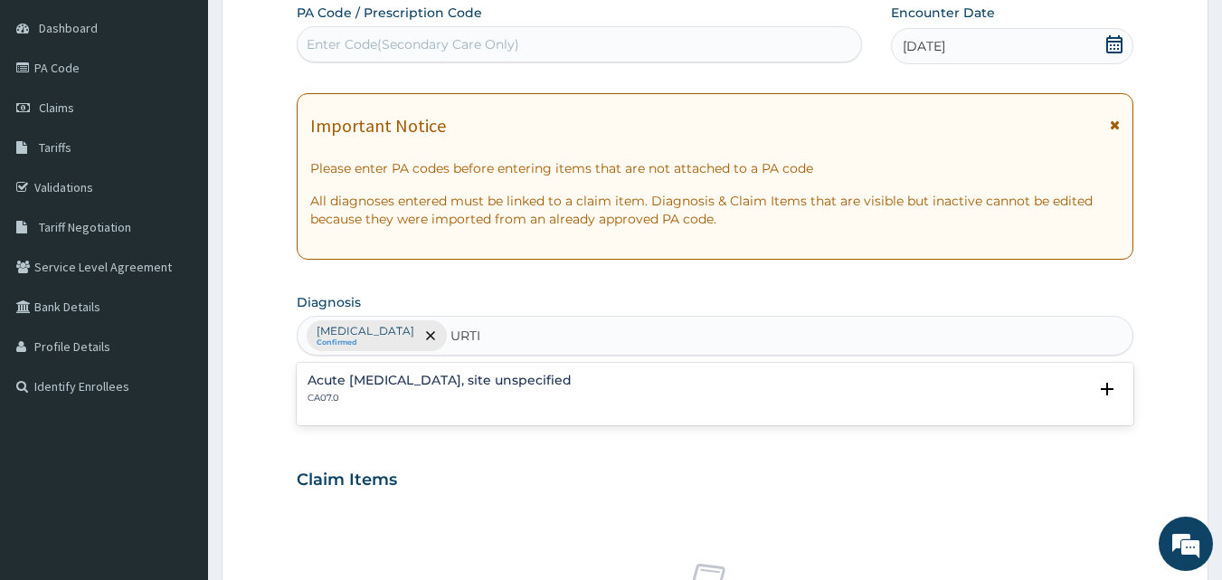
click at [417, 401] on p "CA07.0" at bounding box center [440, 398] width 264 height 13
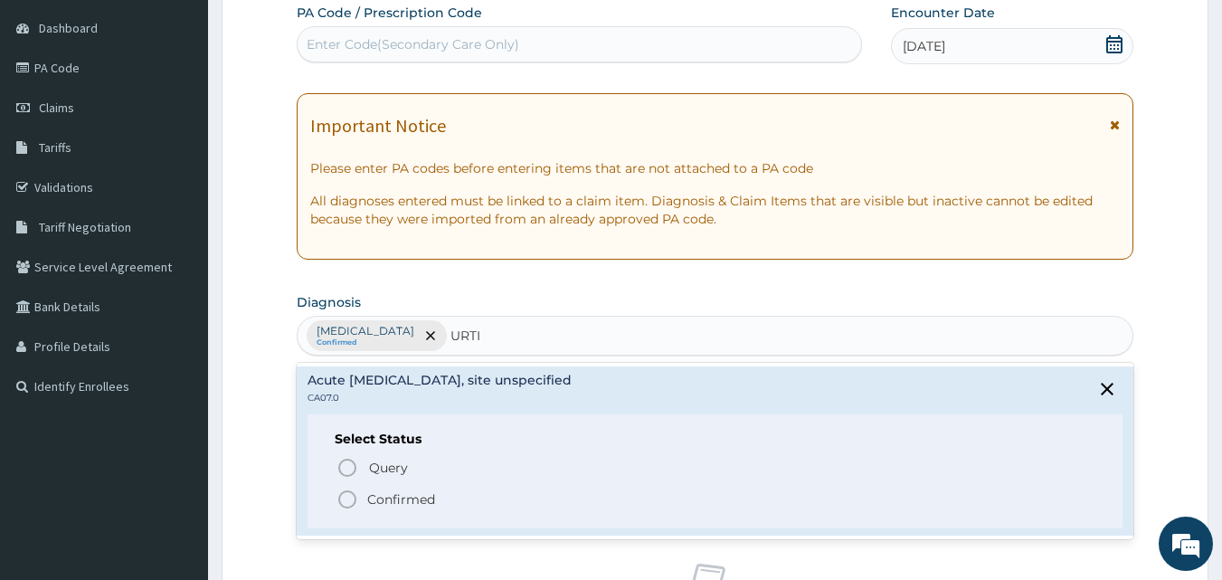
click at [386, 493] on p "Confirmed" at bounding box center [401, 499] width 68 height 18
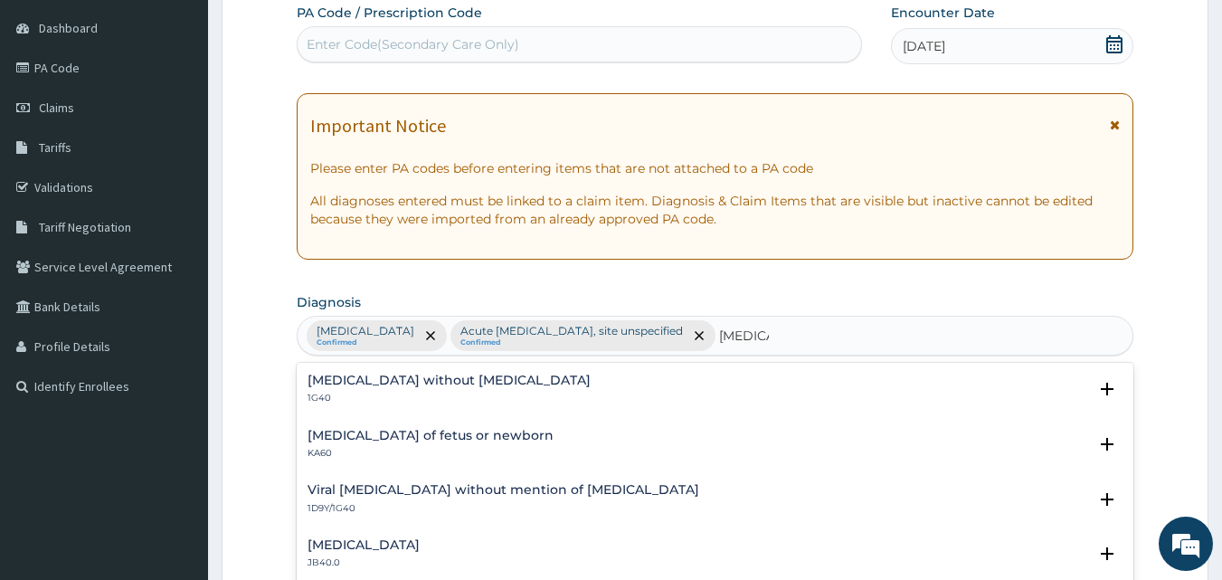
type input "SEPSIS"
click at [423, 382] on h4 "Sepsis without septic shock" at bounding box center [449, 381] width 283 height 14
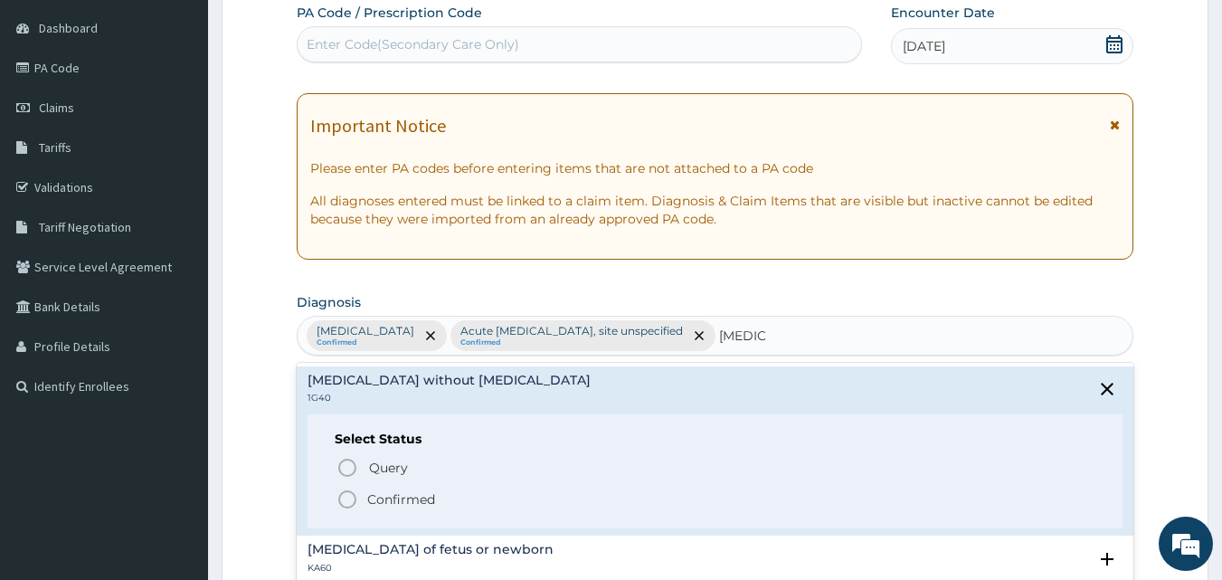
click at [350, 493] on circle "status option filled" at bounding box center [347, 499] width 16 height 16
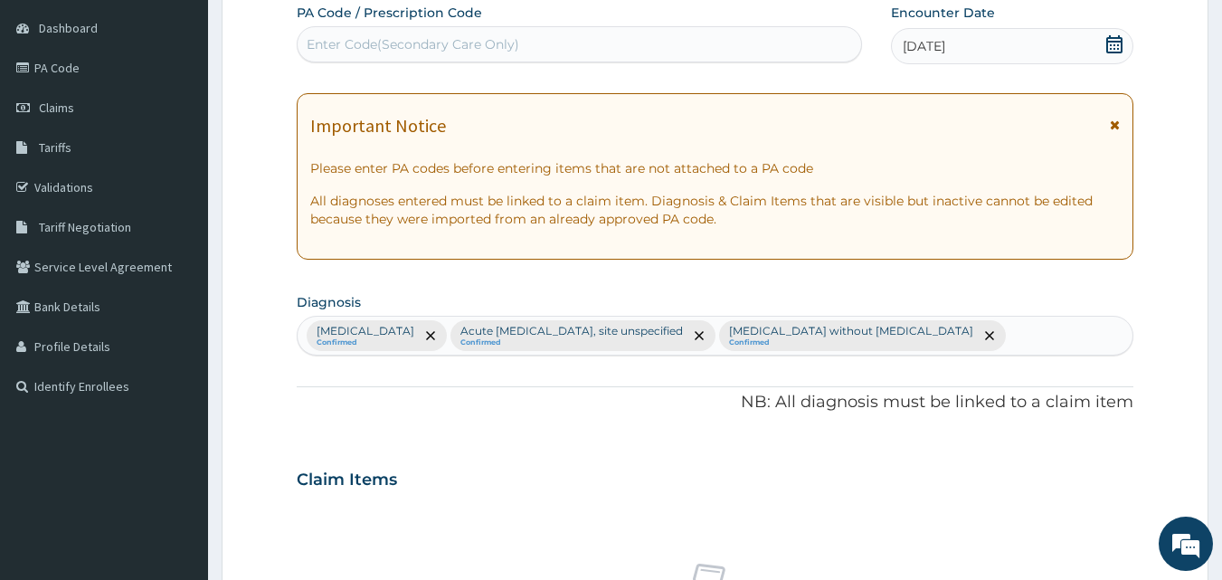
scroll to position [676, 0]
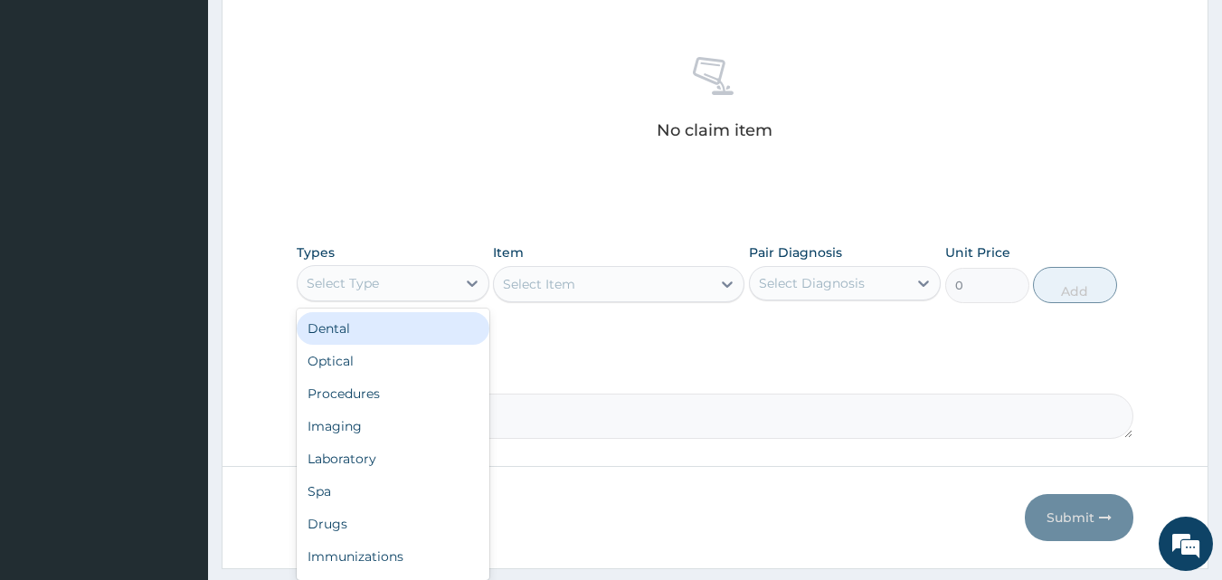
click at [394, 280] on div "Select Type" at bounding box center [377, 283] width 158 height 29
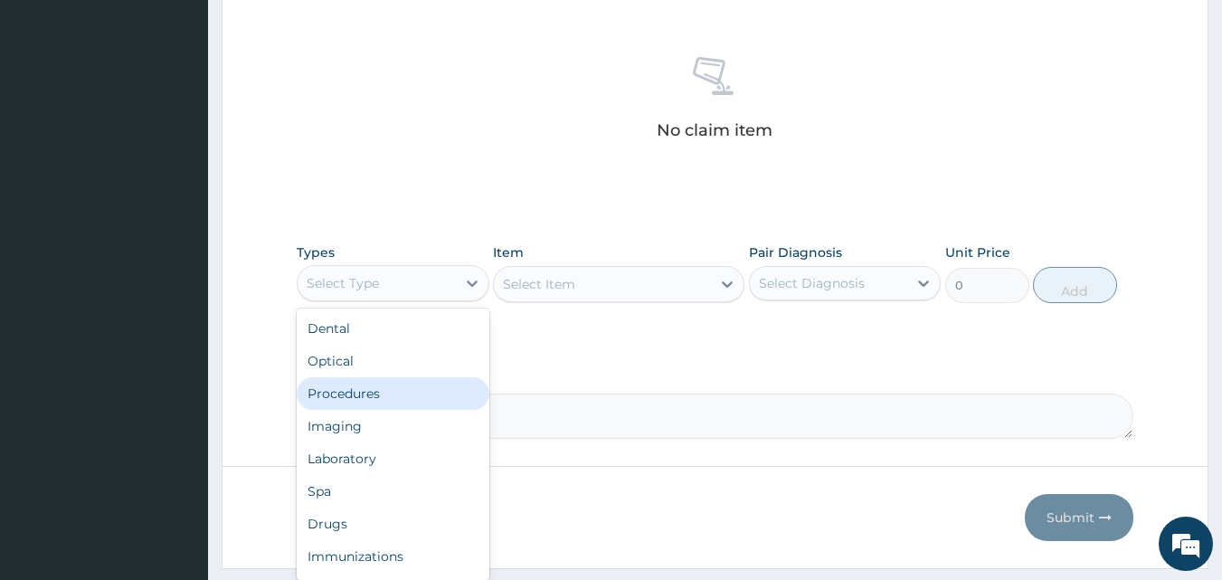
click at [368, 396] on div "Procedures" at bounding box center [393, 393] width 193 height 33
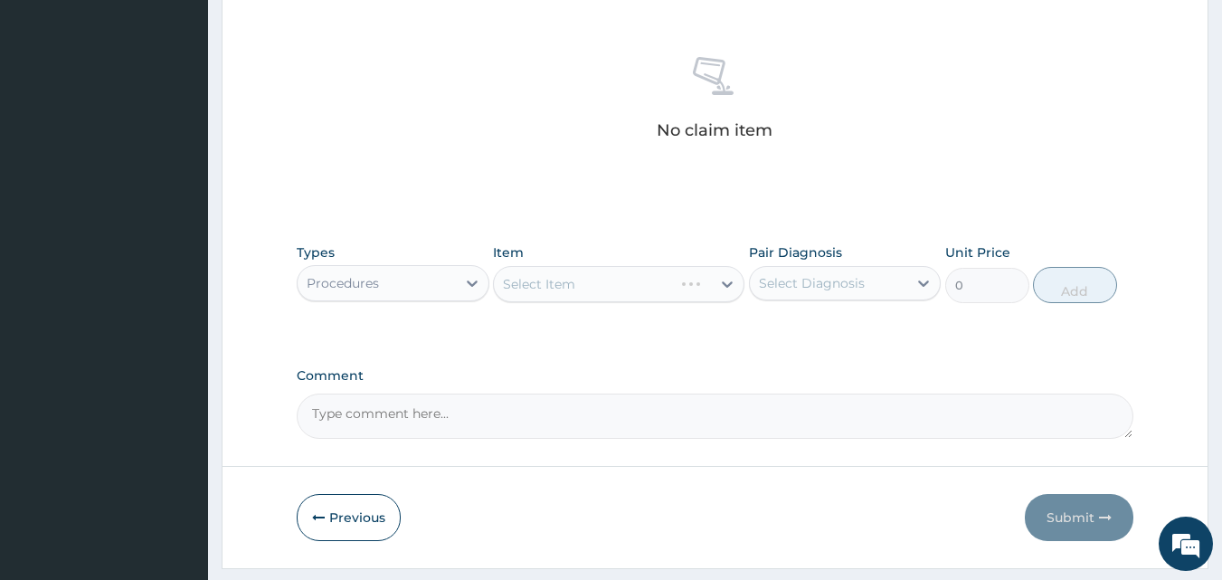
click at [580, 287] on div "Select Item" at bounding box center [619, 284] width 252 height 36
click at [580, 287] on div "Select Item" at bounding box center [602, 284] width 217 height 29
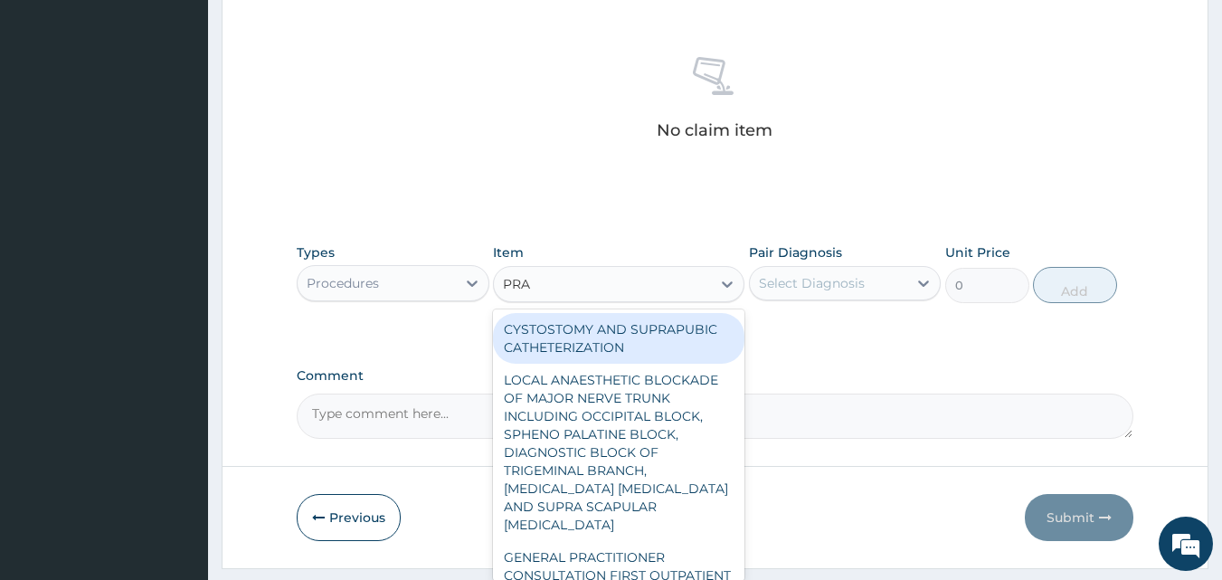
type input "PRAC"
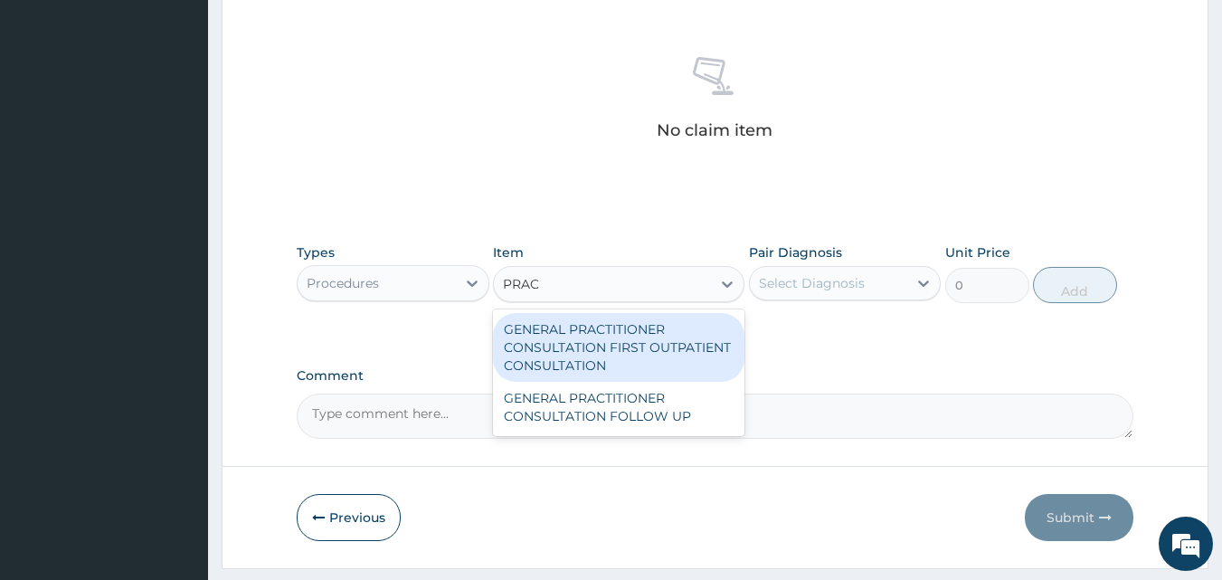
type input "3547.5"
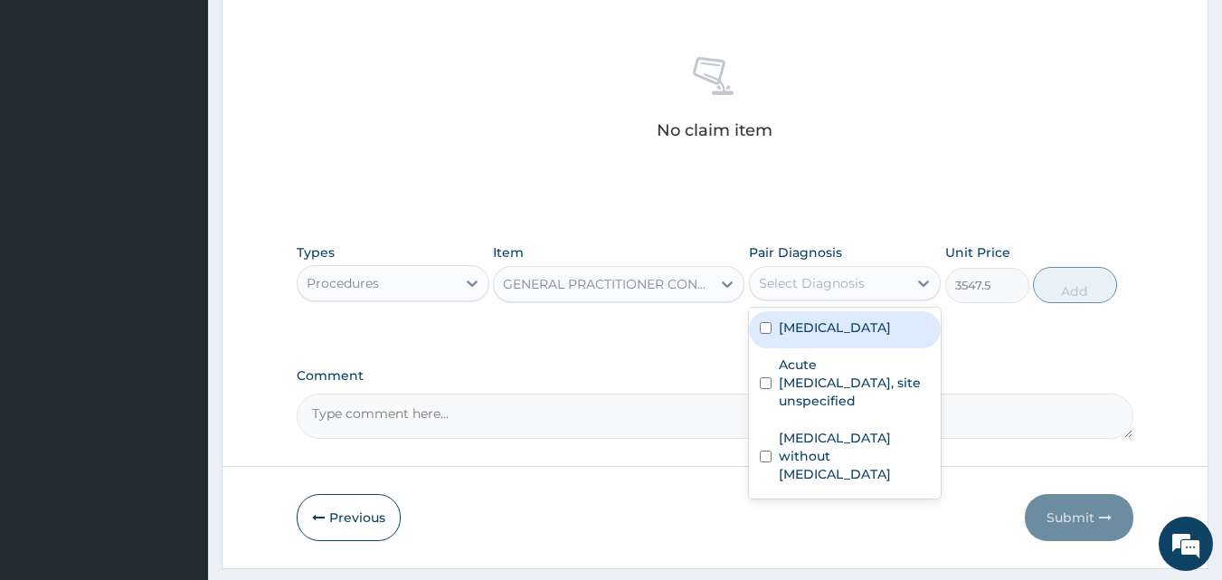
click at [872, 272] on div "Select Diagnosis" at bounding box center [829, 283] width 158 height 29
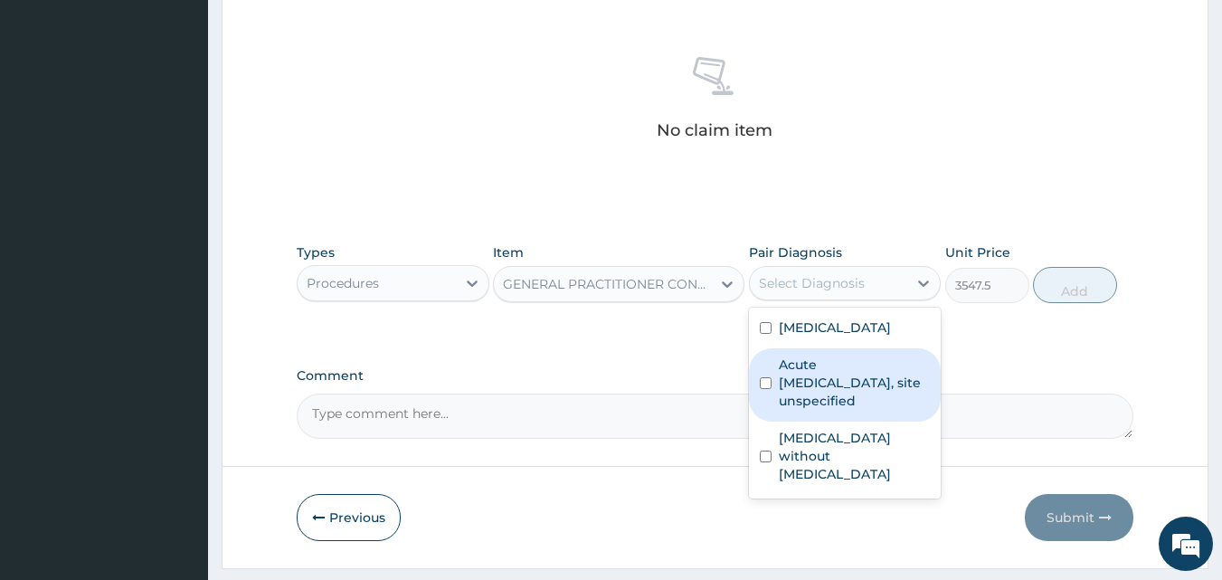
click at [813, 383] on label "Acute upper respiratory infection, site unspecified" at bounding box center [855, 383] width 152 height 54
checkbox input "true"
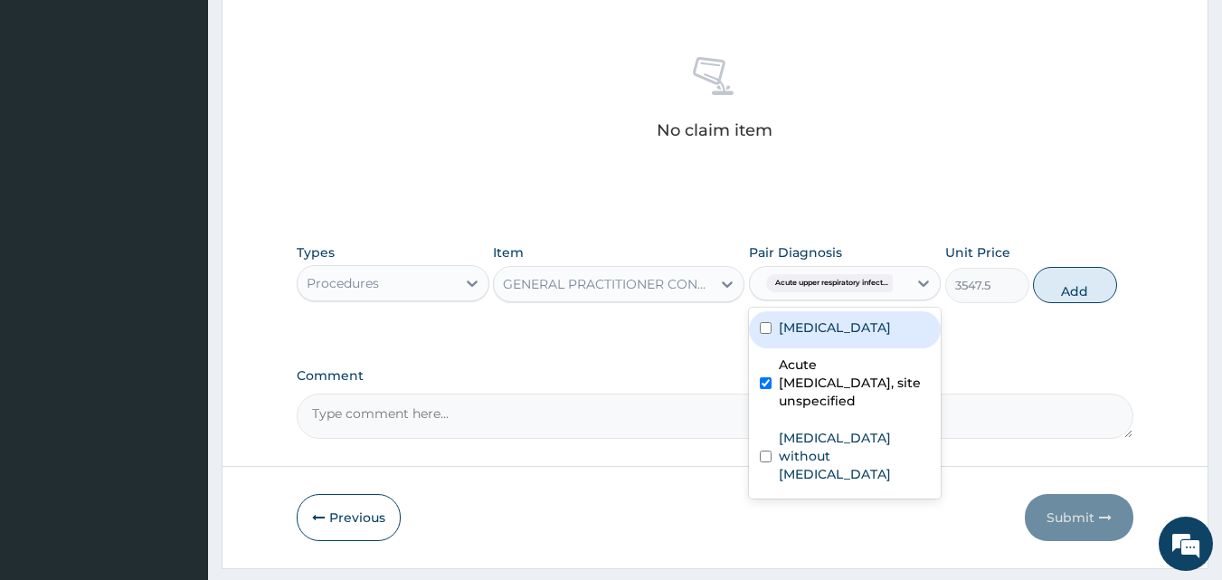
click at [808, 337] on div "Malaria, unspecified" at bounding box center [845, 329] width 193 height 37
checkbox input "true"
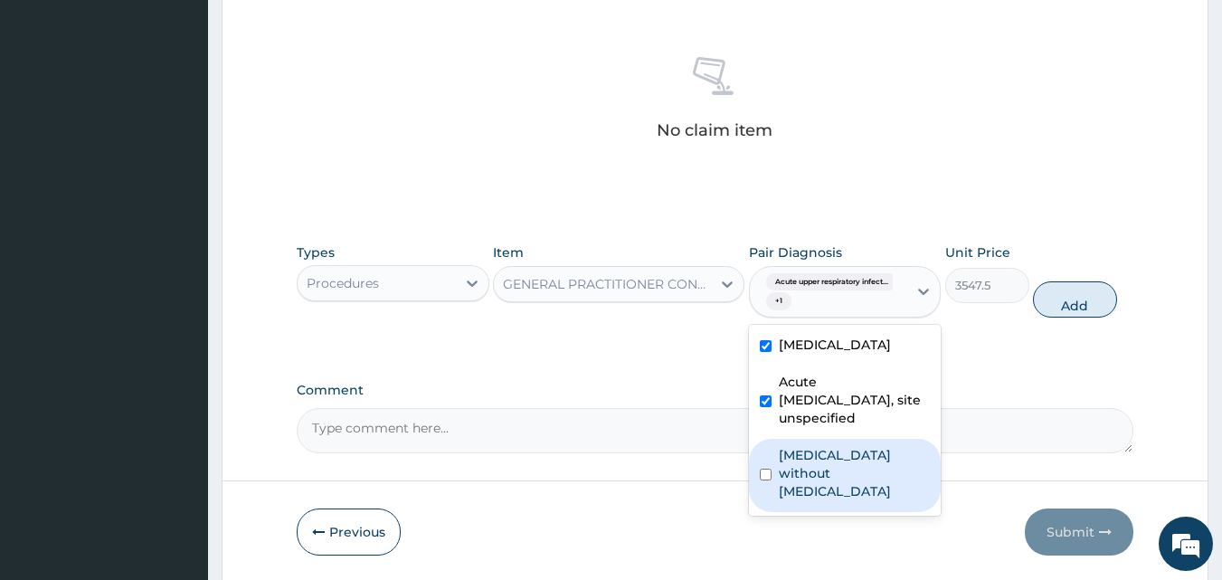
click at [808, 465] on label "Sepsis without septic shock" at bounding box center [855, 473] width 152 height 54
checkbox input "true"
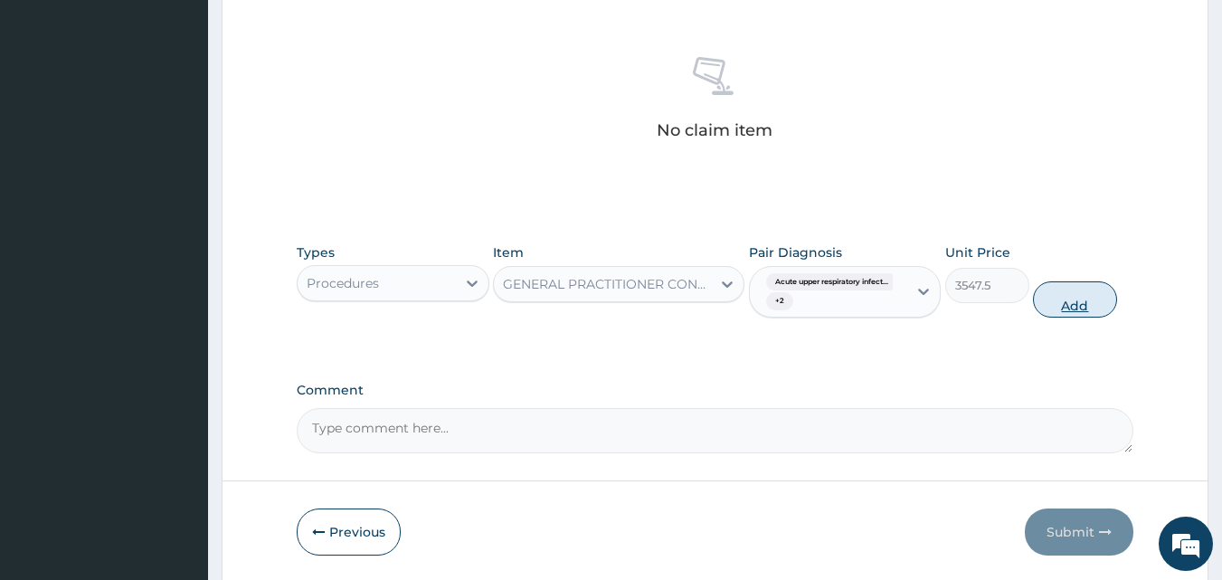
click at [1054, 307] on button "Add" at bounding box center [1075, 299] width 84 height 36
type input "0"
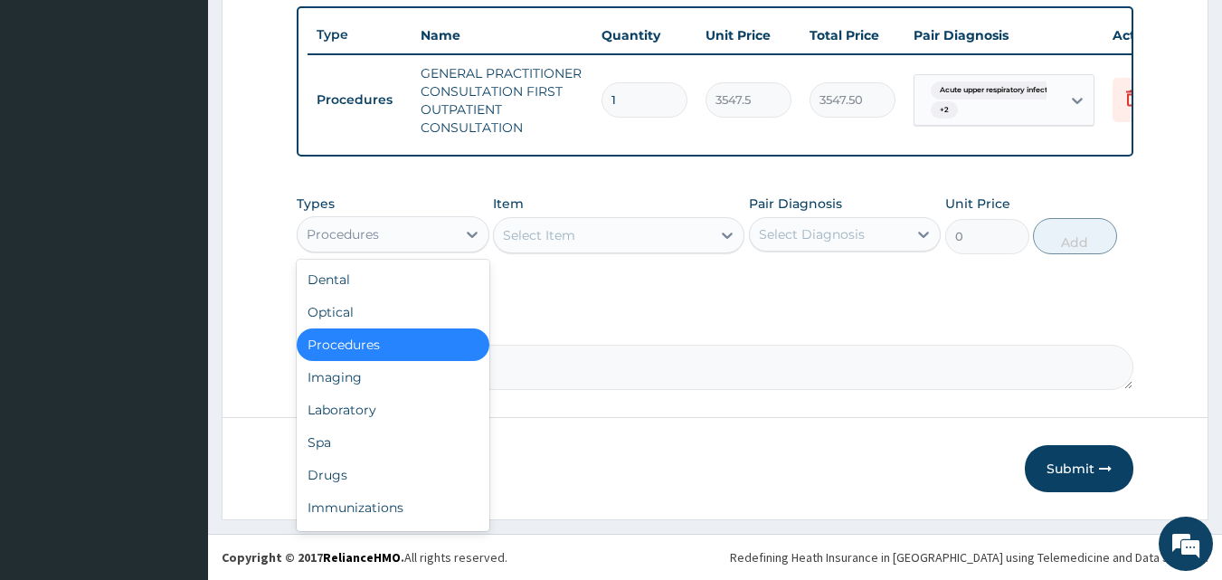
click at [356, 238] on div "Procedures" at bounding box center [343, 234] width 72 height 18
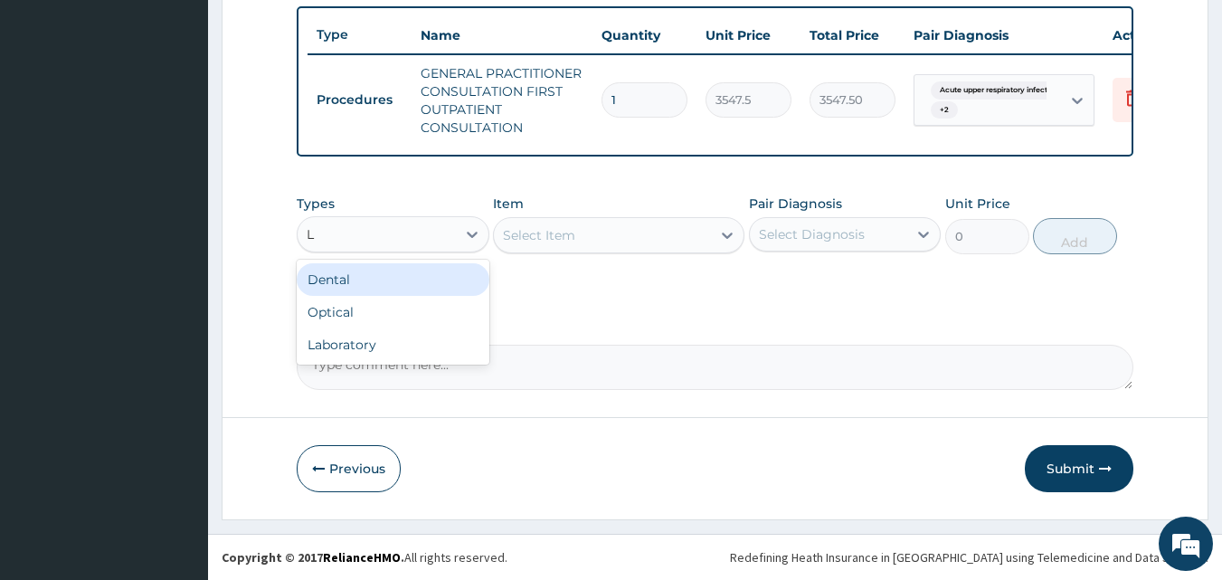
type input "LA"
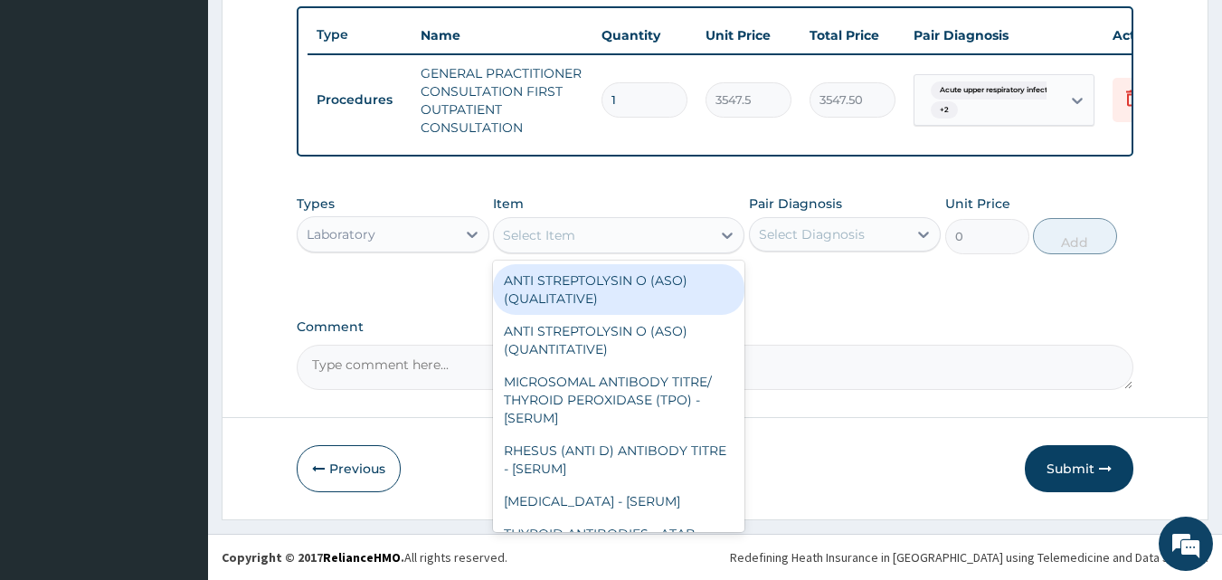
click at [594, 244] on div "Select Item" at bounding box center [602, 235] width 217 height 29
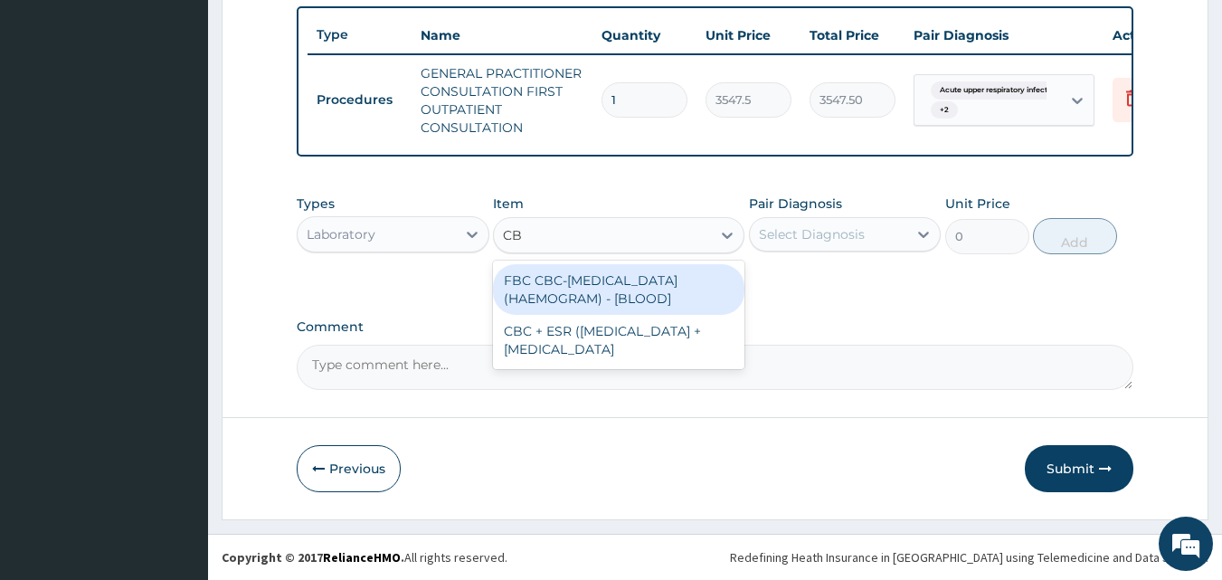
type input "CBC"
type input "4300"
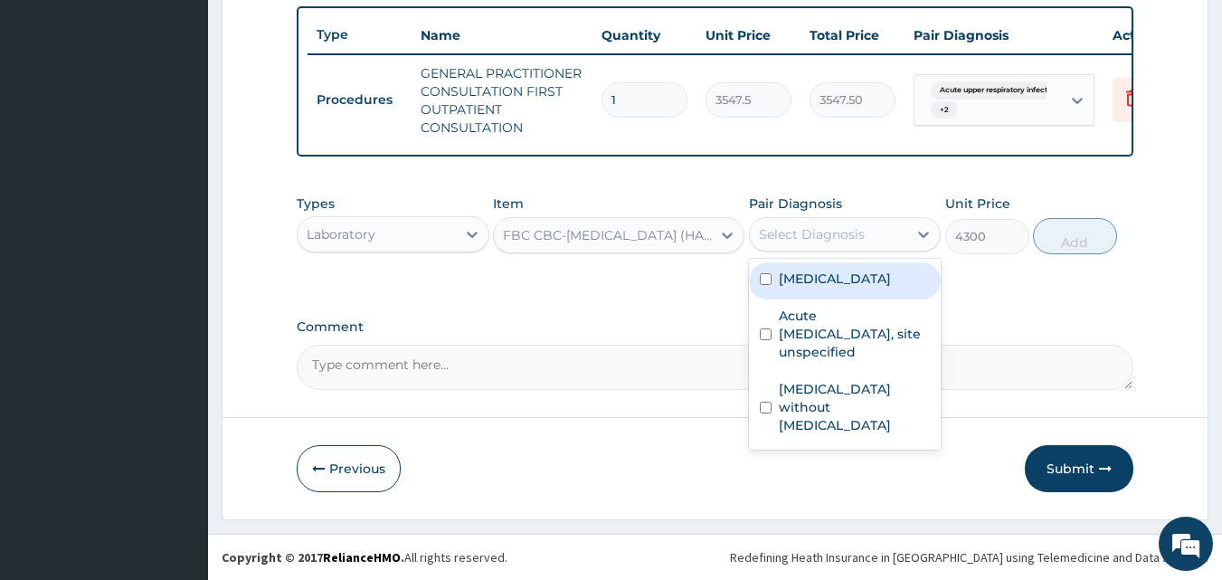
click at [822, 241] on div "Select Diagnosis" at bounding box center [812, 234] width 106 height 18
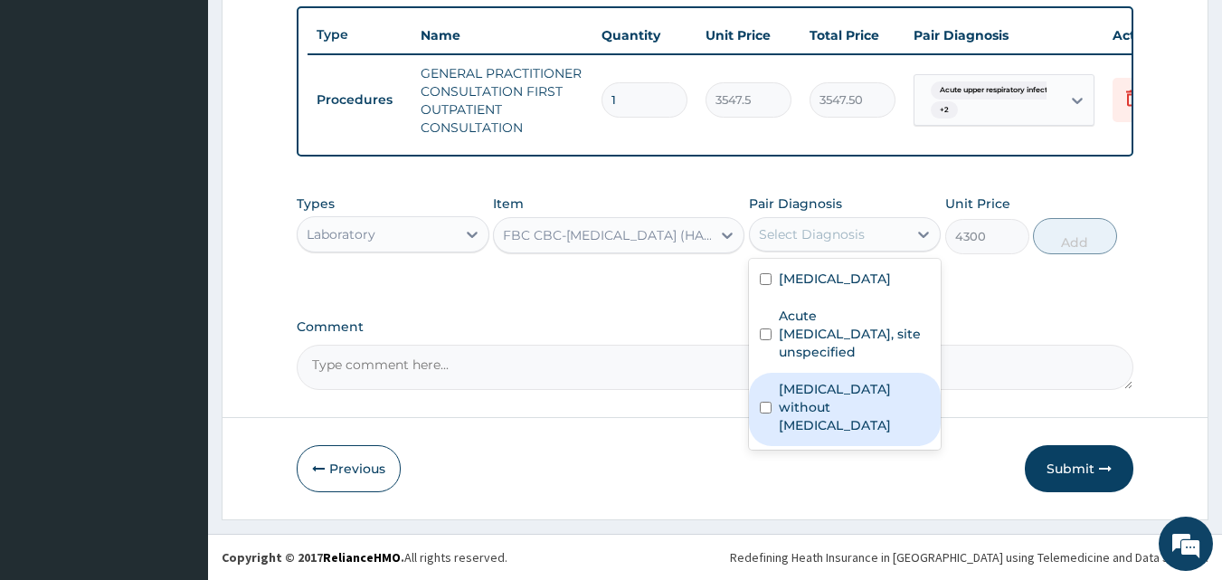
click at [821, 392] on label "Sepsis without septic shock" at bounding box center [855, 407] width 152 height 54
checkbox input "true"
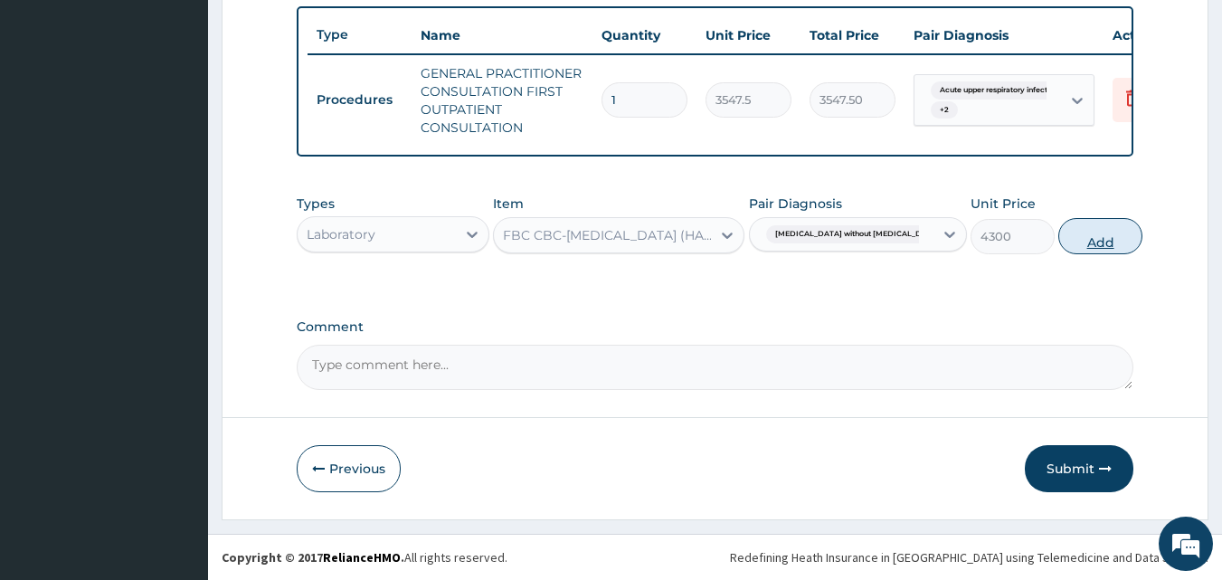
click at [1066, 243] on button "Add" at bounding box center [1101, 236] width 84 height 36
type input "0"
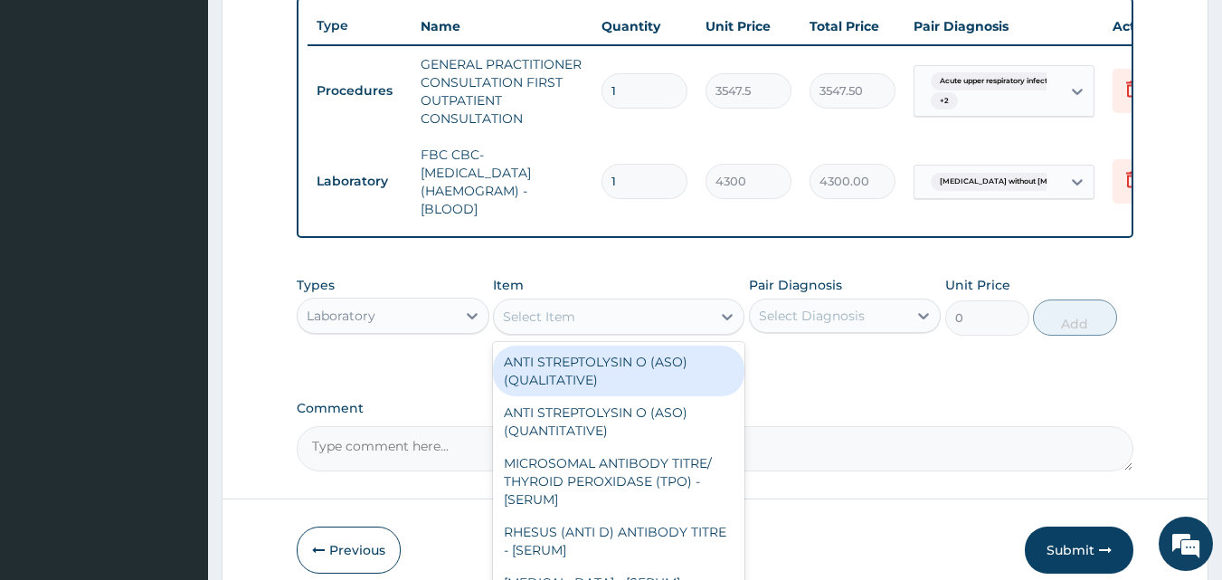
click at [608, 328] on div "Select Item" at bounding box center [602, 316] width 217 height 29
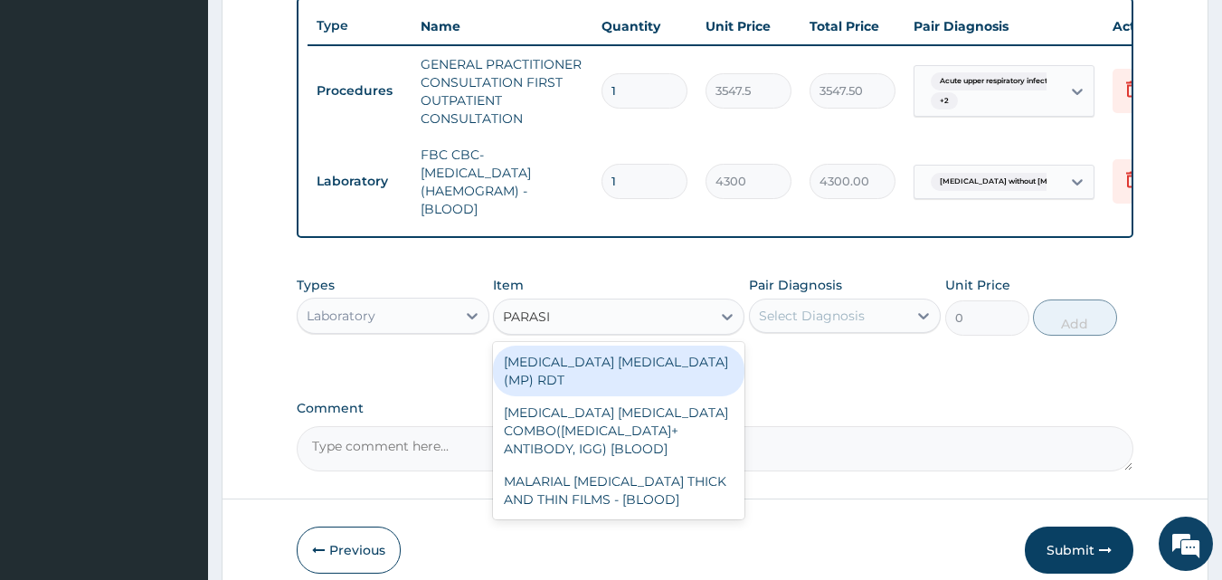
type input "PARASIT"
type input "1612.5"
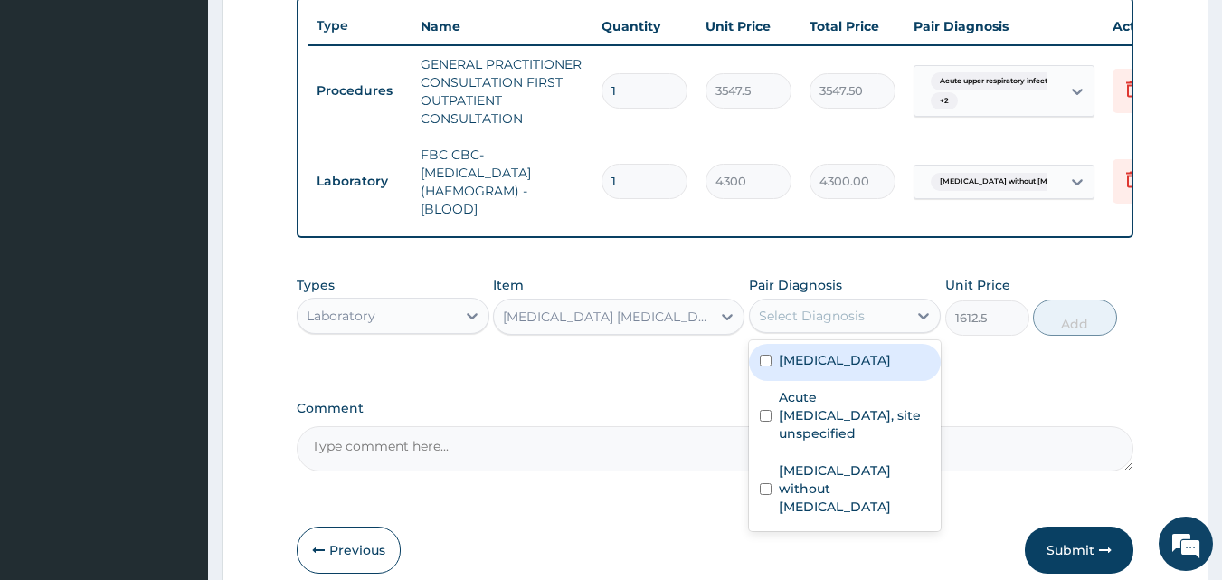
click at [829, 333] on div "Select Diagnosis" at bounding box center [845, 316] width 193 height 34
click at [812, 369] on label "Malaria, unspecified" at bounding box center [835, 360] width 112 height 18
checkbox input "true"
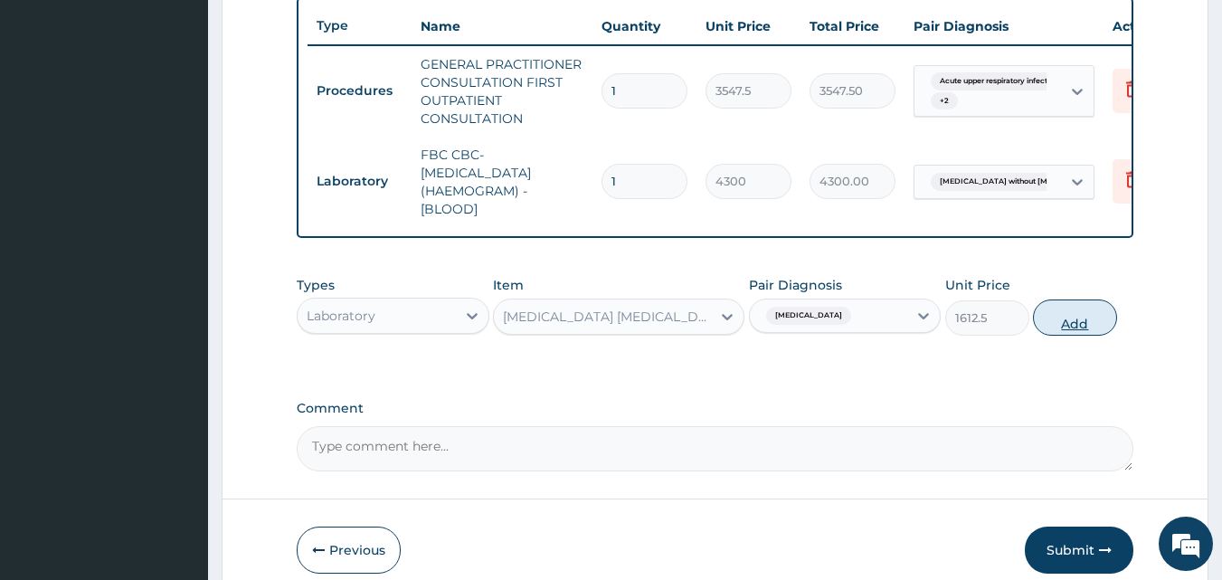
click at [1040, 326] on button "Add" at bounding box center [1075, 317] width 84 height 36
type input "0"
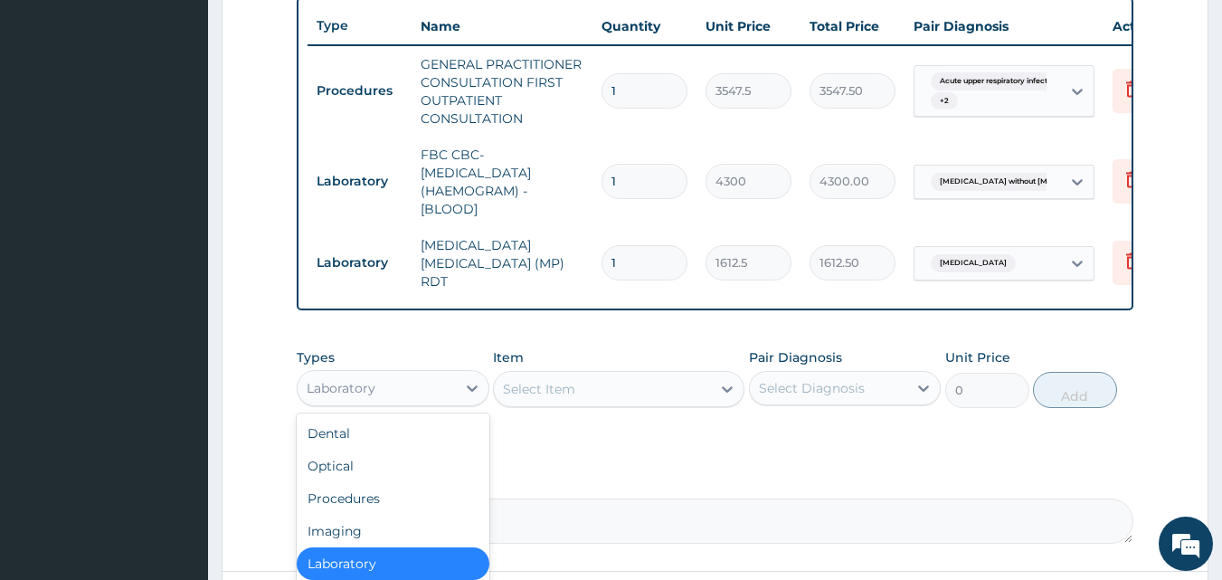
click at [384, 400] on div "Laboratory" at bounding box center [377, 388] width 158 height 29
type input "DR"
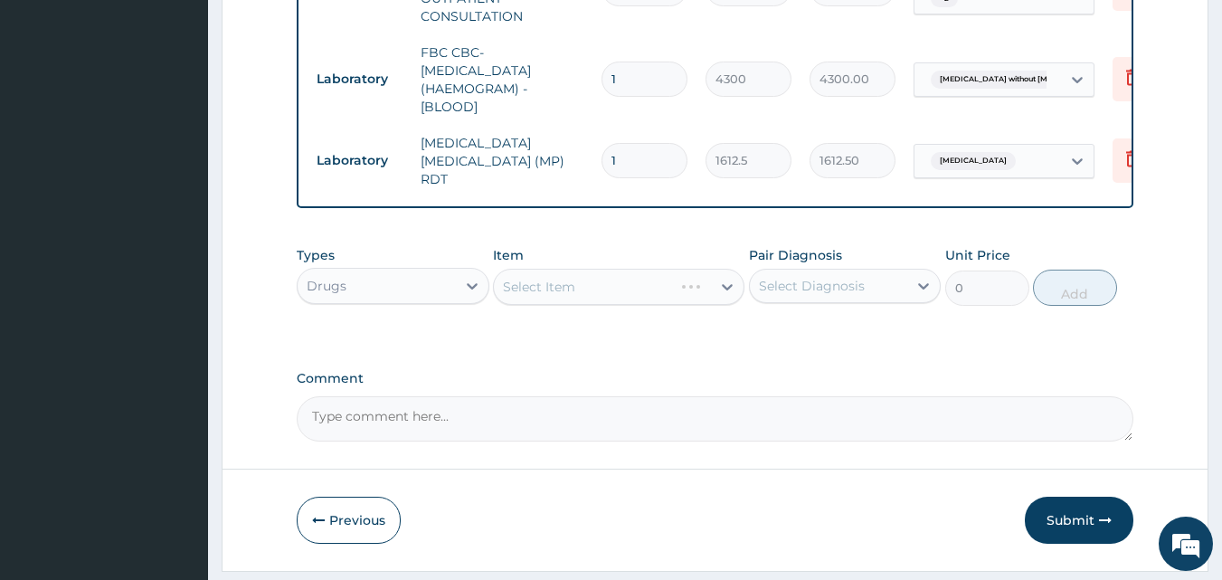
scroll to position [833, 0]
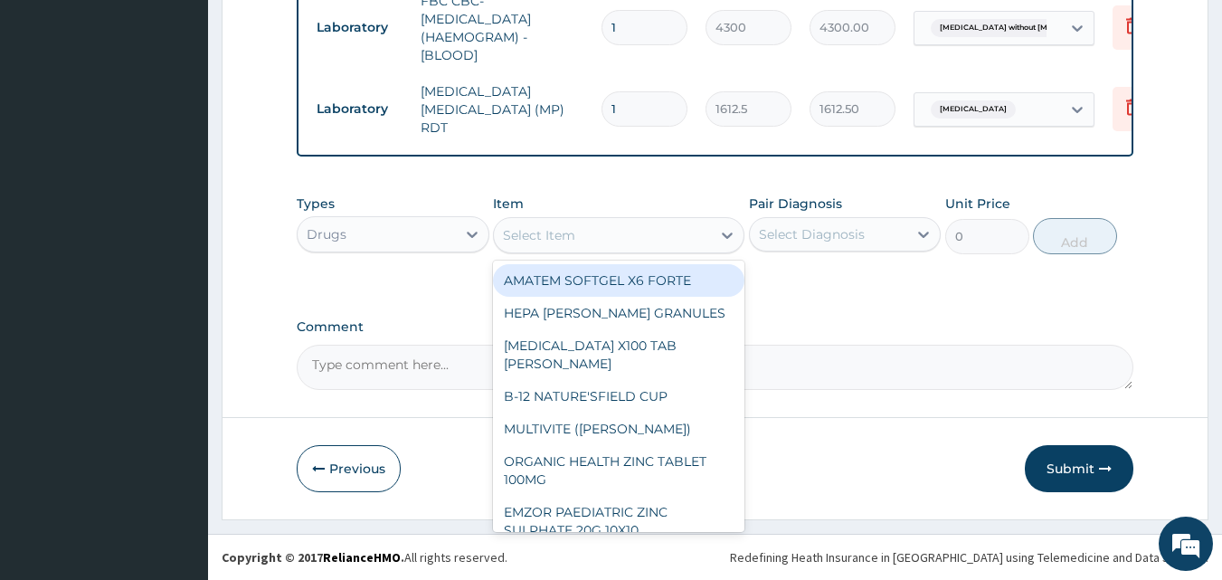
click at [595, 223] on div "Select Item" at bounding box center [602, 235] width 217 height 29
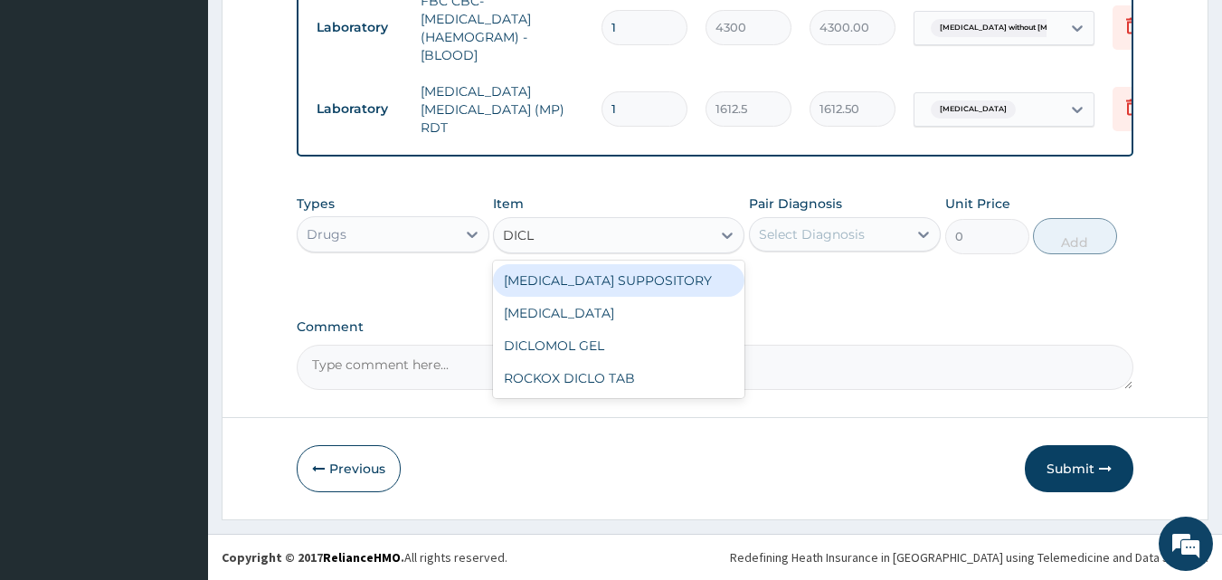
type input "DICLO"
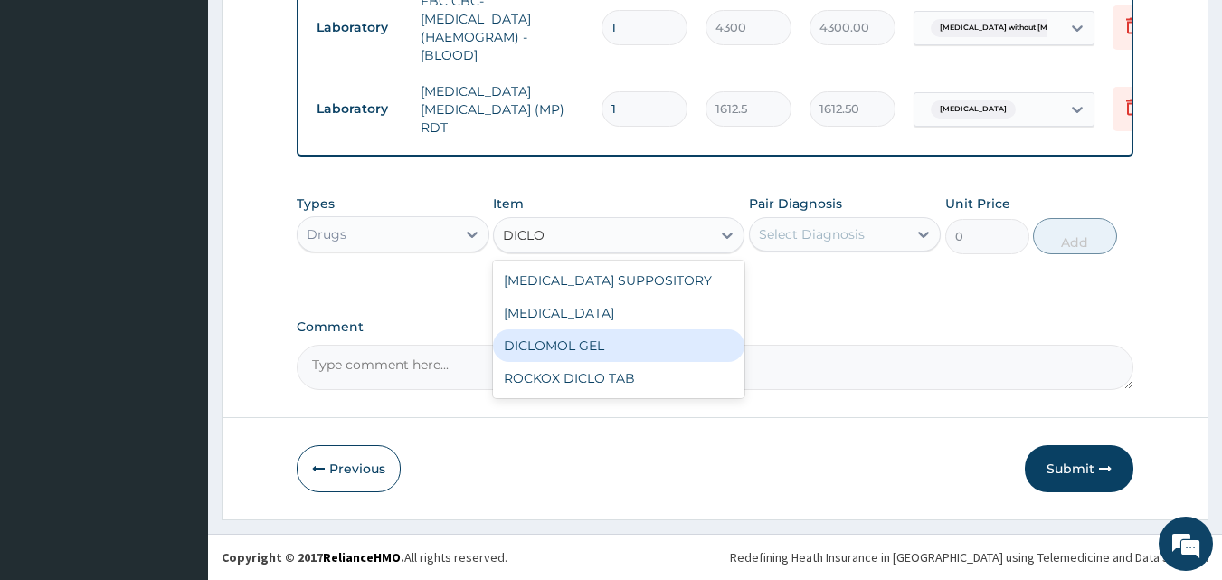
click at [573, 345] on div "DICLOMOL GEL" at bounding box center [619, 345] width 252 height 33
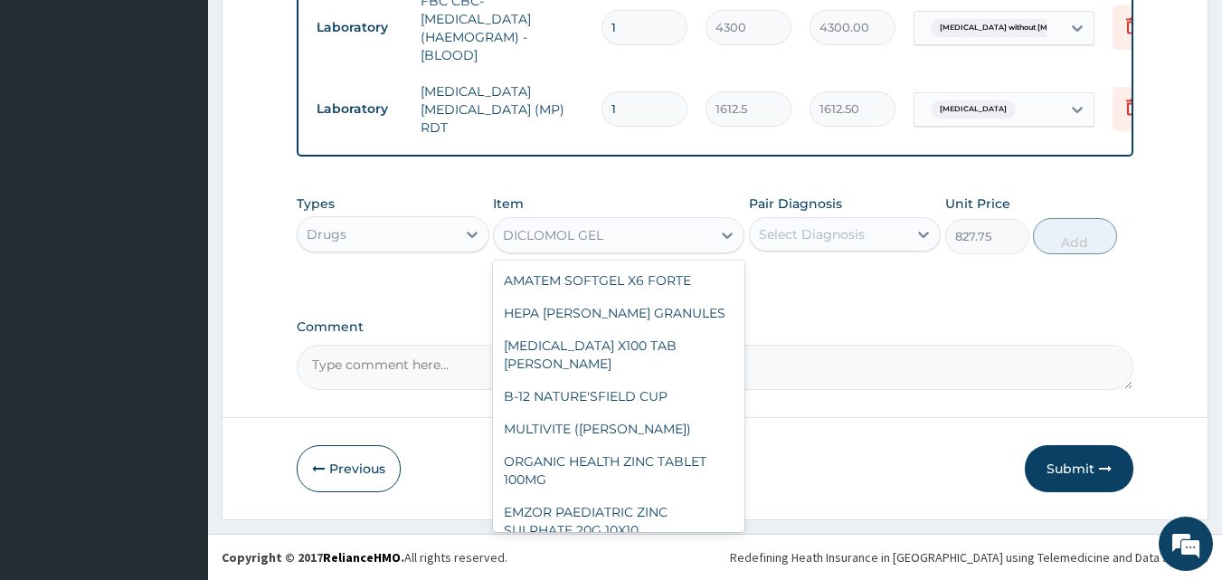
click at [626, 226] on div "DICLOMOL GEL" at bounding box center [602, 235] width 217 height 29
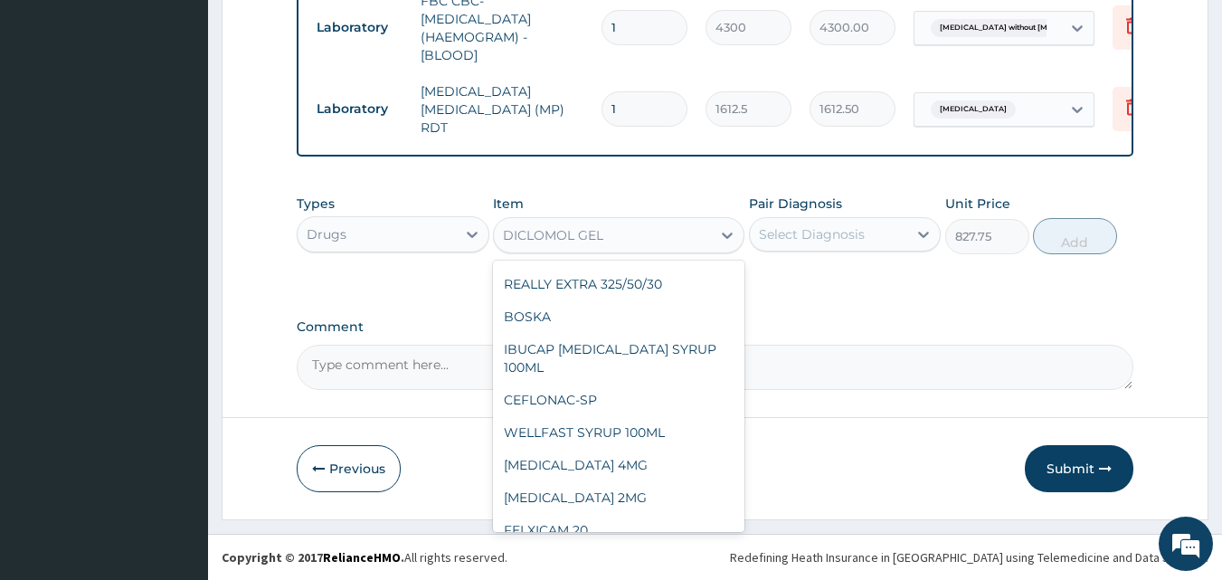
type input "591.25"
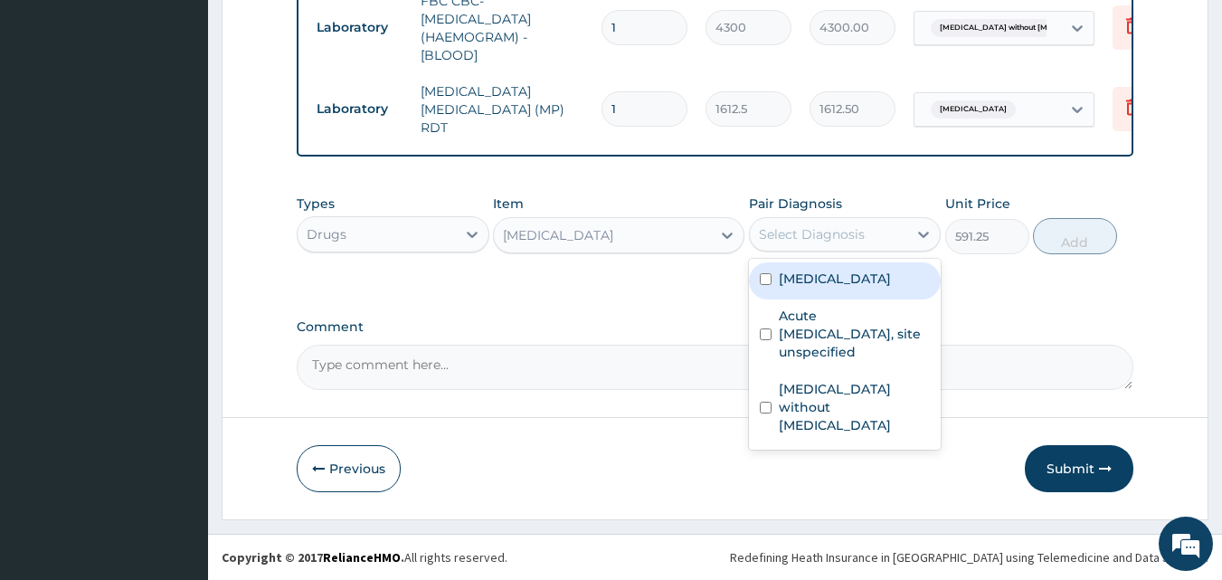
click at [824, 223] on div "Select Diagnosis" at bounding box center [829, 234] width 158 height 29
click at [836, 280] on label "Malaria, unspecified" at bounding box center [835, 279] width 112 height 18
checkbox input "true"
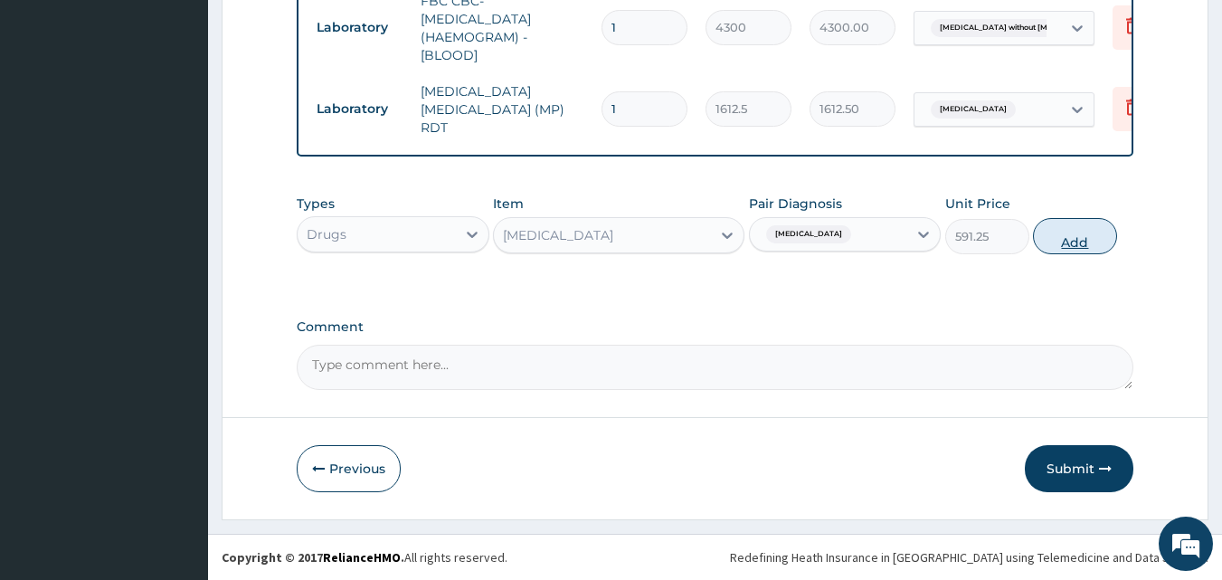
click at [1049, 244] on button "Add" at bounding box center [1075, 236] width 84 height 36
type input "0"
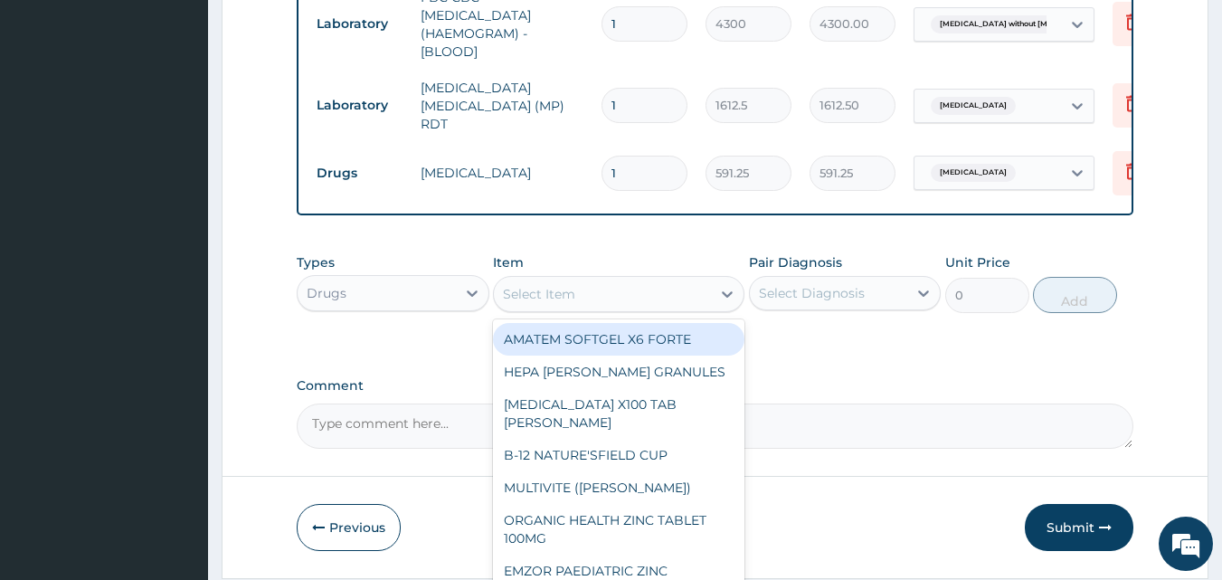
click at [586, 295] on div "Select Item" at bounding box center [602, 294] width 217 height 29
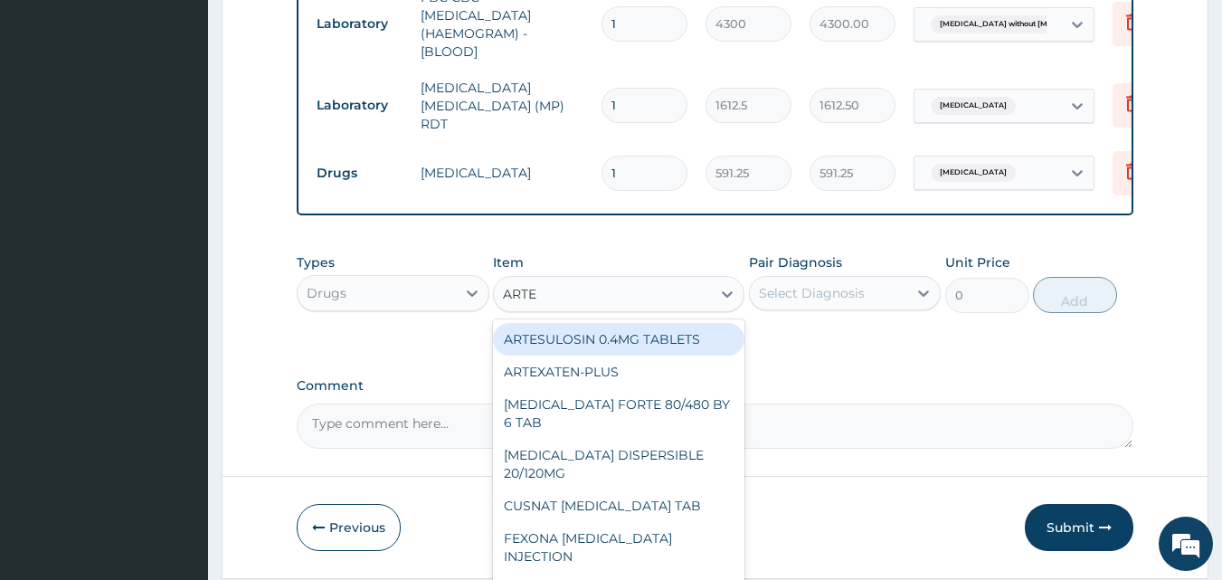
type input "ARTEM"
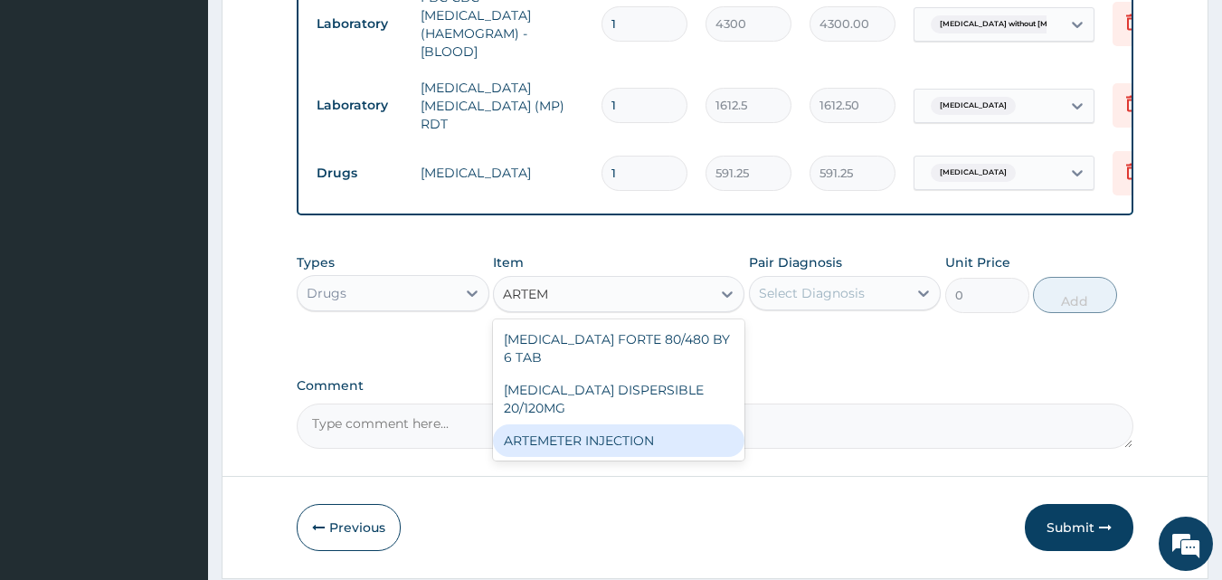
click at [572, 424] on div "ARTEMETER INJECTION" at bounding box center [619, 440] width 252 height 33
type input "946"
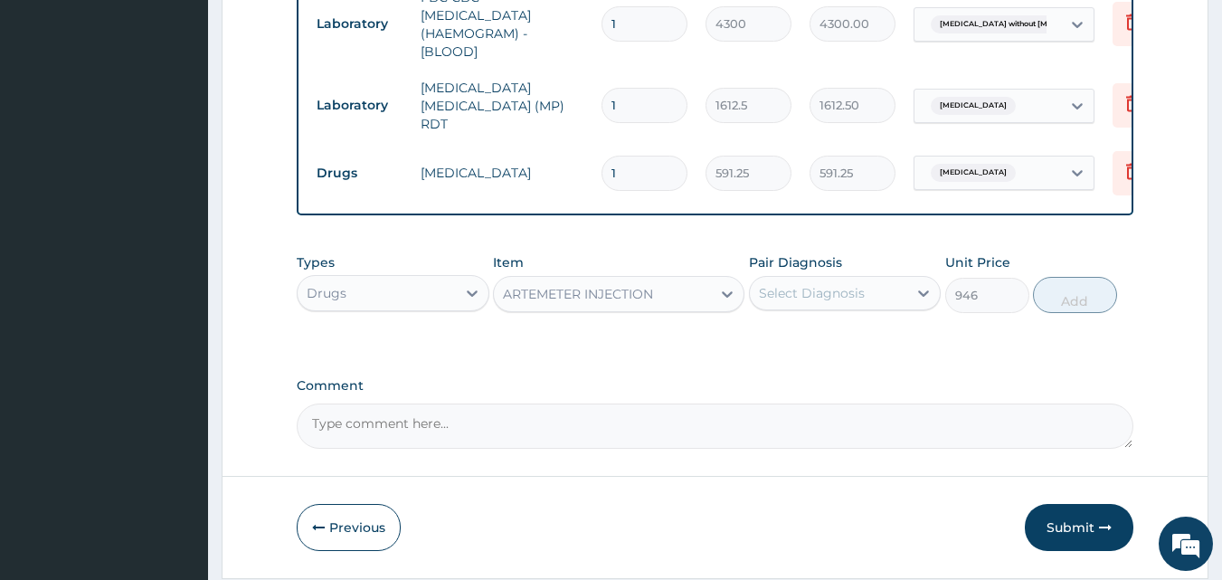
click at [831, 310] on div "Select Diagnosis" at bounding box center [845, 293] width 193 height 34
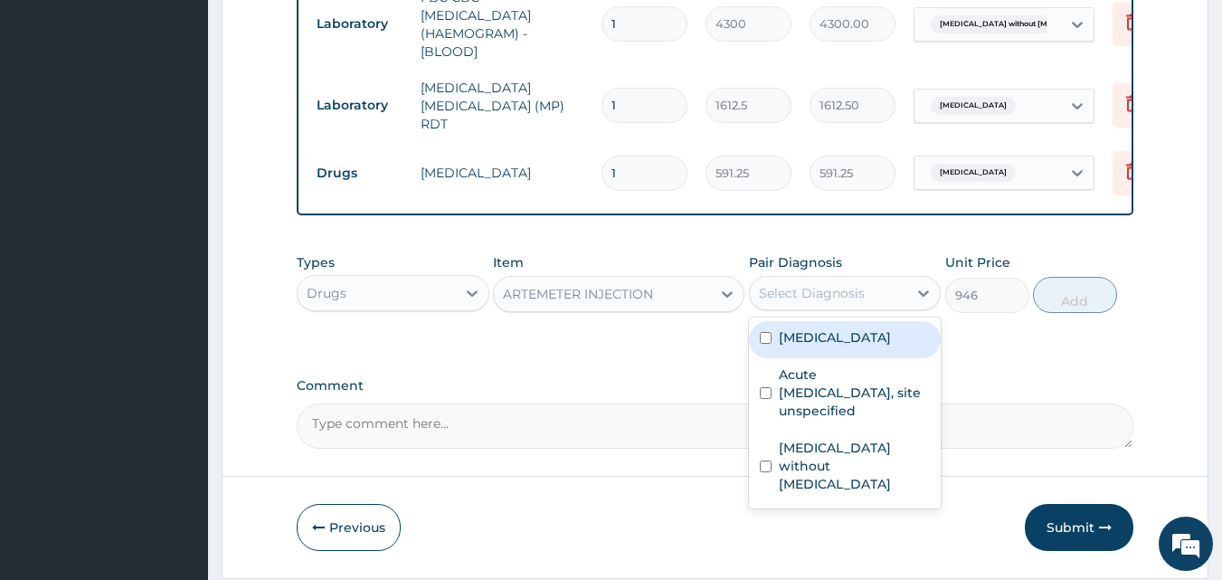
click at [831, 347] on label "Malaria, unspecified" at bounding box center [835, 337] width 112 height 18
checkbox input "true"
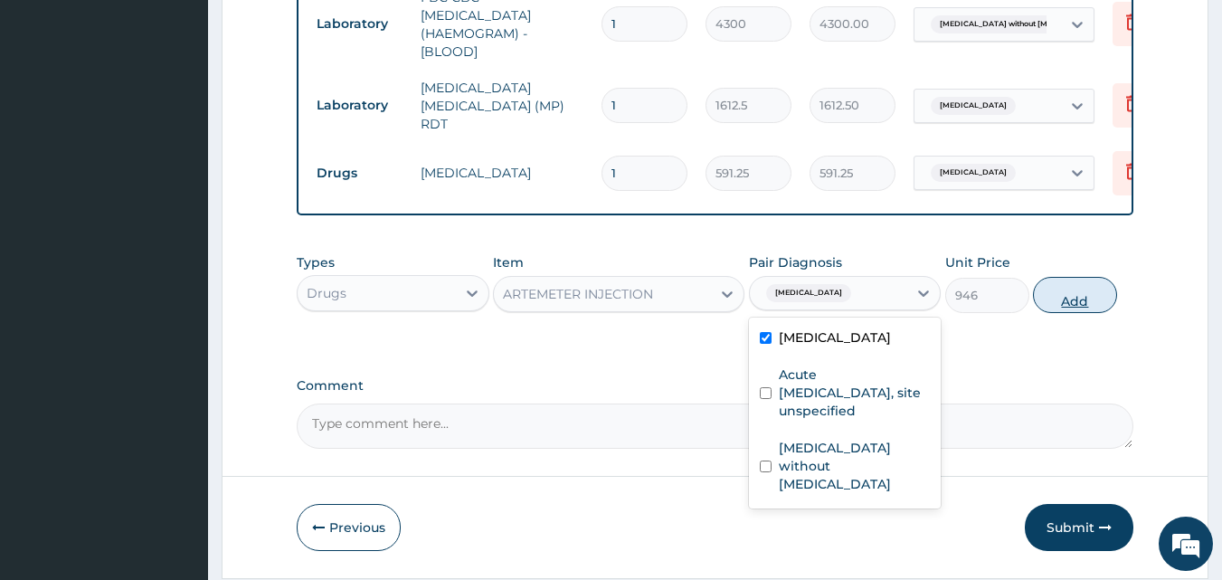
click at [1067, 306] on button "Add" at bounding box center [1075, 295] width 84 height 36
type input "0"
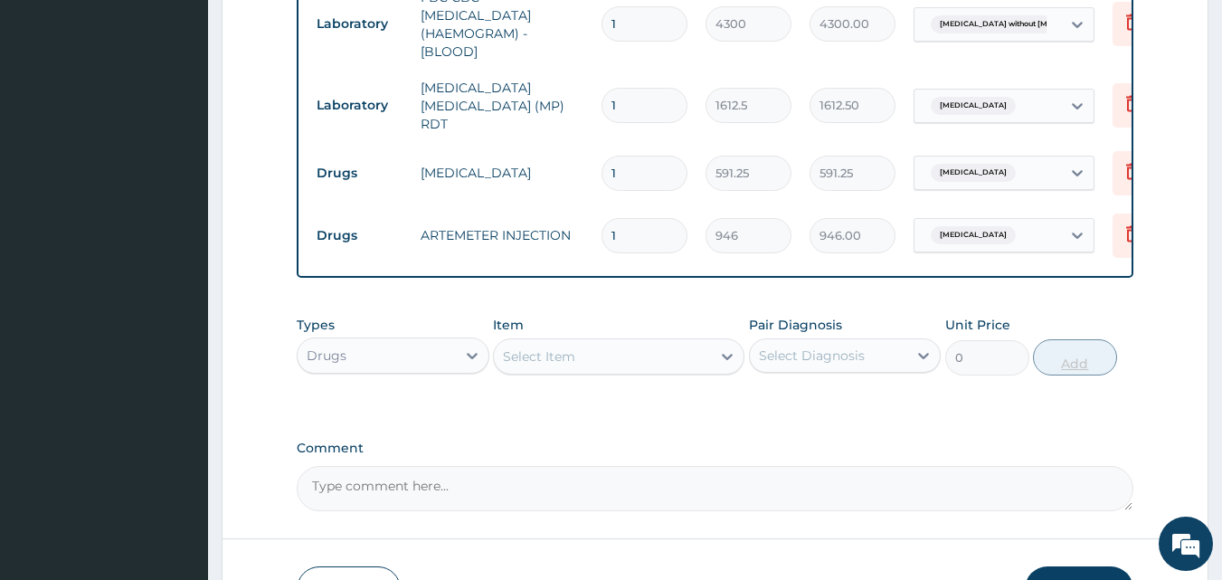
type input "0.00"
type input "6"
type input "5676.00"
type input "6"
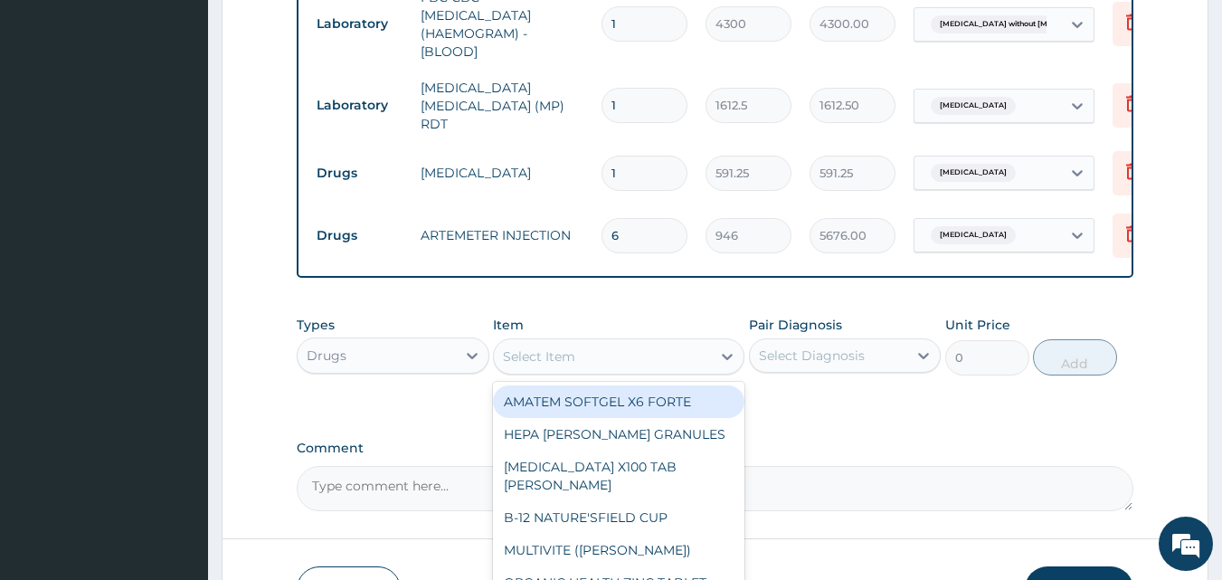
click at [669, 358] on div "Select Item" at bounding box center [602, 356] width 217 height 29
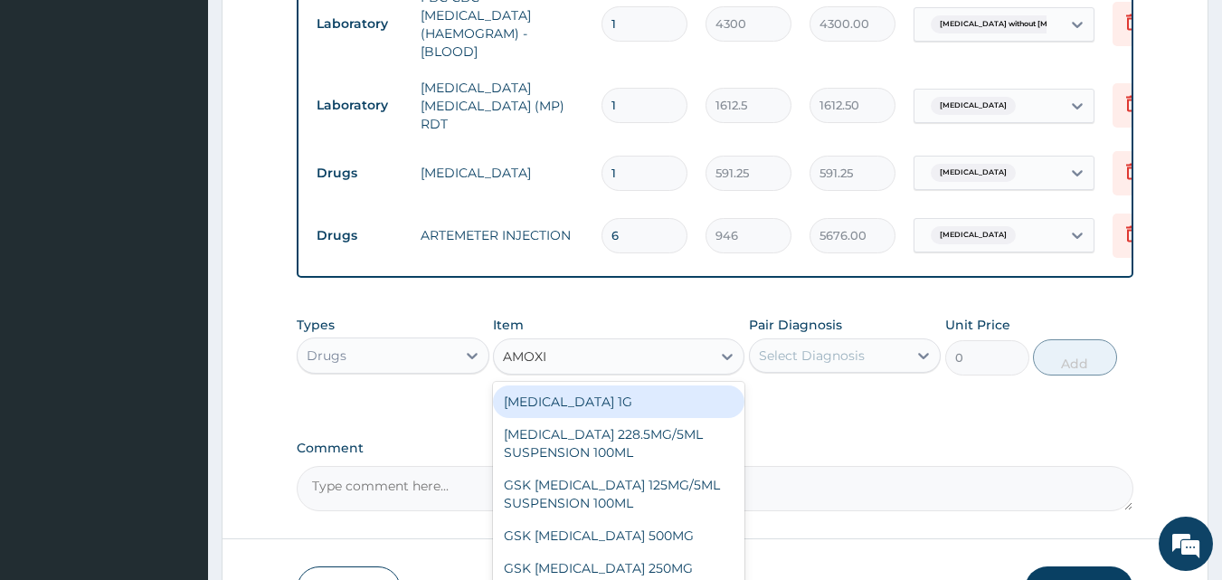
type input "AMOXIC"
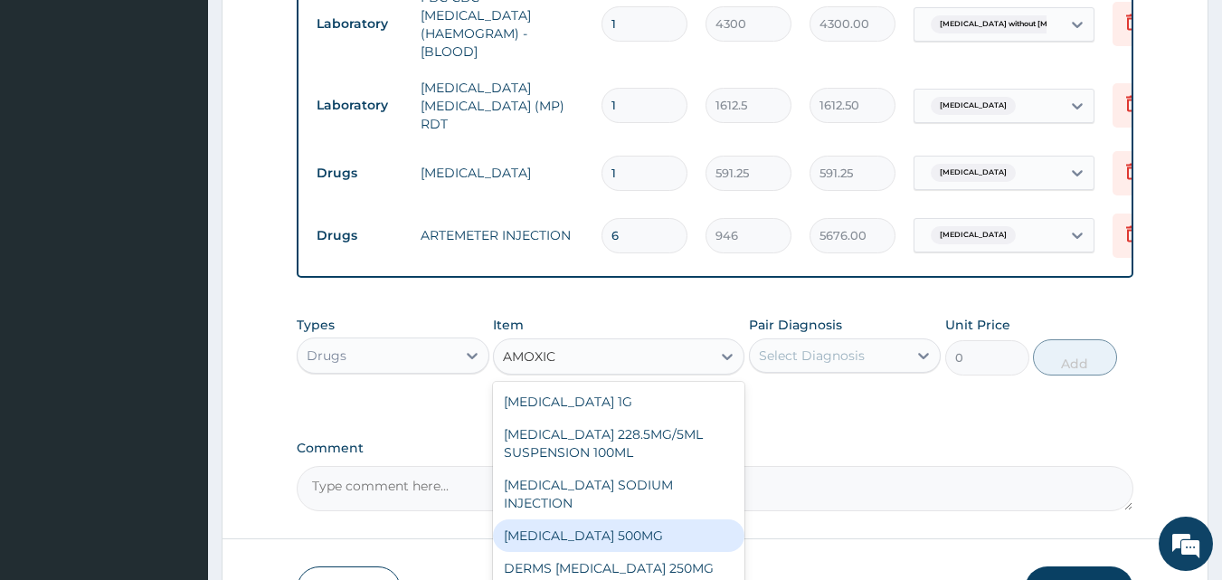
click at [645, 519] on div "AMOXICILLIN 500MG" at bounding box center [619, 535] width 252 height 33
type input "70.95"
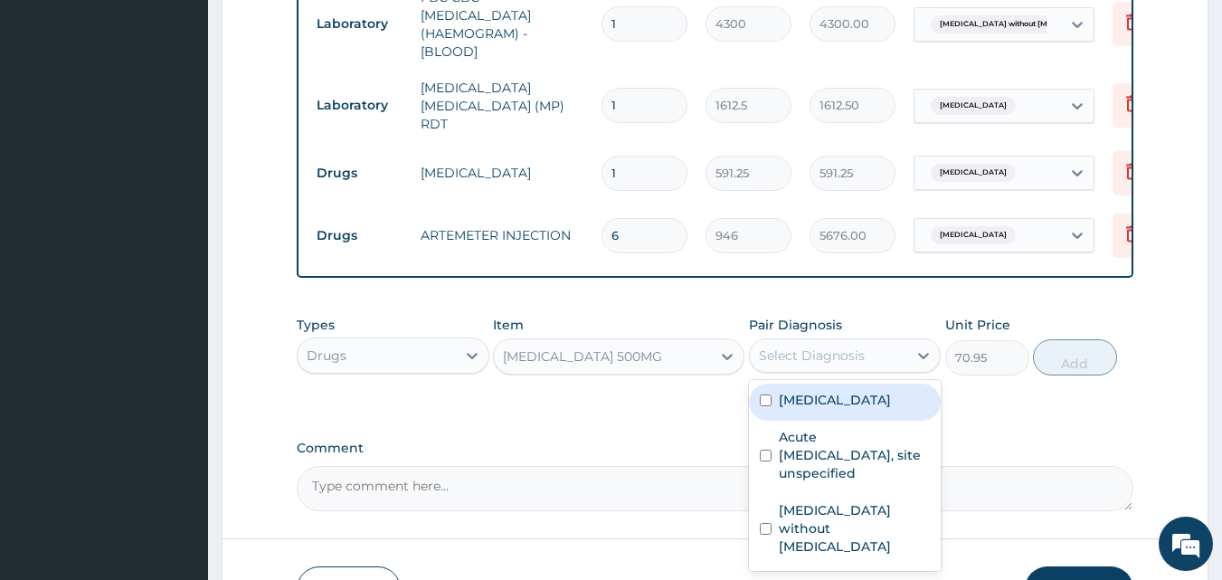
click at [824, 368] on div "Select Diagnosis" at bounding box center [829, 355] width 158 height 29
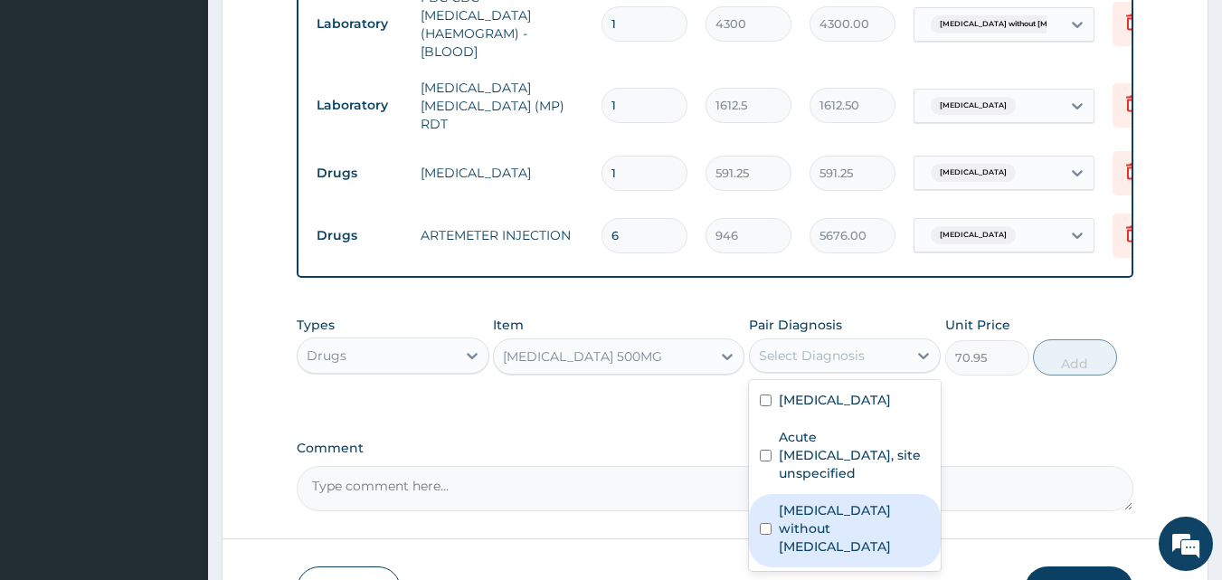
click at [830, 511] on label "Sepsis without septic shock" at bounding box center [855, 528] width 152 height 54
checkbox input "true"
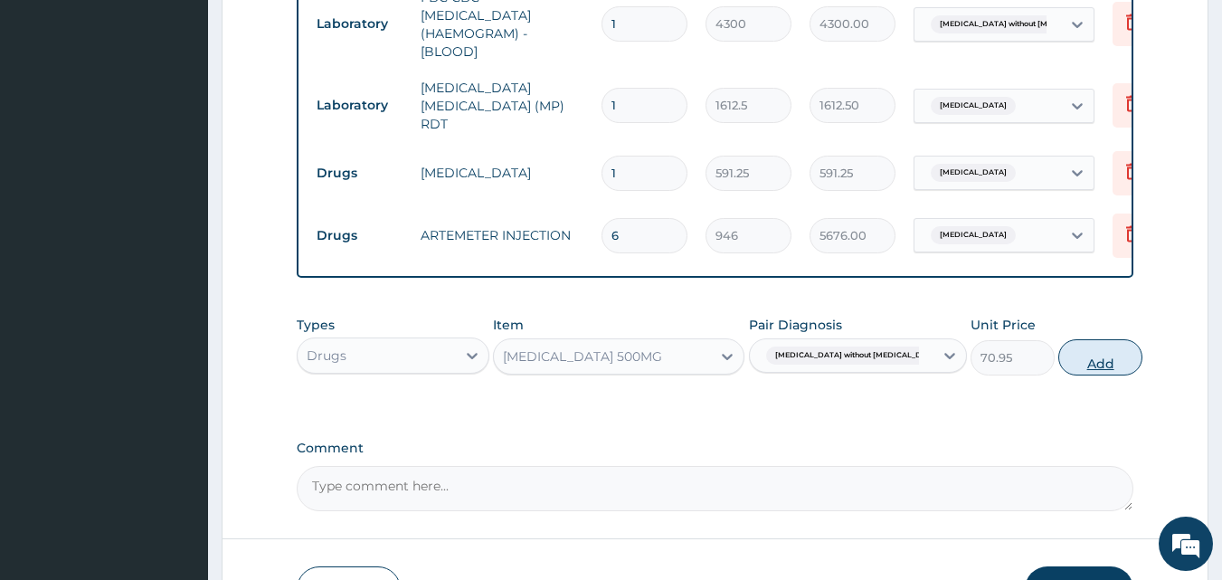
click at [1082, 363] on button "Add" at bounding box center [1101, 357] width 84 height 36
type input "0"
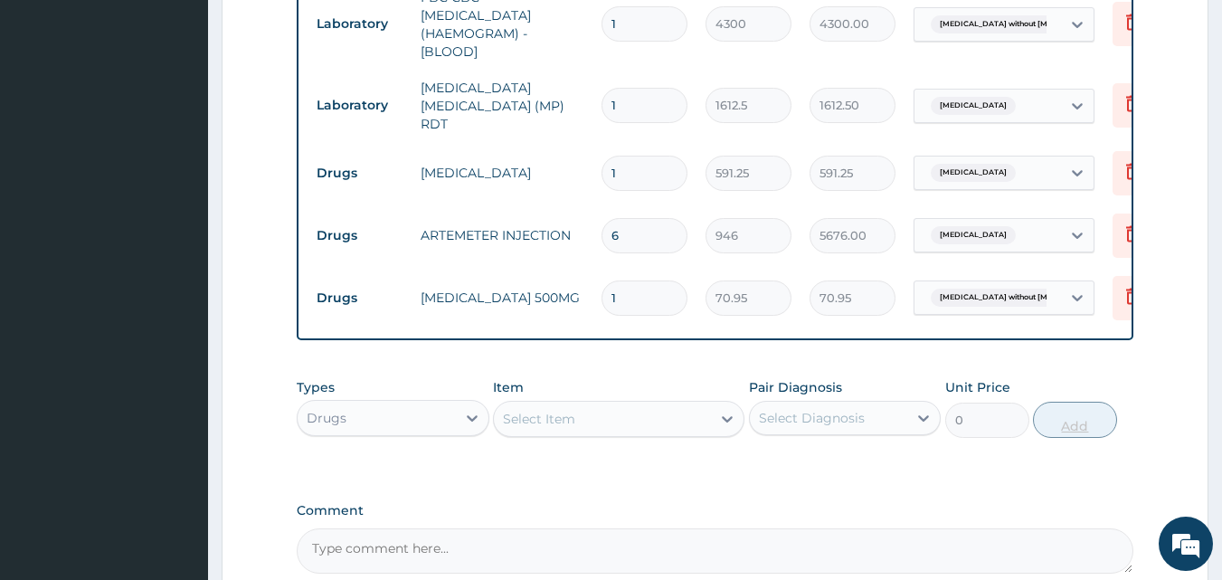
type input "15"
type input "1064.25"
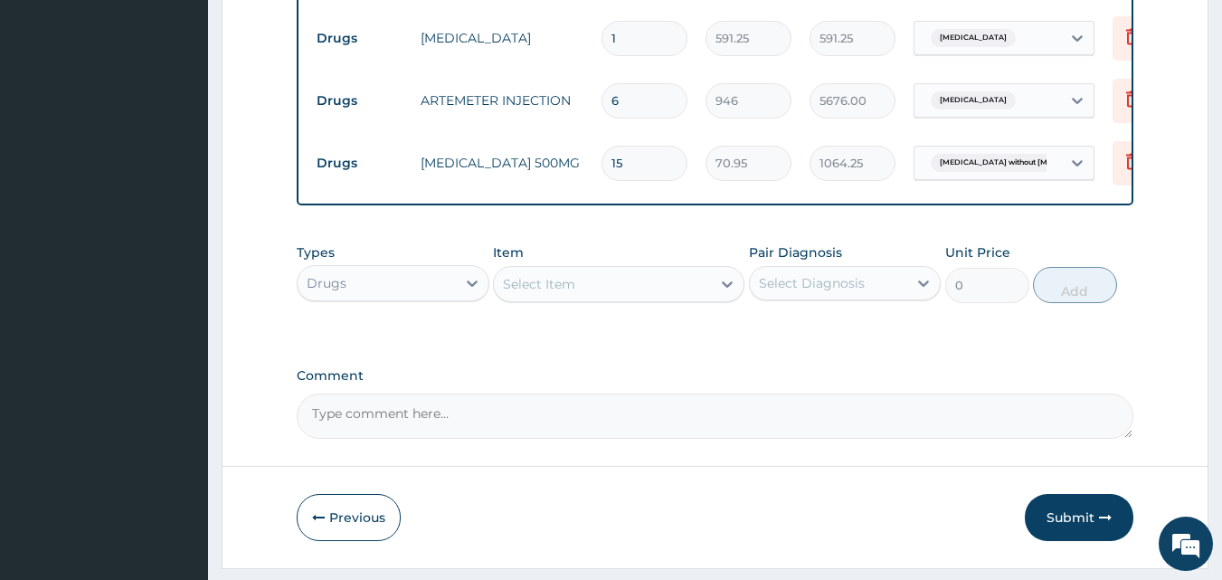
scroll to position [1021, 0]
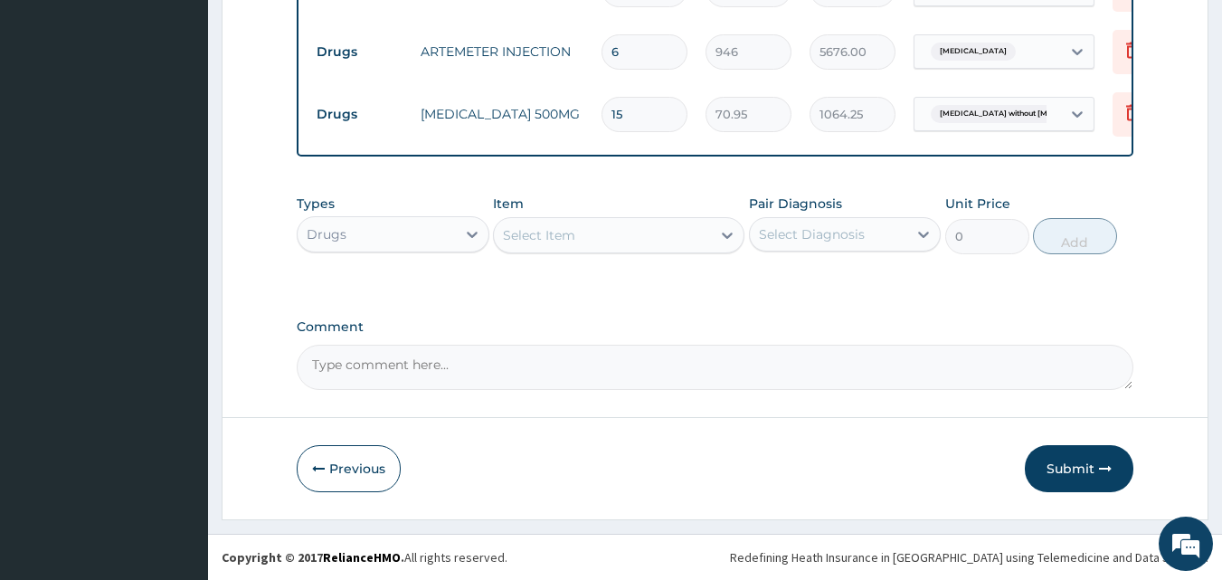
type input "15"
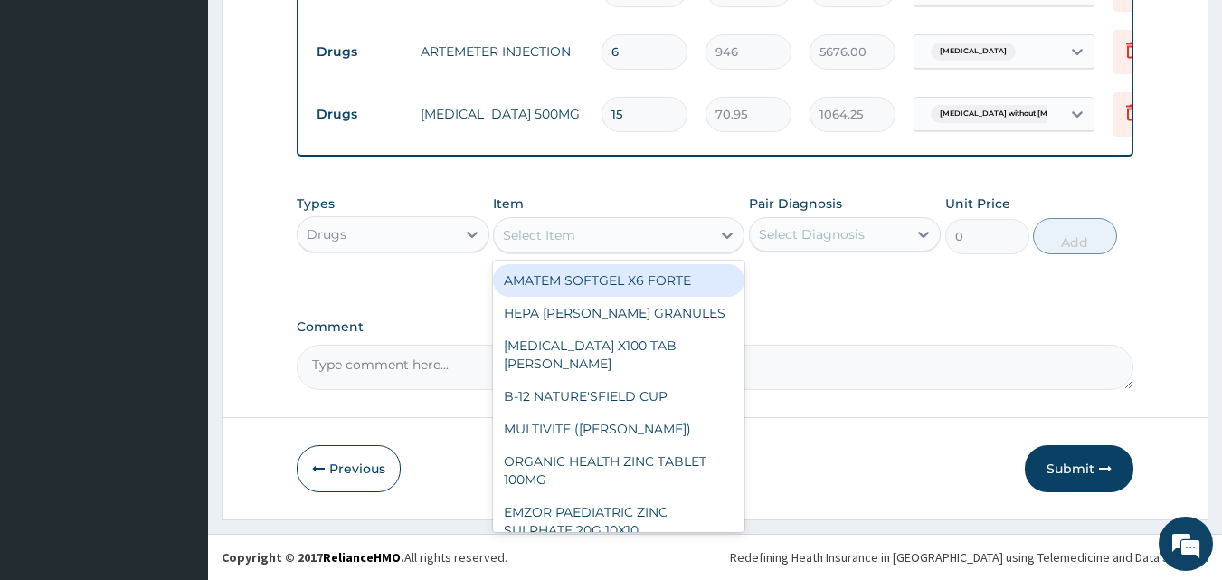
click at [637, 224] on div "Select Item" at bounding box center [602, 235] width 217 height 29
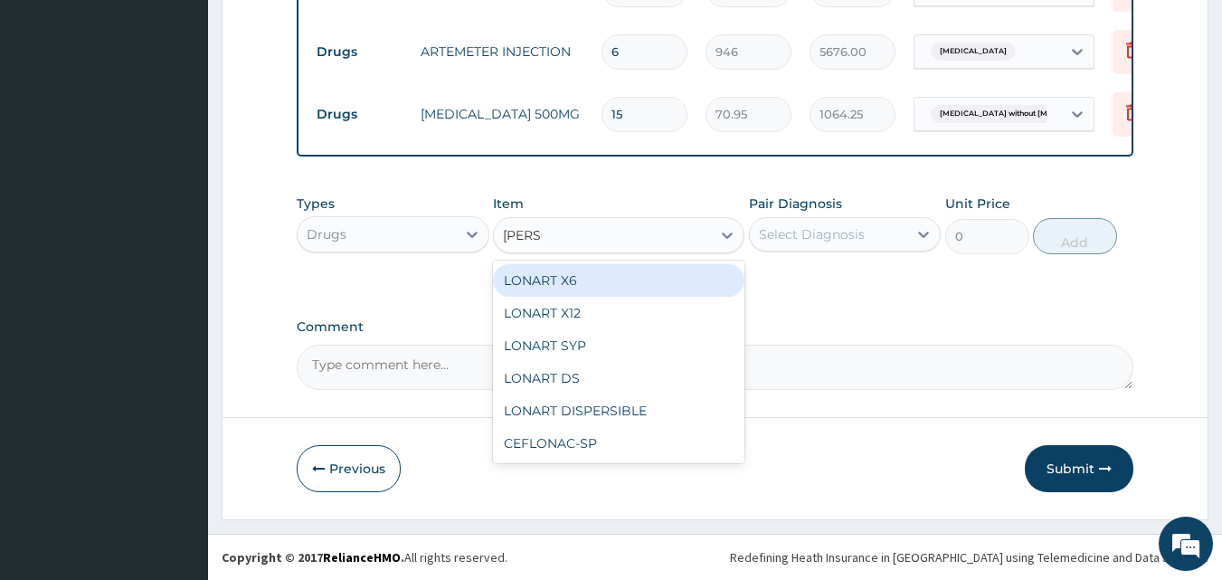
type input "LONAR"
type input "473"
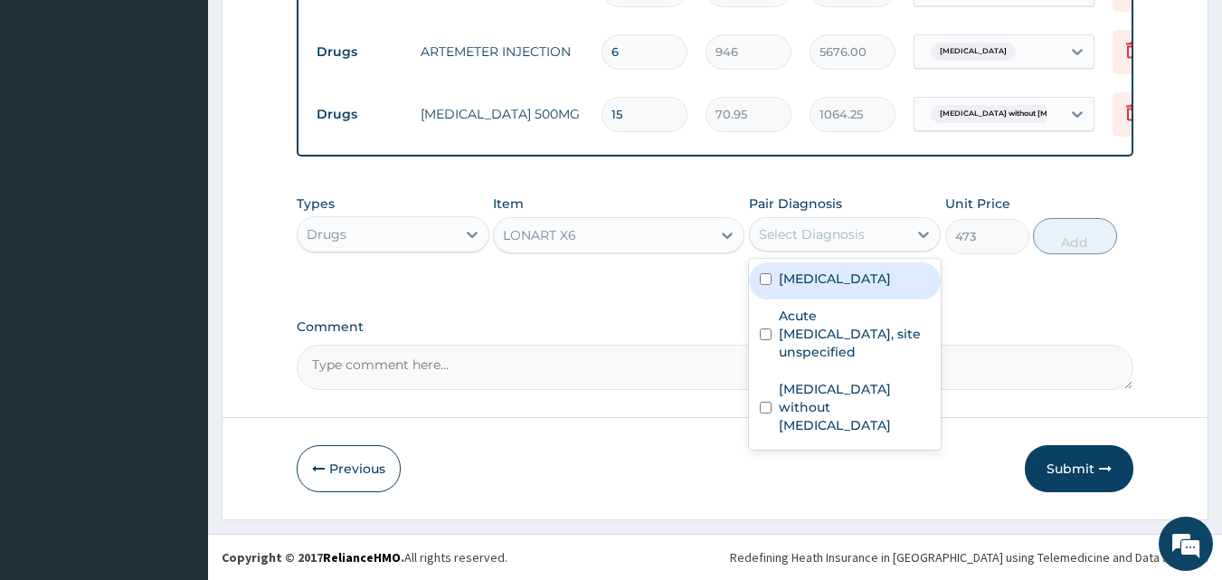
click at [812, 239] on div "Select Diagnosis" at bounding box center [812, 234] width 106 height 18
click at [818, 280] on label "Malaria, unspecified" at bounding box center [835, 279] width 112 height 18
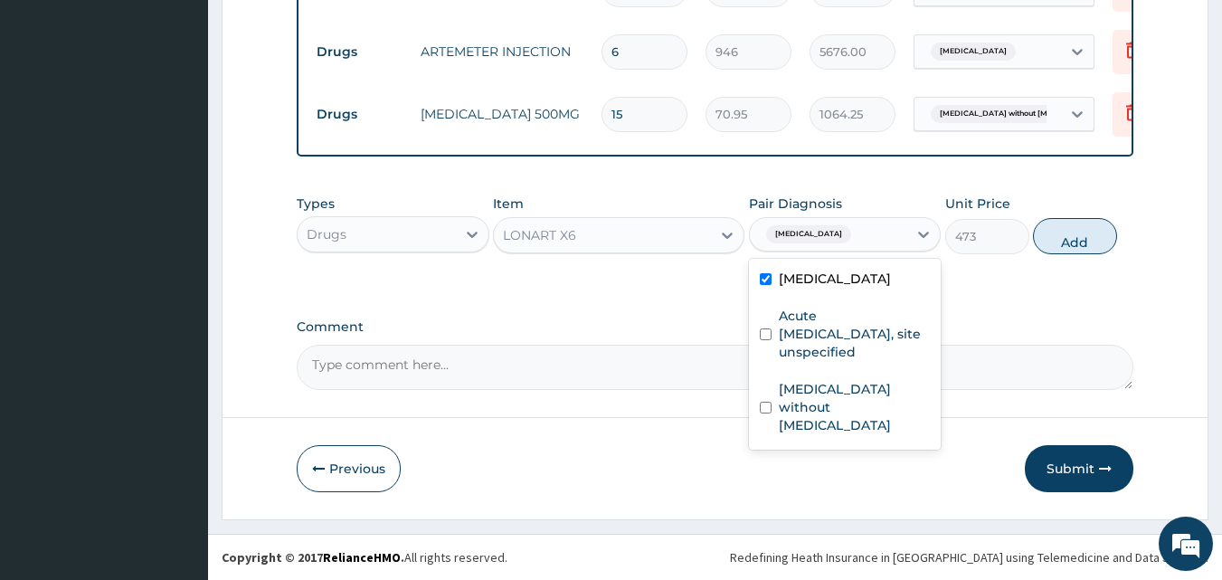
checkbox input "true"
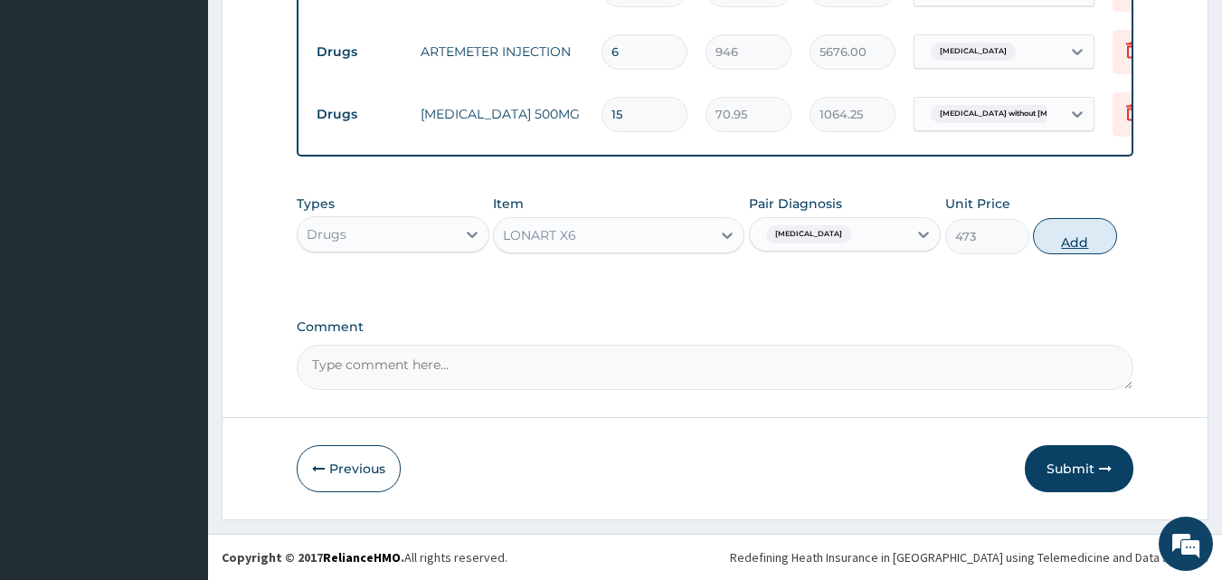
click at [1058, 239] on button "Add" at bounding box center [1075, 236] width 84 height 36
type input "0"
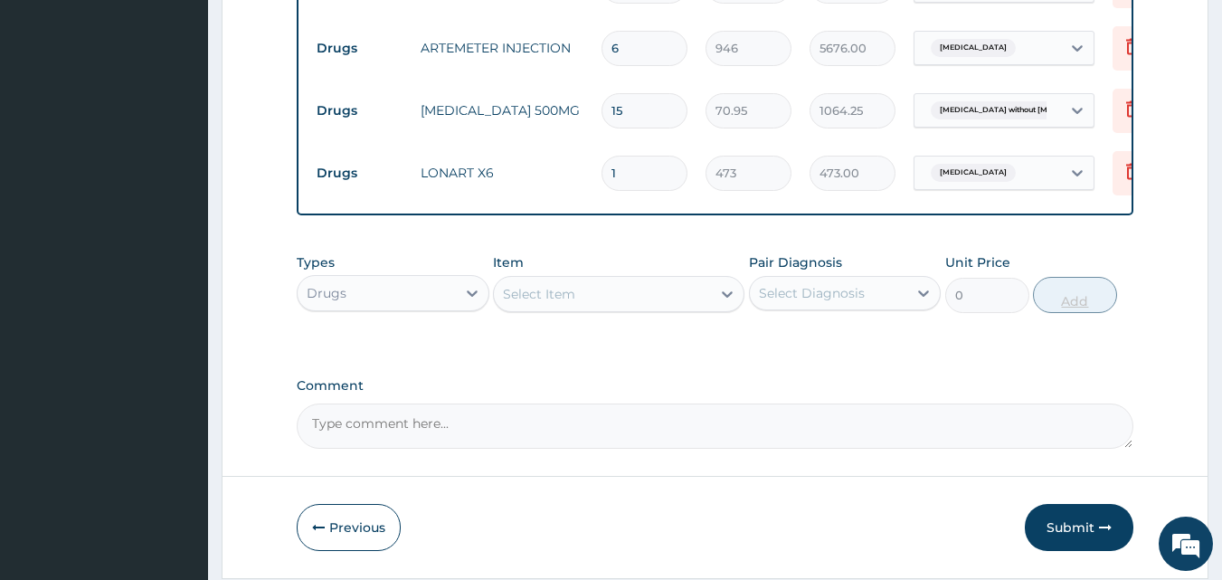
type input "0.00"
type input "6"
type input "2838.00"
type input "6"
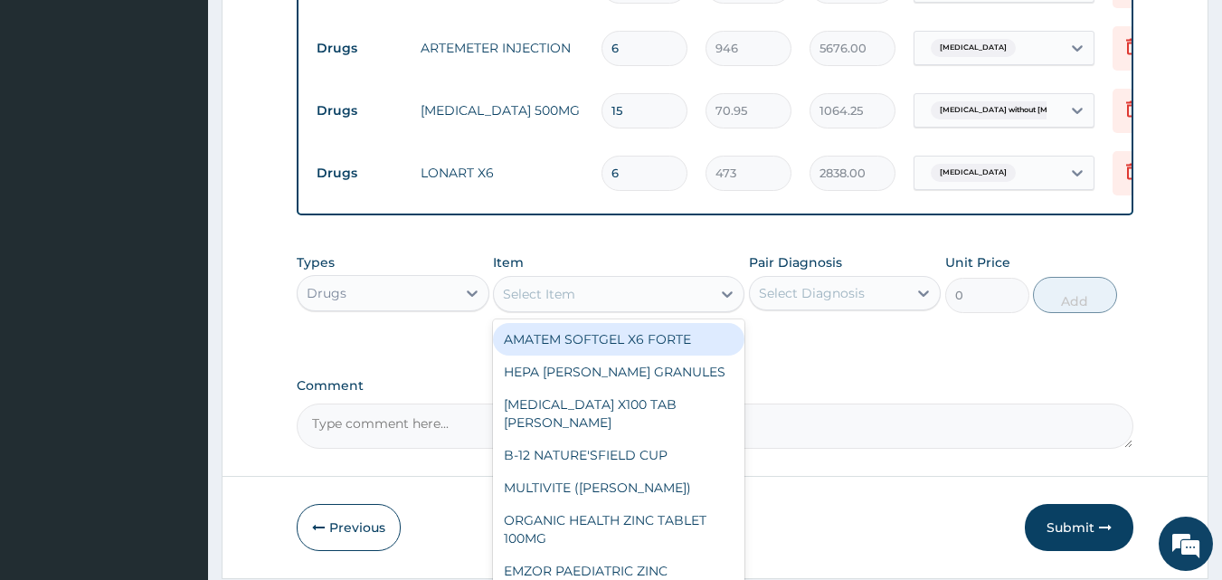
click at [589, 290] on div "Select Item" at bounding box center [602, 294] width 217 height 29
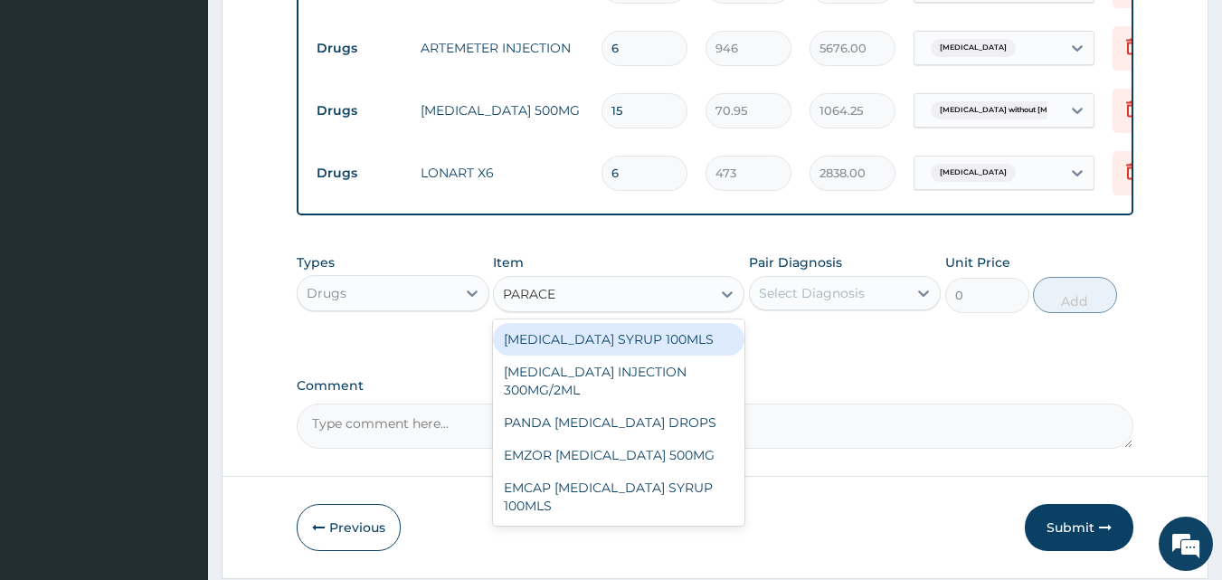
type input "PARACET"
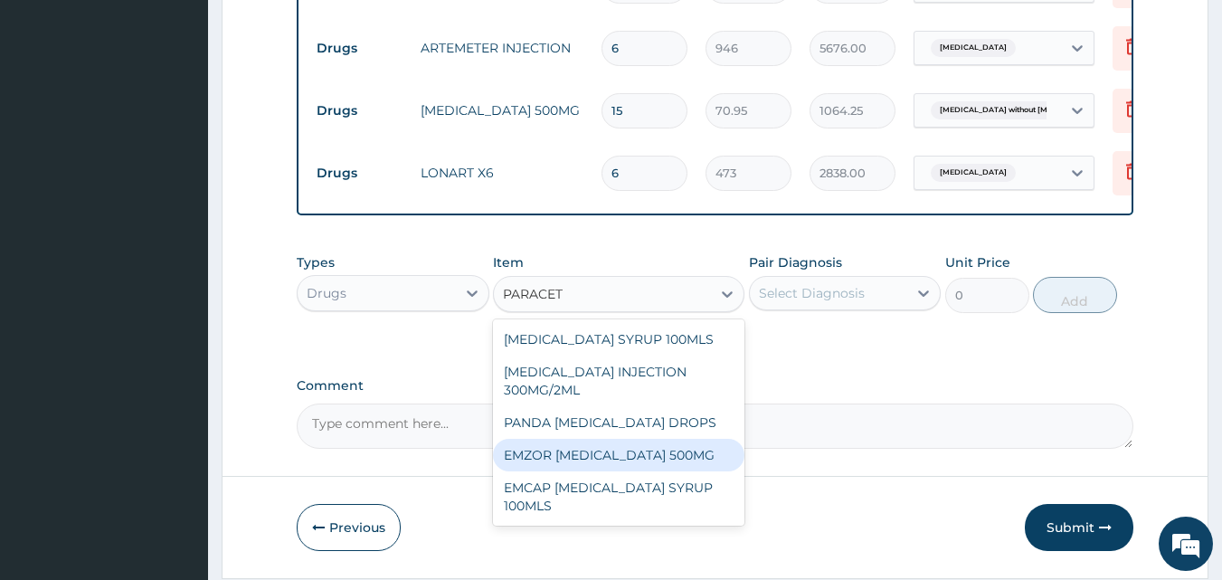
click at [597, 460] on div "EMZOR PARACETAMOL 500MG" at bounding box center [619, 455] width 252 height 33
type input "23.65"
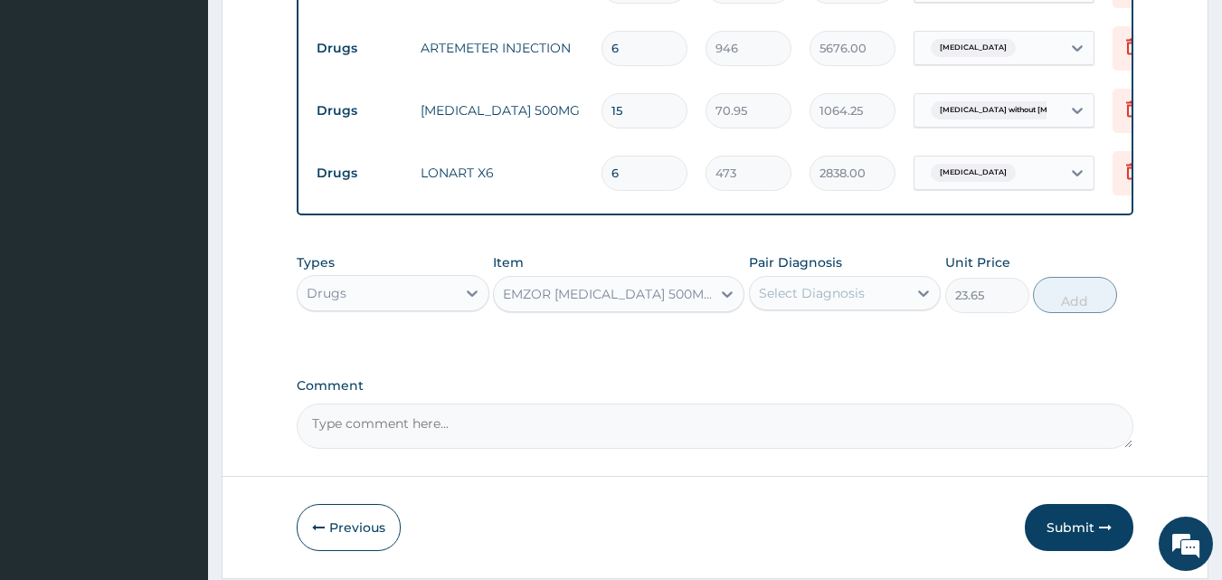
click at [823, 292] on div "Select Diagnosis" at bounding box center [812, 293] width 106 height 18
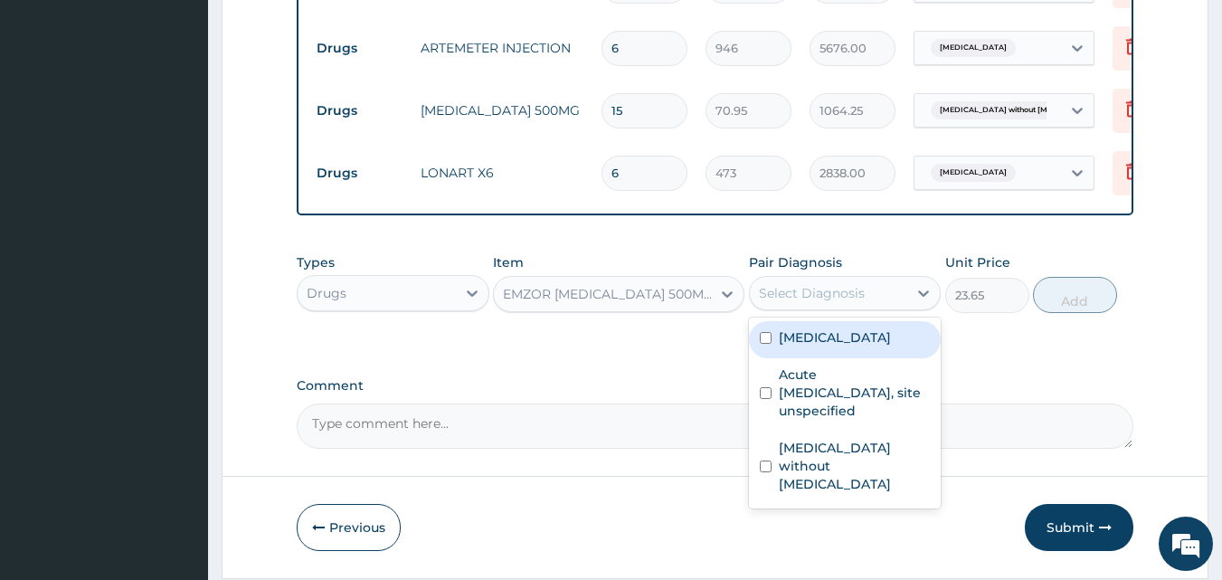
click at [836, 343] on label "Malaria, unspecified" at bounding box center [835, 337] width 112 height 18
checkbox input "true"
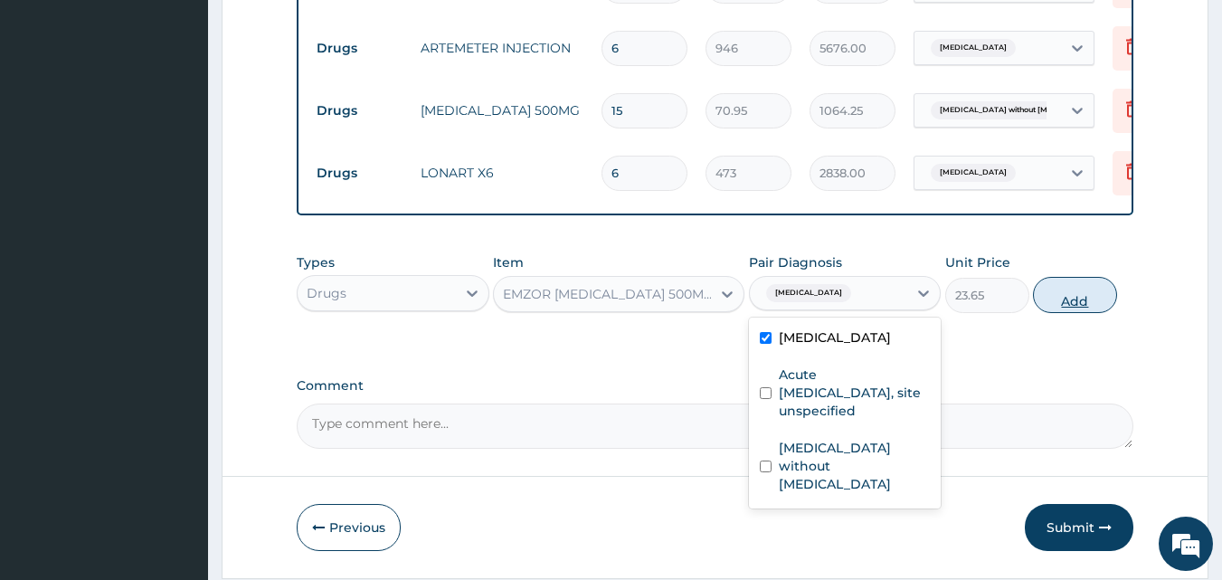
click at [1079, 299] on button "Add" at bounding box center [1075, 295] width 84 height 36
type input "0"
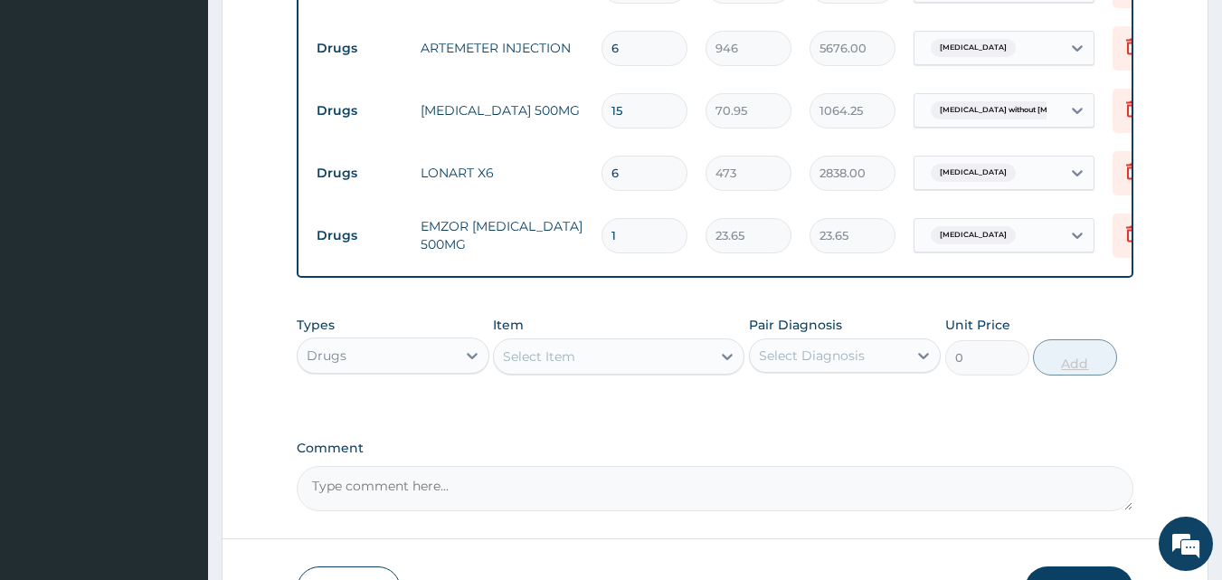
type input "18"
type input "425.70"
type input "18"
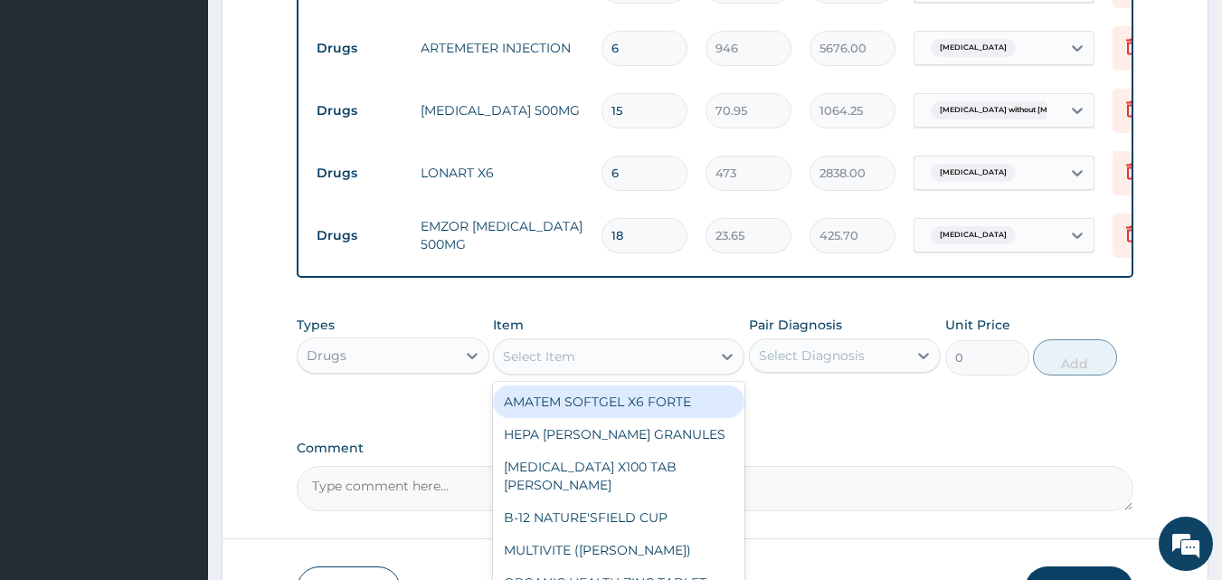
click at [681, 361] on div "Select Item" at bounding box center [602, 356] width 217 height 29
type input "ERYTH"
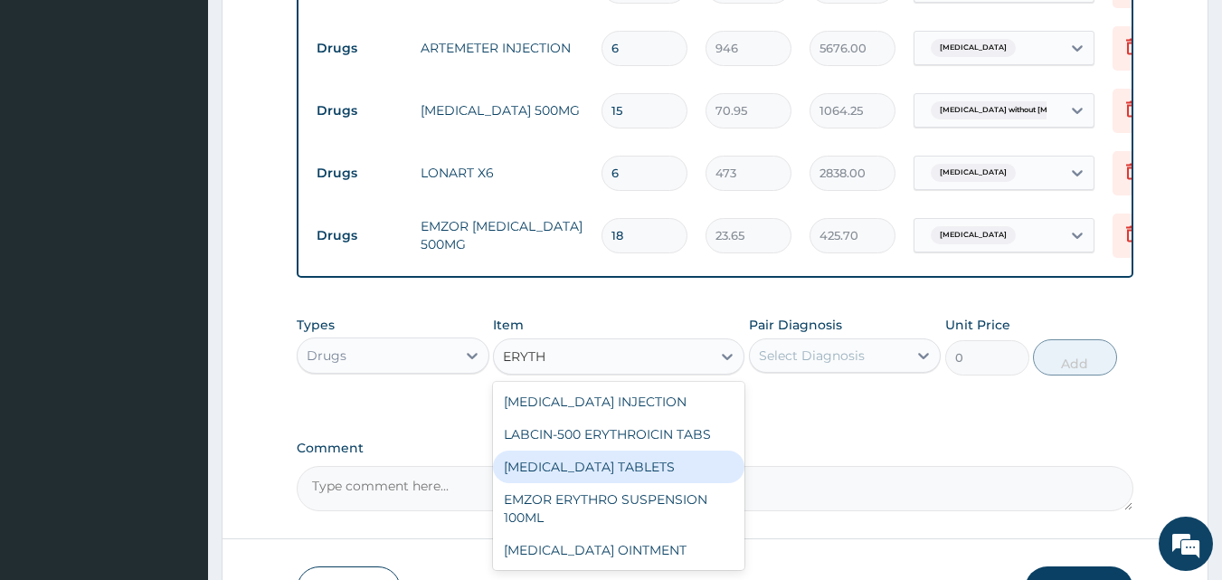
click at [656, 461] on div "ERYTHROMYCIN TABLETS" at bounding box center [619, 467] width 252 height 33
type input "206.9375"
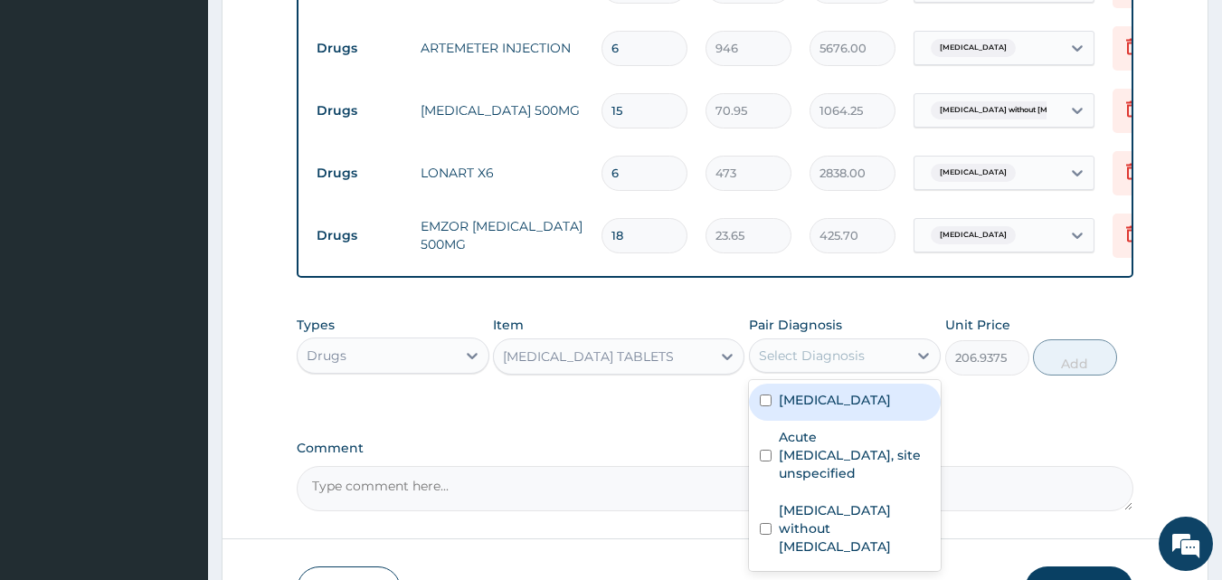
click at [837, 357] on div "Select Diagnosis" at bounding box center [812, 356] width 106 height 18
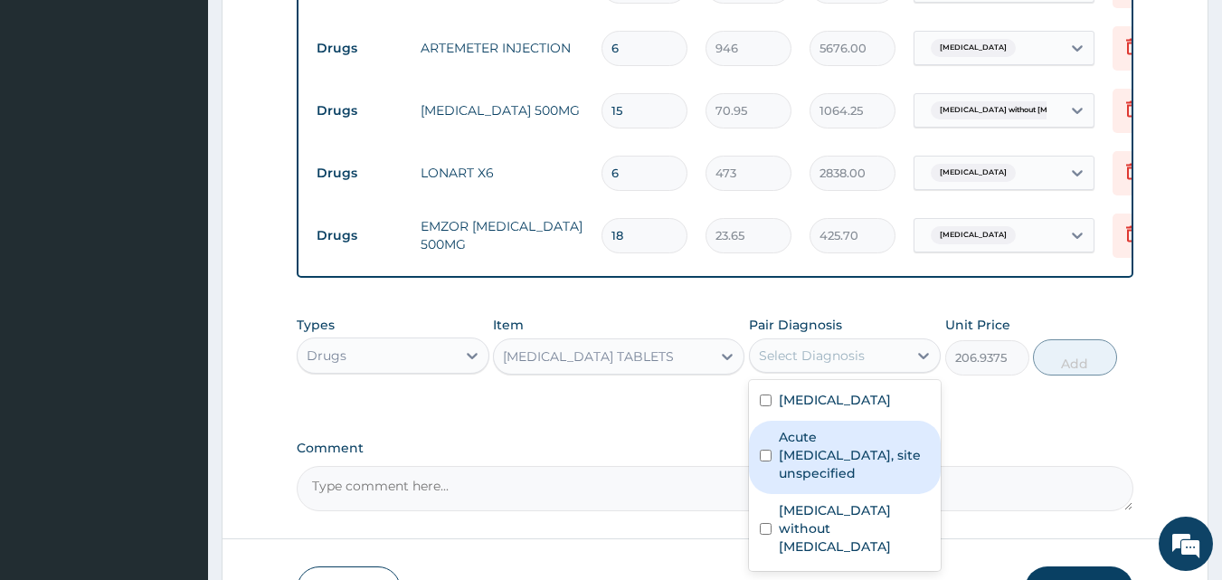
click at [821, 451] on label "Acute upper respiratory infection, site unspecified" at bounding box center [855, 455] width 152 height 54
checkbox input "true"
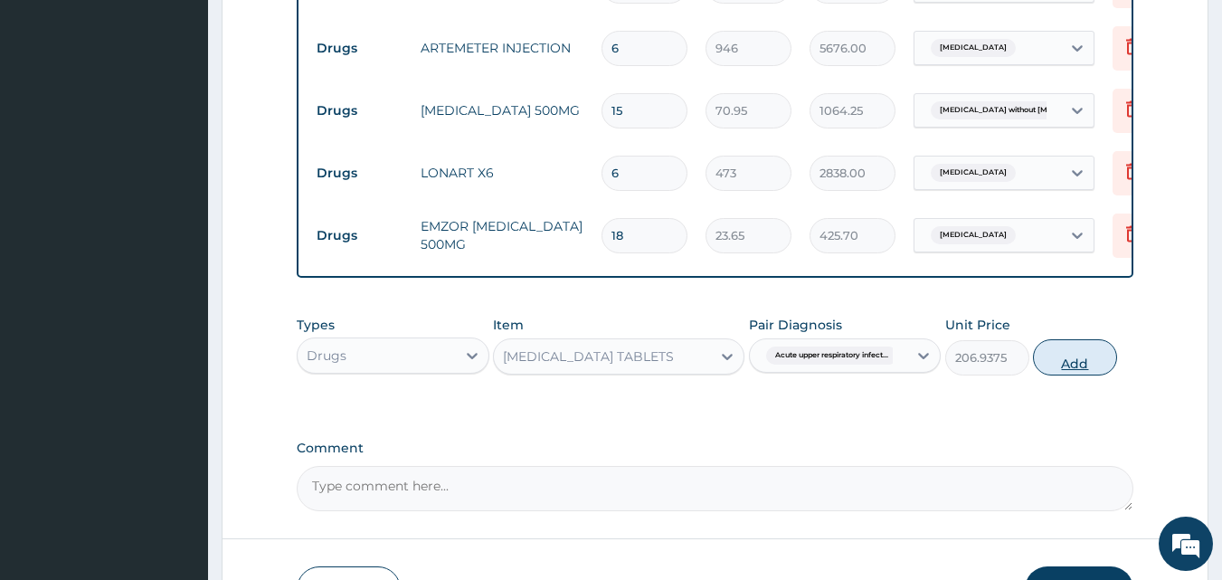
click at [1068, 361] on button "Add" at bounding box center [1075, 357] width 84 height 36
type input "0"
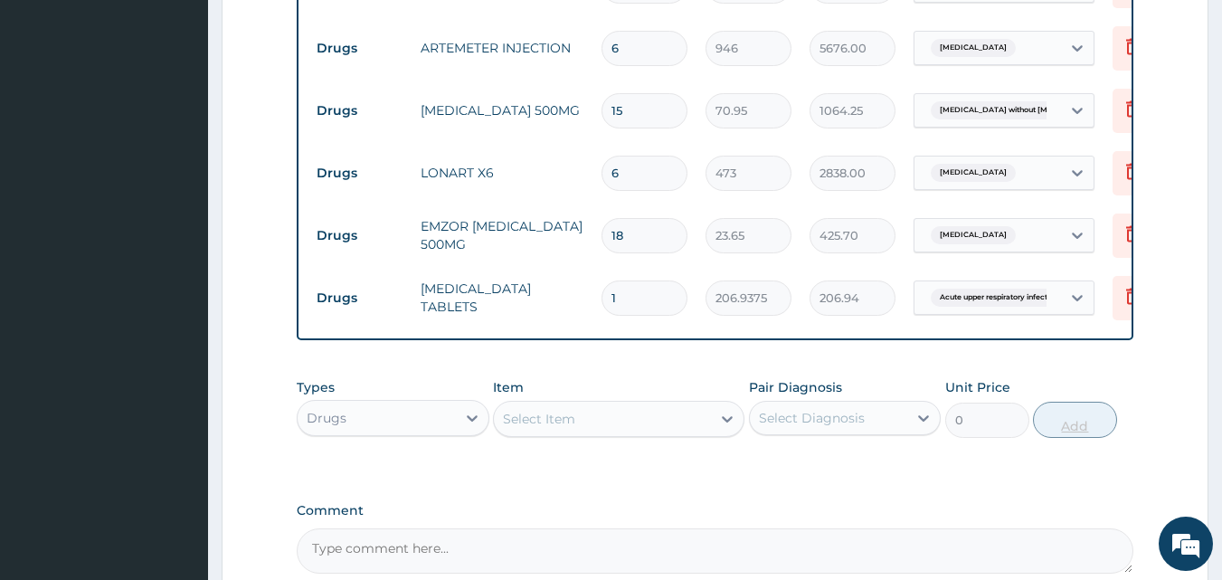
type input "14"
type input "2897.13"
type input "14"
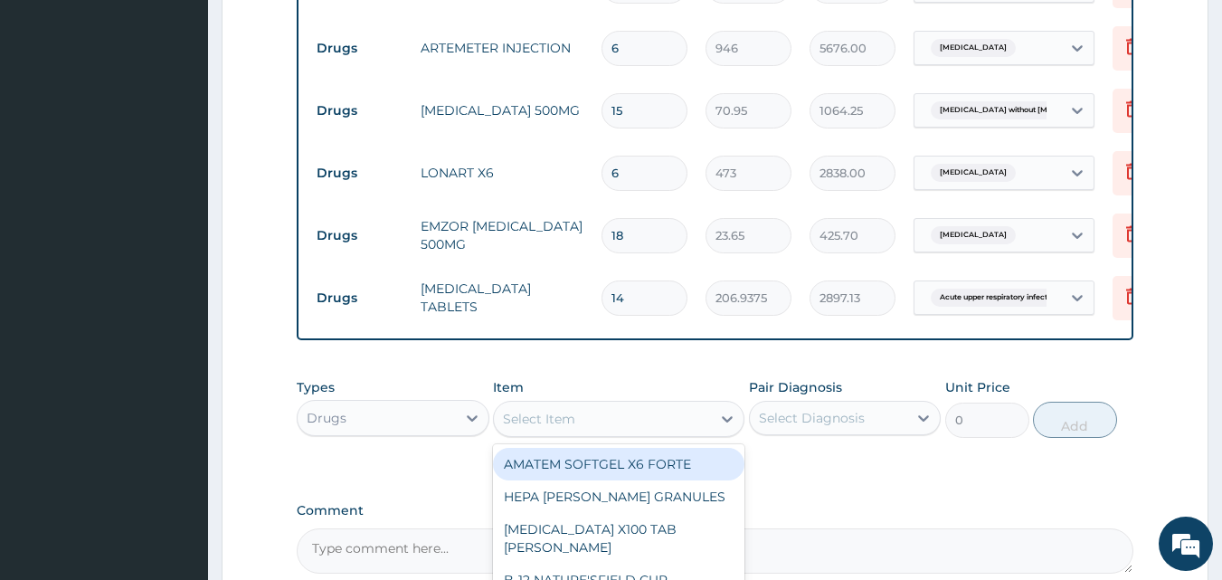
click at [667, 433] on div "Select Item" at bounding box center [602, 418] width 217 height 29
type input "LORAT"
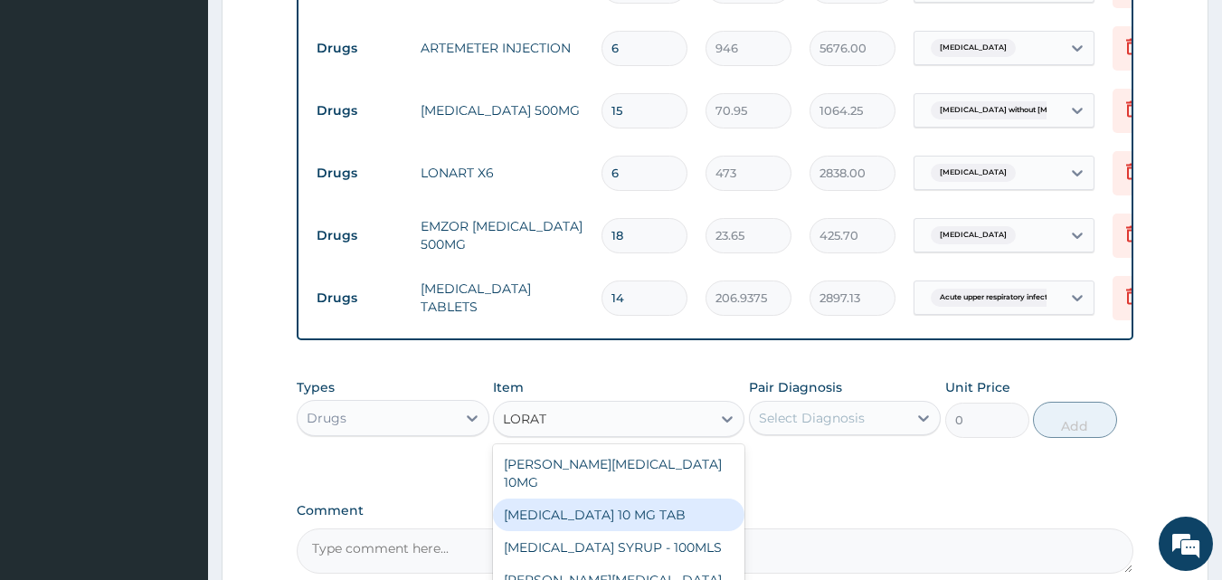
click at [624, 501] on div "LORATADINE 10 MG TAB" at bounding box center [619, 514] width 252 height 33
type input "59.125"
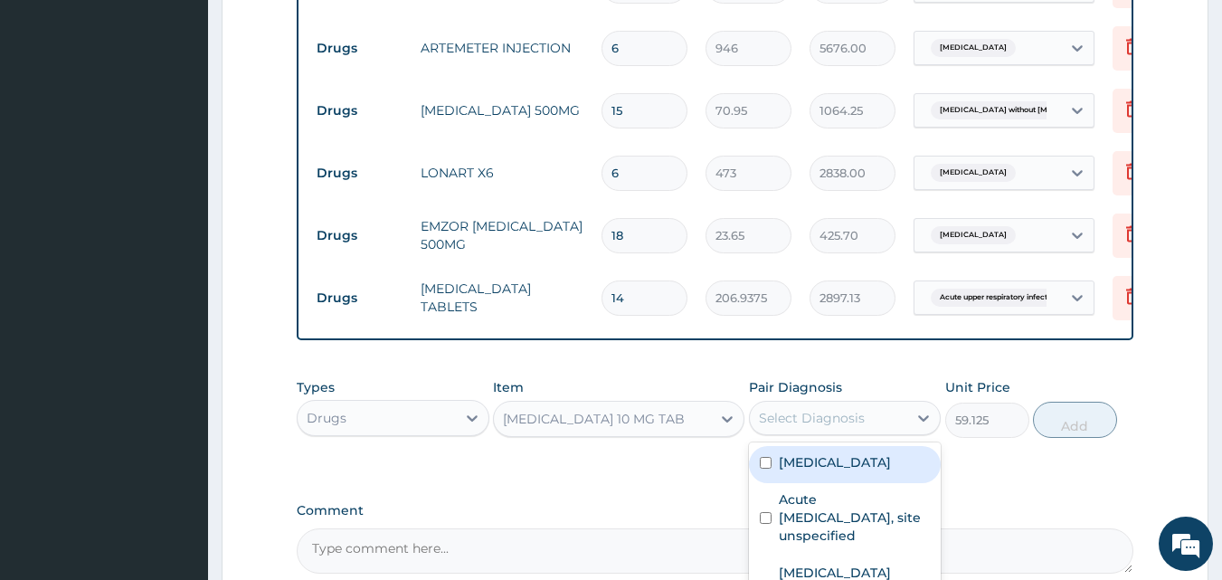
click at [814, 425] on div "Select Diagnosis" at bounding box center [812, 418] width 106 height 18
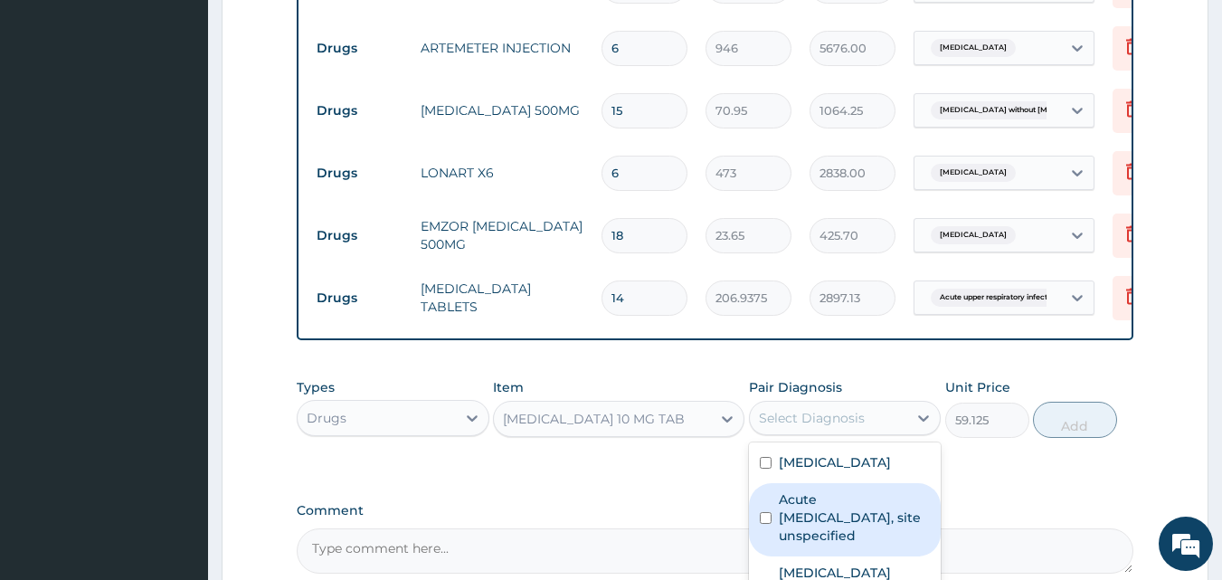
click at [824, 519] on label "Acute upper respiratory infection, site unspecified" at bounding box center [855, 517] width 152 height 54
checkbox input "true"
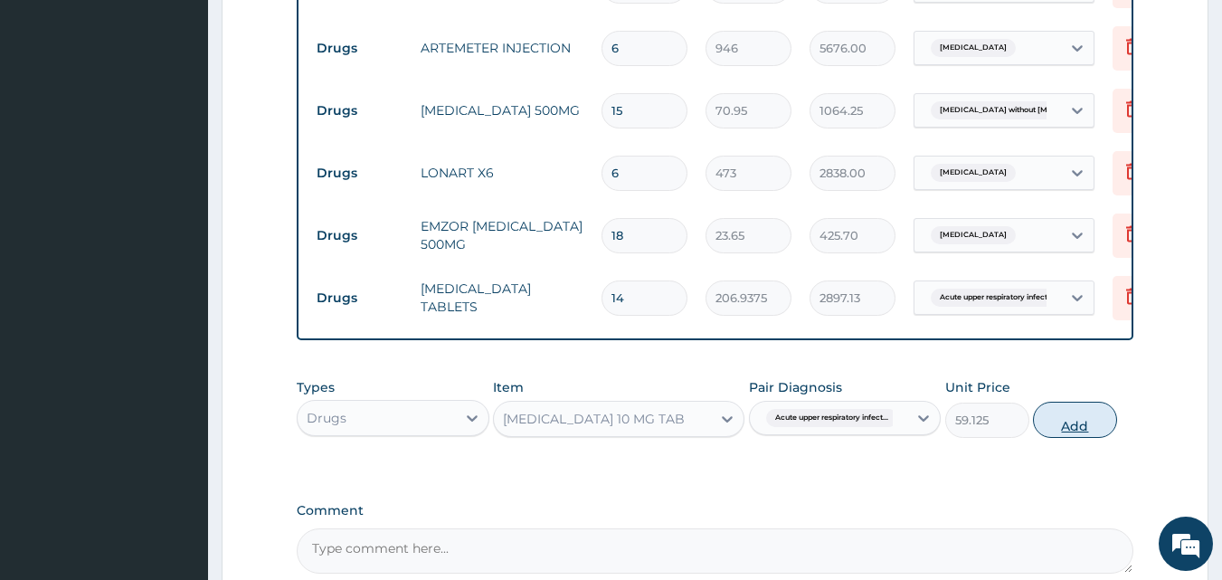
click at [1071, 425] on button "Add" at bounding box center [1075, 420] width 84 height 36
type input "0"
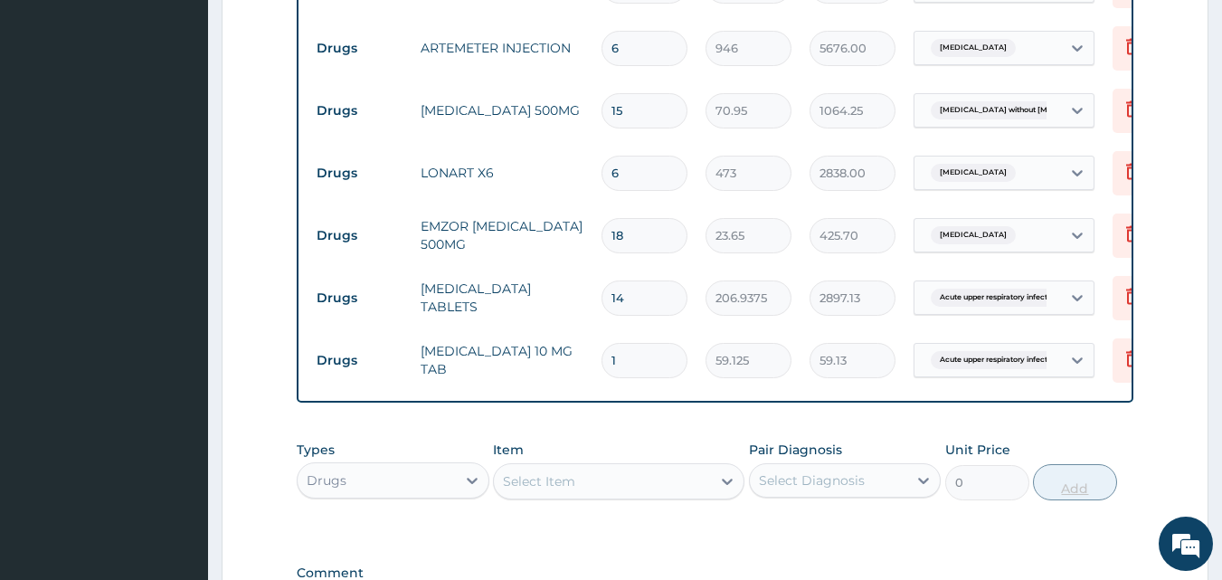
type input "14"
type input "827.75"
type input "1"
type input "59.13"
type input "0.00"
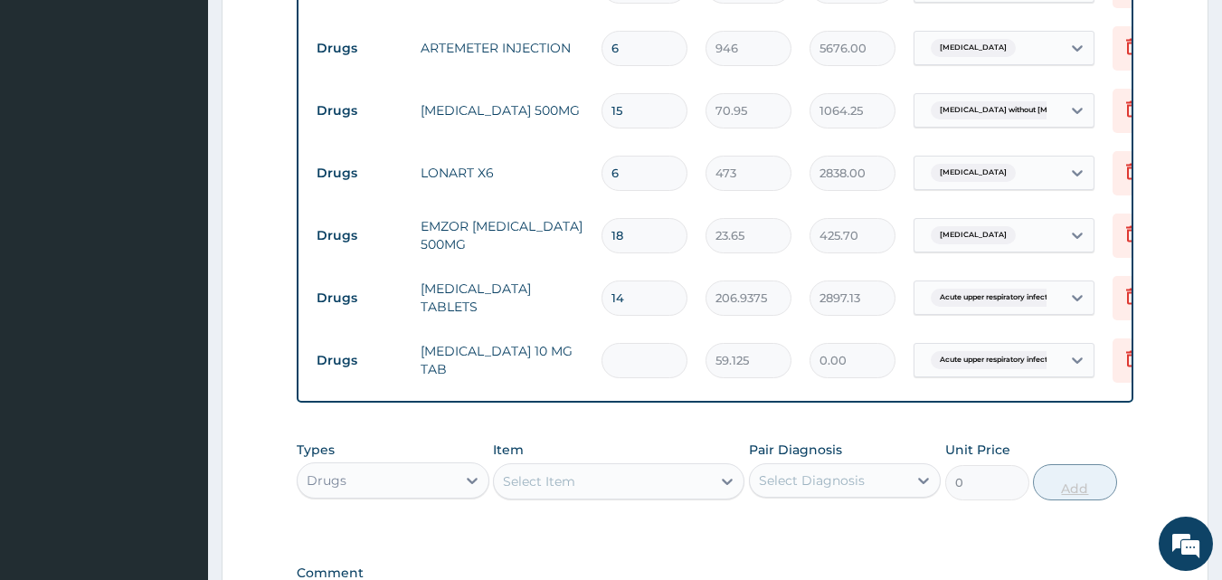
type input "7"
type input "413.88"
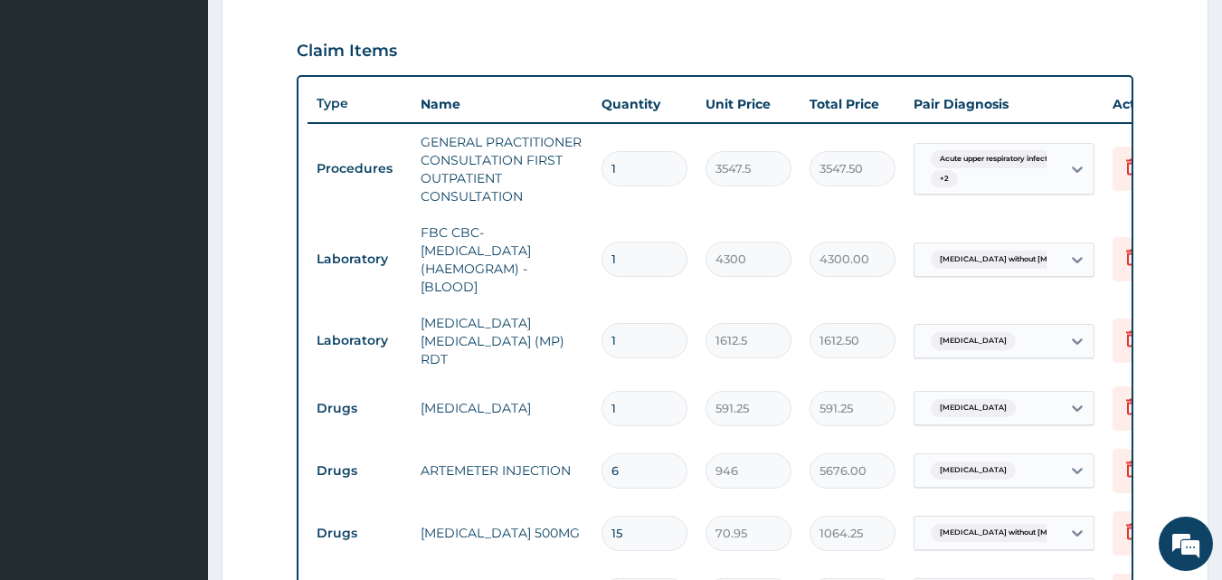
scroll to position [1270, 0]
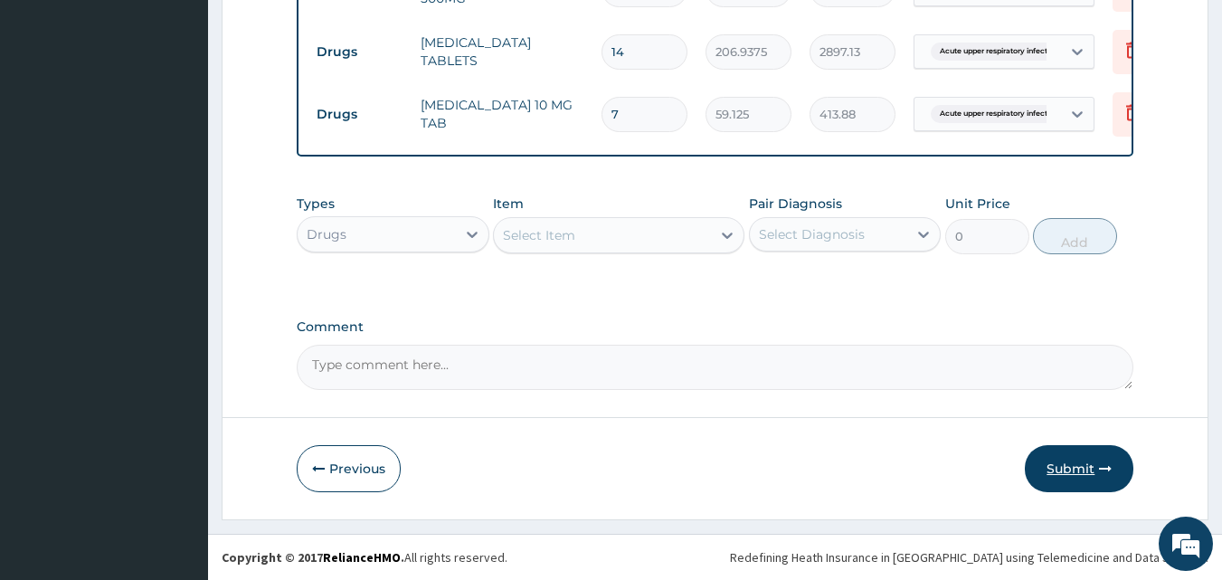
type input "7"
click at [1062, 460] on button "Submit" at bounding box center [1079, 468] width 109 height 47
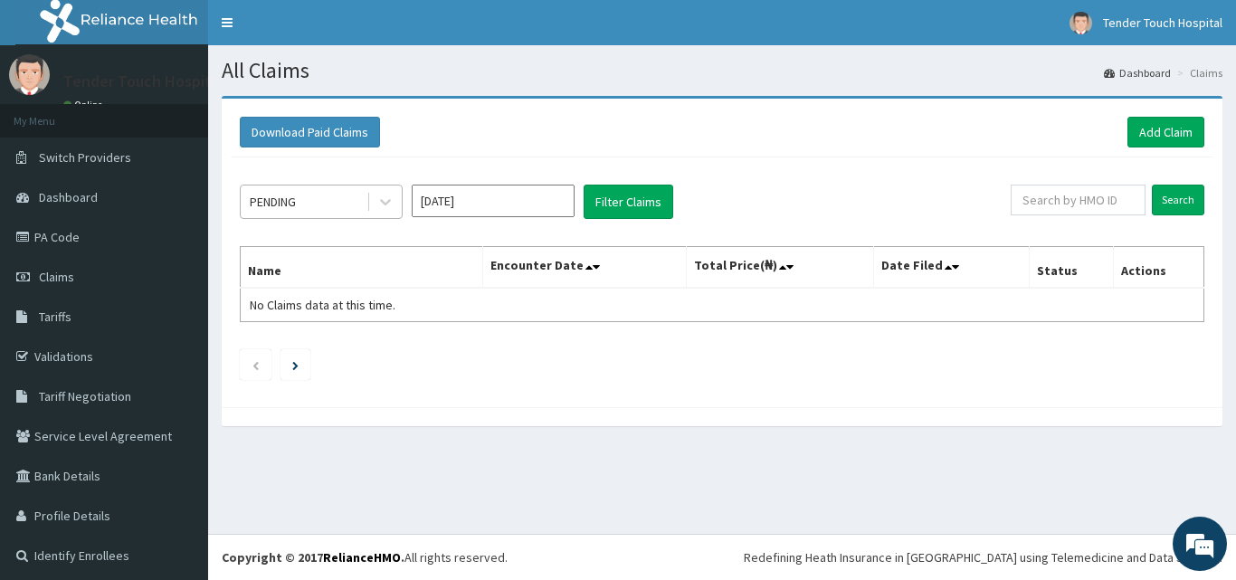
click at [310, 198] on div "PENDING" at bounding box center [304, 201] width 126 height 29
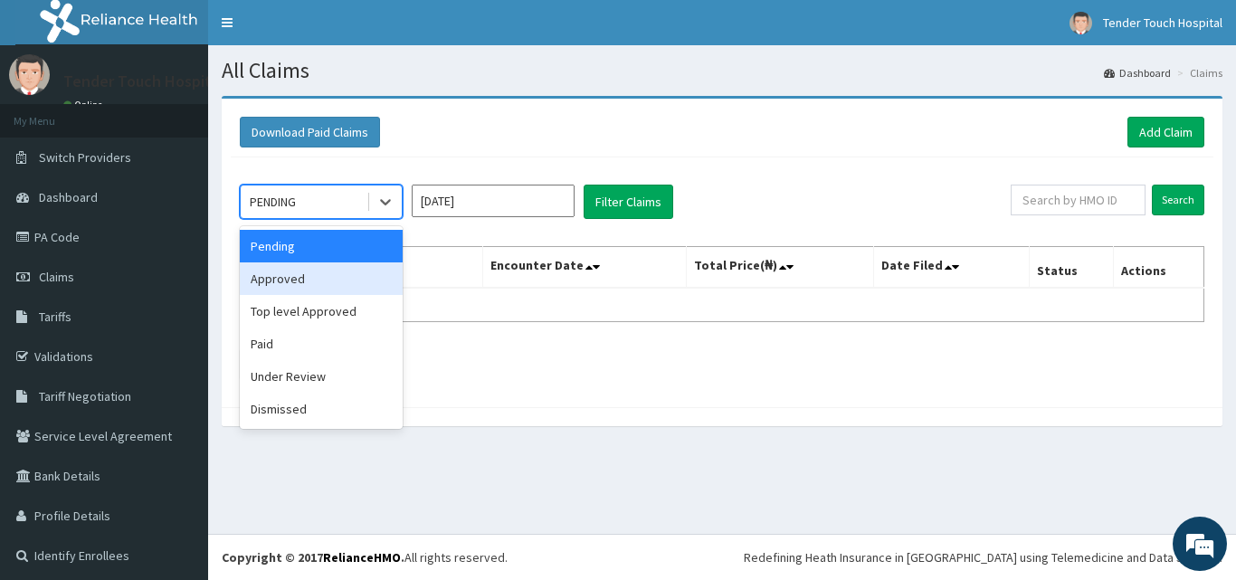
click at [293, 271] on div "Approved" at bounding box center [321, 278] width 163 height 33
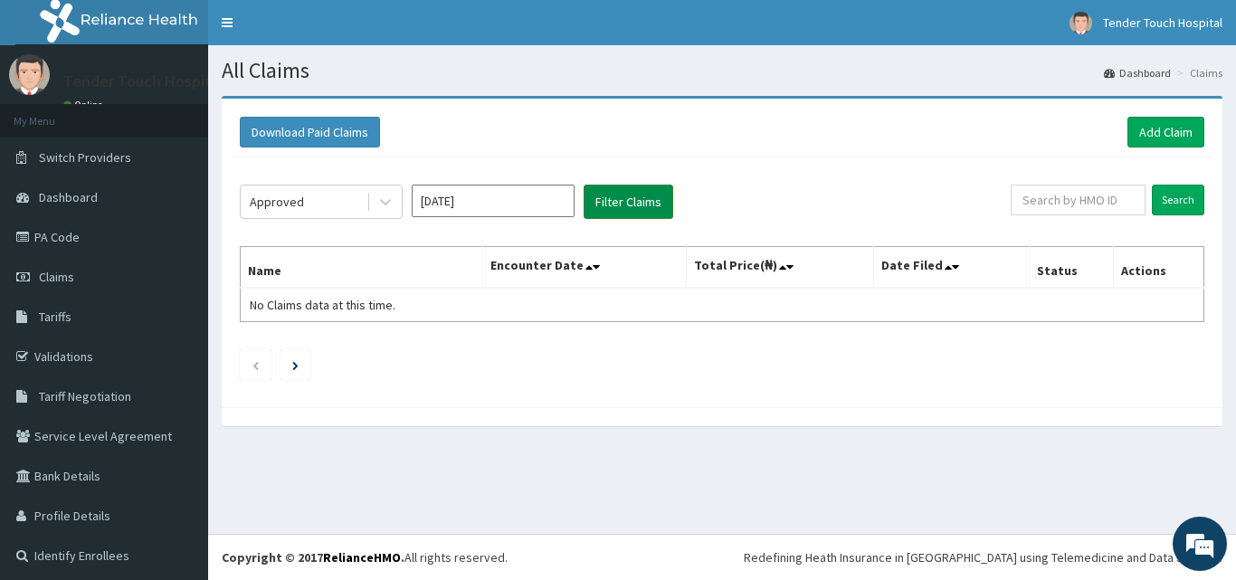
click at [585, 211] on button "Filter Claims" at bounding box center [629, 202] width 90 height 34
